Goal: Task Accomplishment & Management: Use online tool/utility

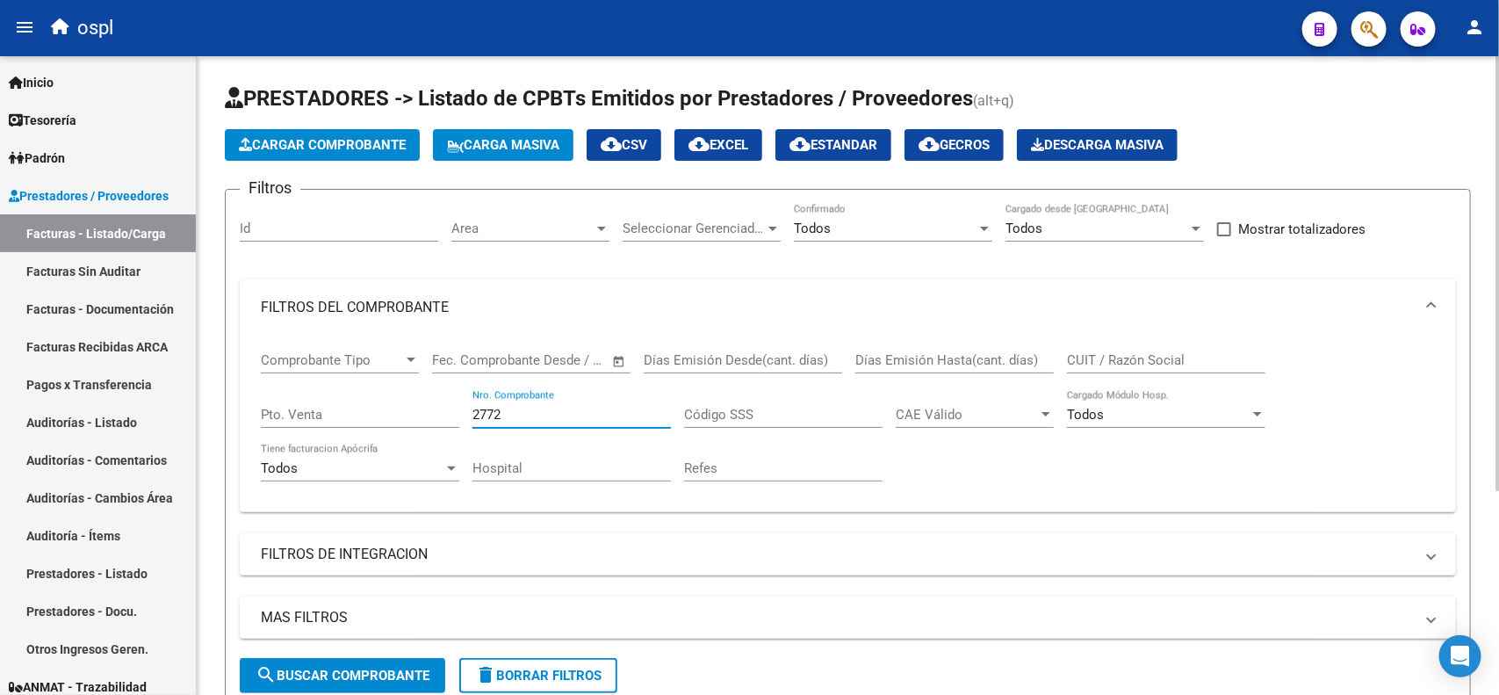
drag, startPoint x: 516, startPoint y: 411, endPoint x: 380, endPoint y: 401, distance: 136.4
click at [380, 414] on div "Comprobante Tipo Comprobante Tipo Fecha inicio – Fecha fin Fec. Comprobante Des…" at bounding box center [848, 416] width 1174 height 162
click at [1127, 360] on input "CUIT / Razón Social" at bounding box center [1166, 360] width 198 height 16
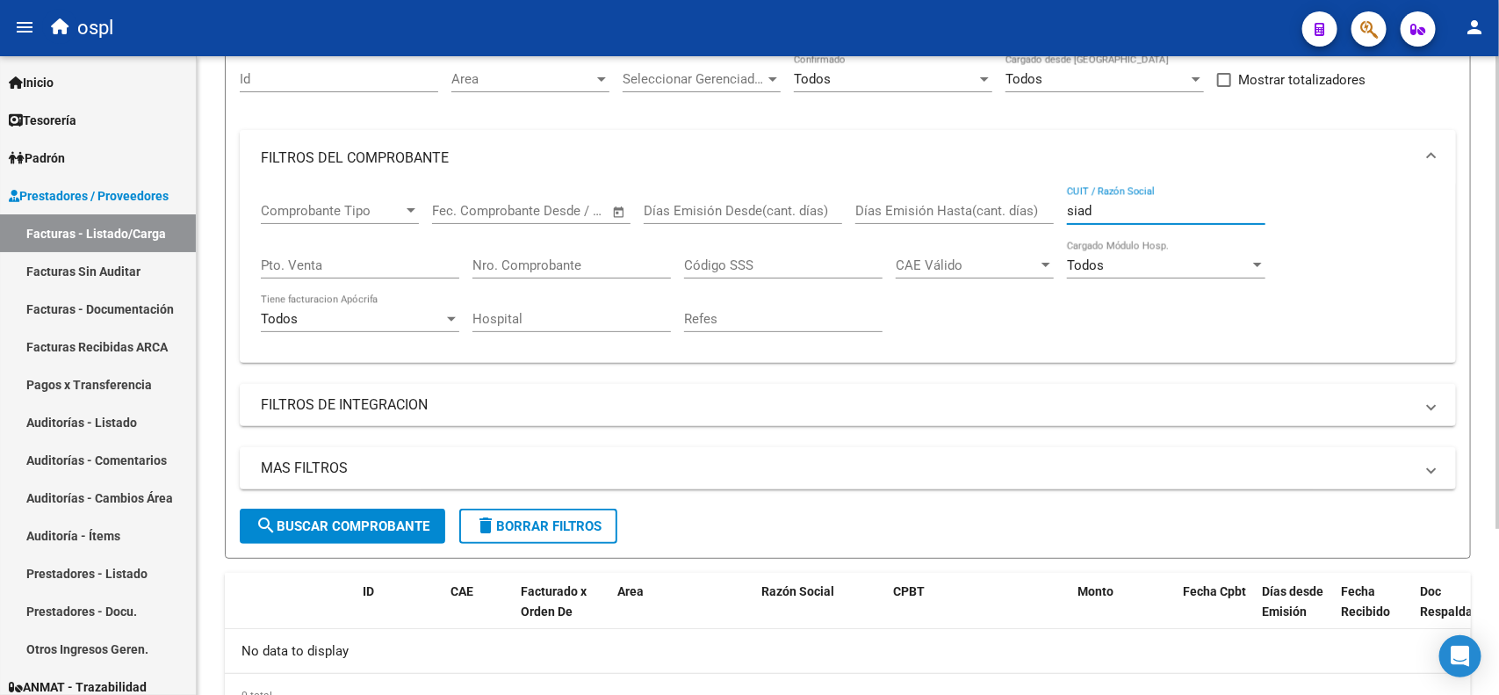
scroll to position [5, 0]
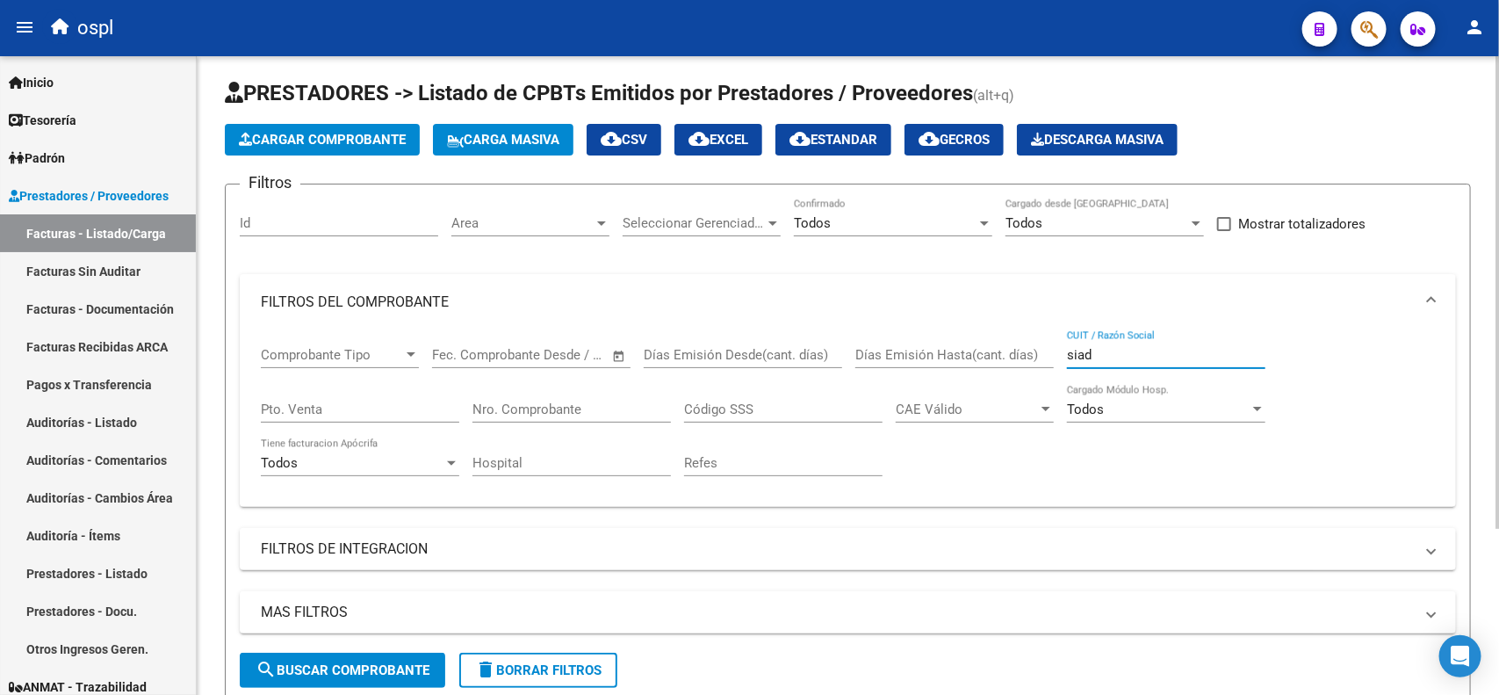
drag, startPoint x: 1100, startPoint y: 354, endPoint x: 1001, endPoint y: 352, distance: 99.2
click at [1001, 352] on div "Comprobante Tipo Comprobante Tipo Fecha inicio – Fecha fin Fec. Comprobante Des…" at bounding box center [848, 411] width 1174 height 162
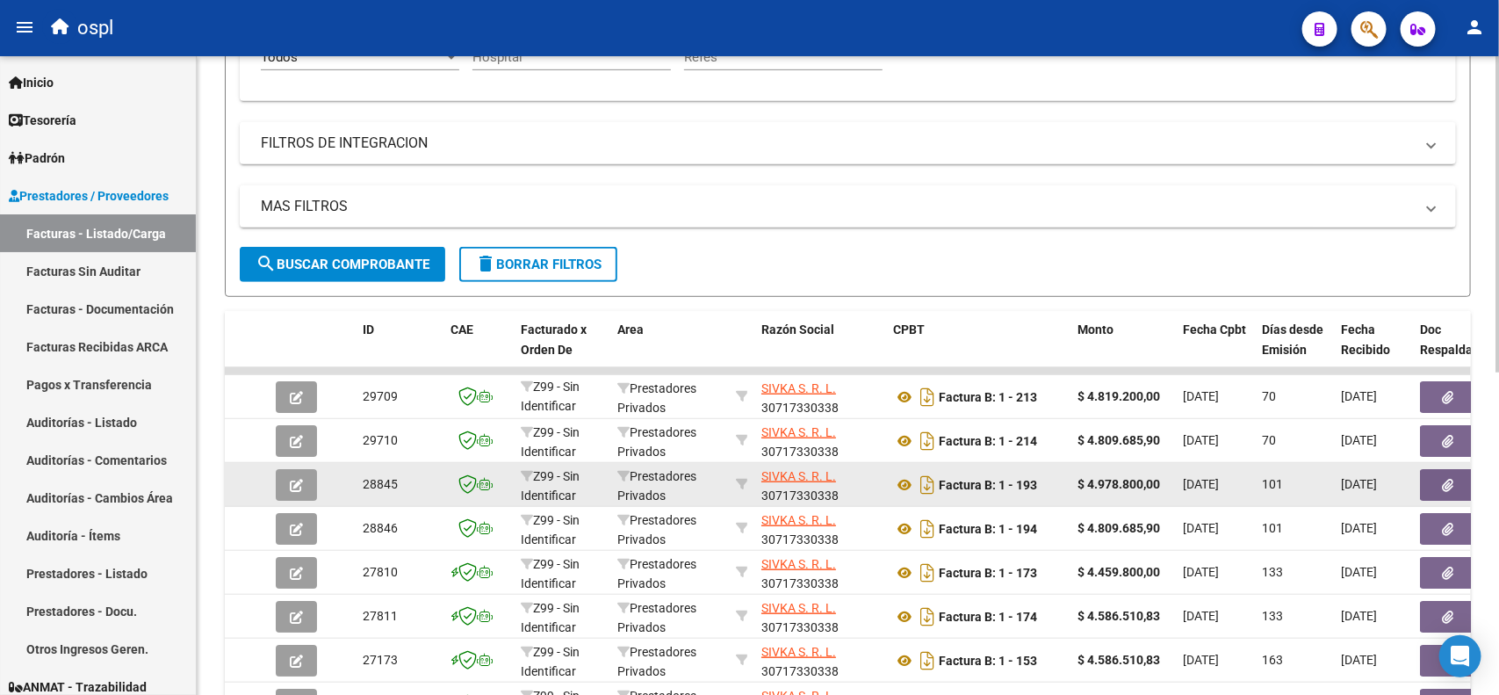
scroll to position [444, 0]
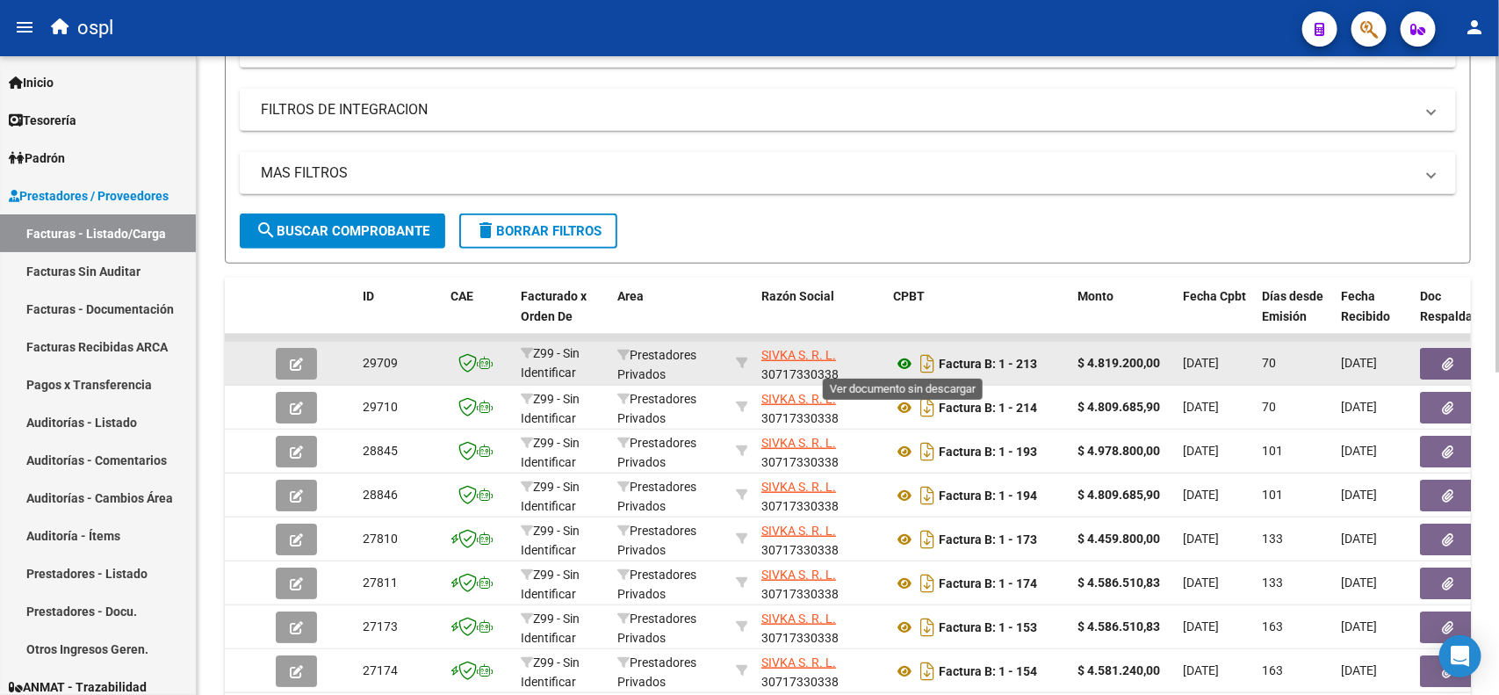
type input "sivka"
click at [901, 360] on icon at bounding box center [904, 363] width 23 height 21
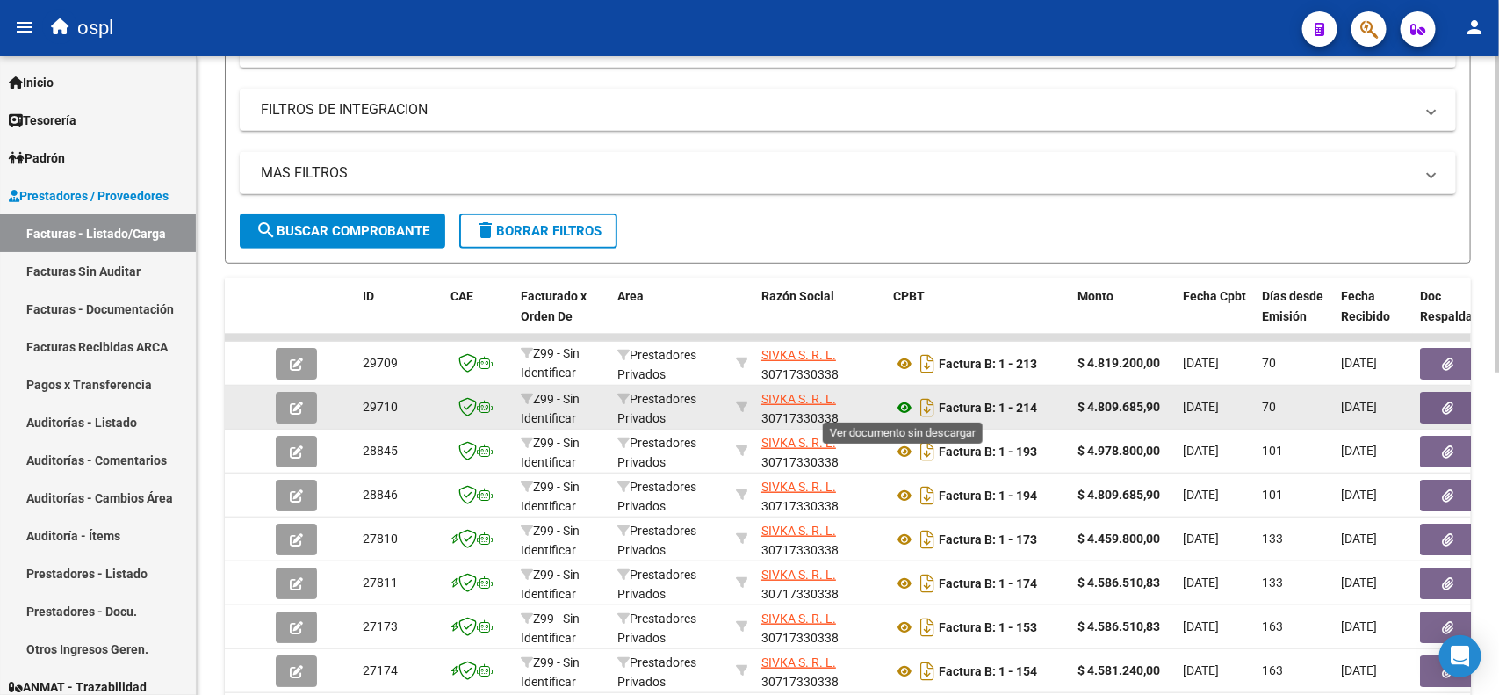
click at [897, 407] on icon at bounding box center [904, 407] width 23 height 21
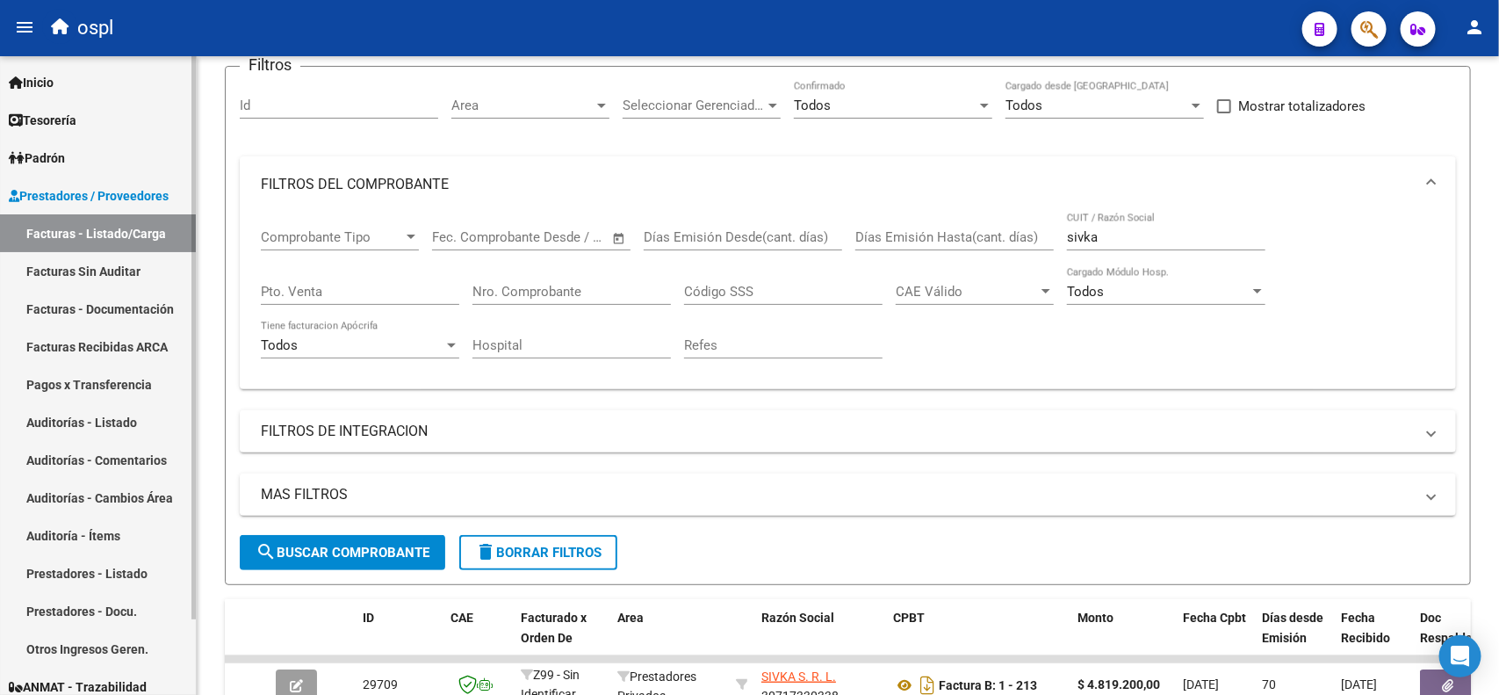
scroll to position [115, 0]
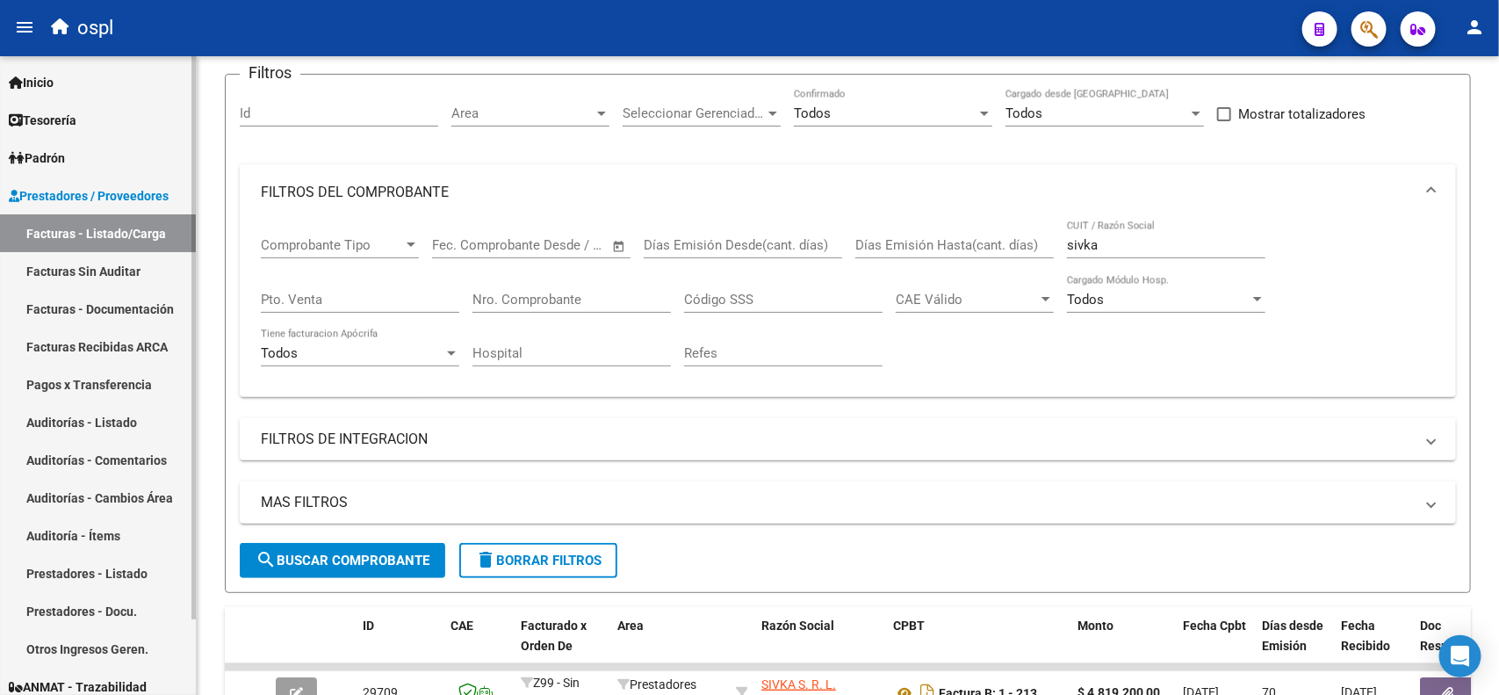
click at [119, 193] on span "Prestadores / Proveedores" at bounding box center [89, 195] width 160 height 19
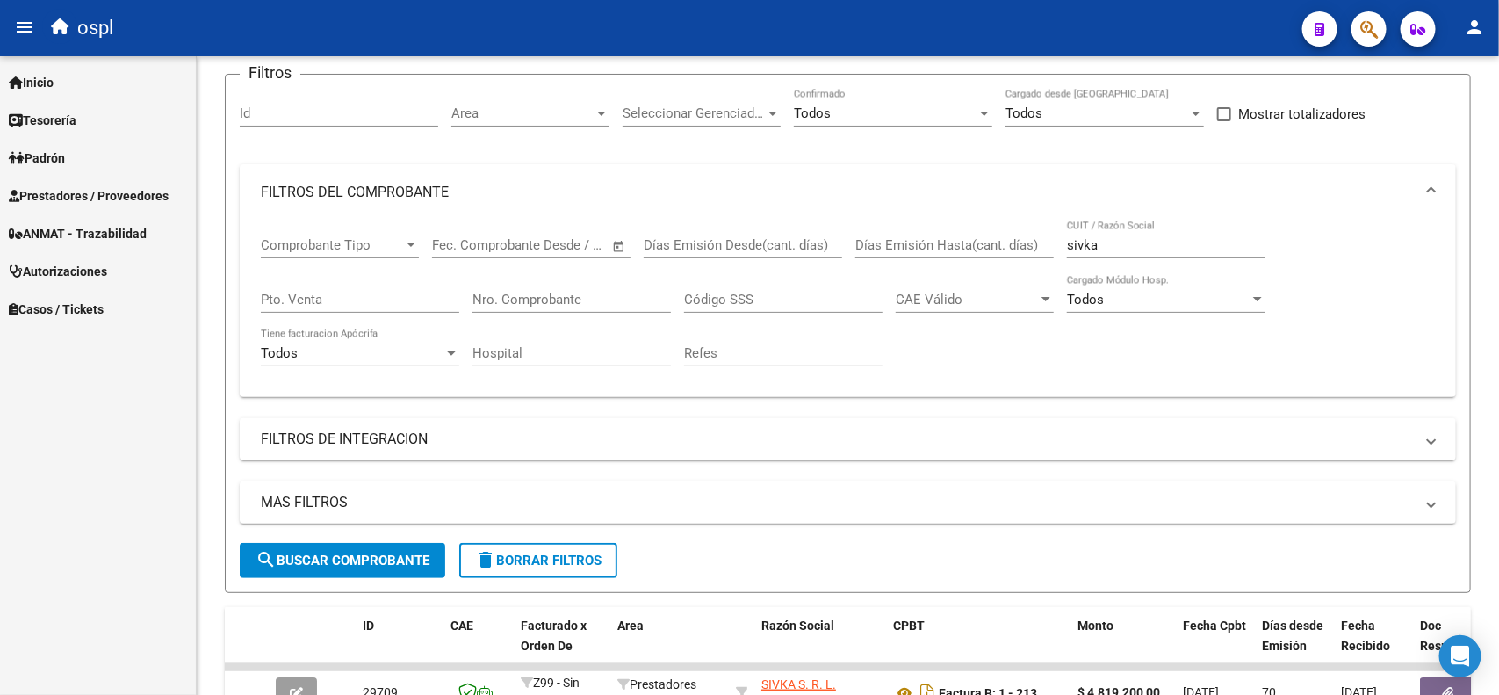
click at [92, 191] on span "Prestadores / Proveedores" at bounding box center [89, 195] width 160 height 19
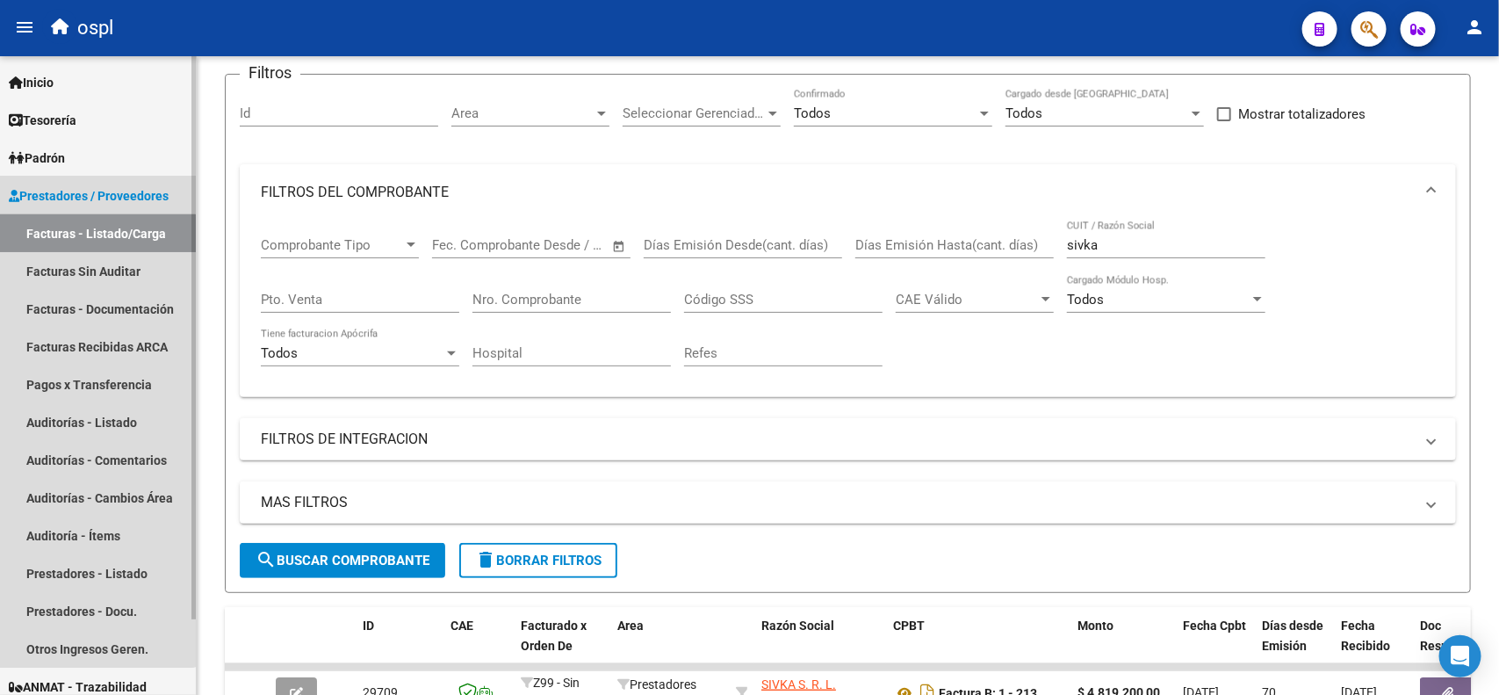
click at [86, 235] on link "Facturas - Listado/Carga" at bounding box center [98, 233] width 196 height 38
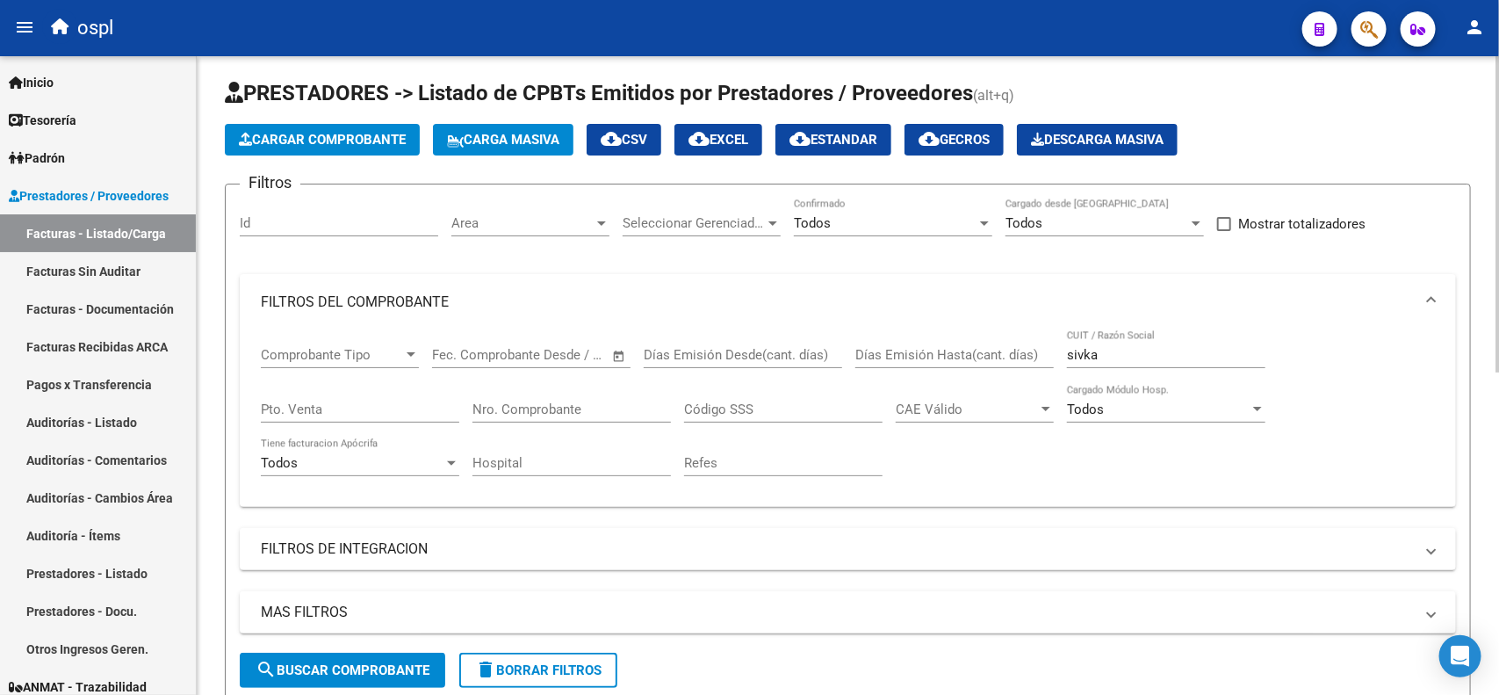
scroll to position [0, 0]
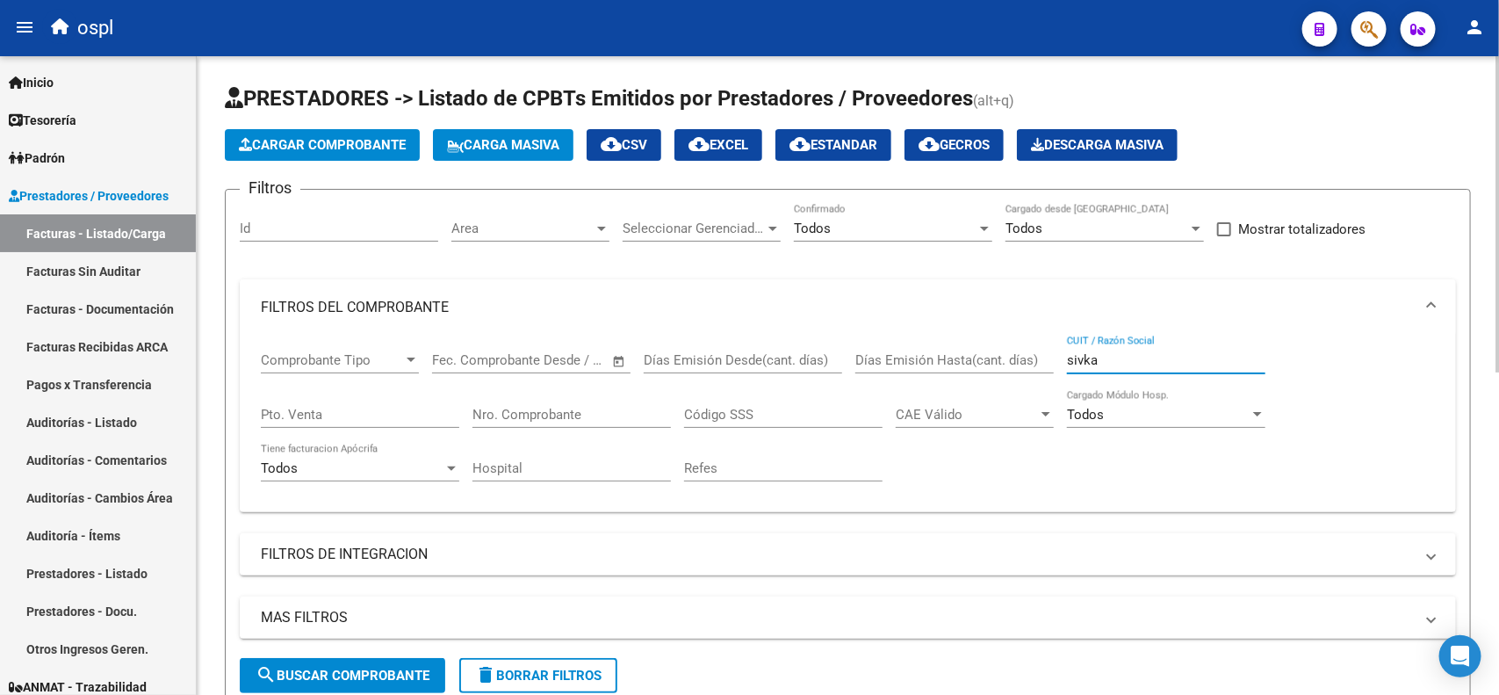
drag, startPoint x: 1137, startPoint y: 356, endPoint x: 994, endPoint y: 303, distance: 152.8
click at [1026, 356] on div "Comprobante Tipo Comprobante Tipo Fecha inicio – Fecha fin Fec. Comprobante Des…" at bounding box center [848, 416] width 1174 height 162
click at [628, 410] on input "Nro. Comprobante" at bounding box center [571, 415] width 198 height 16
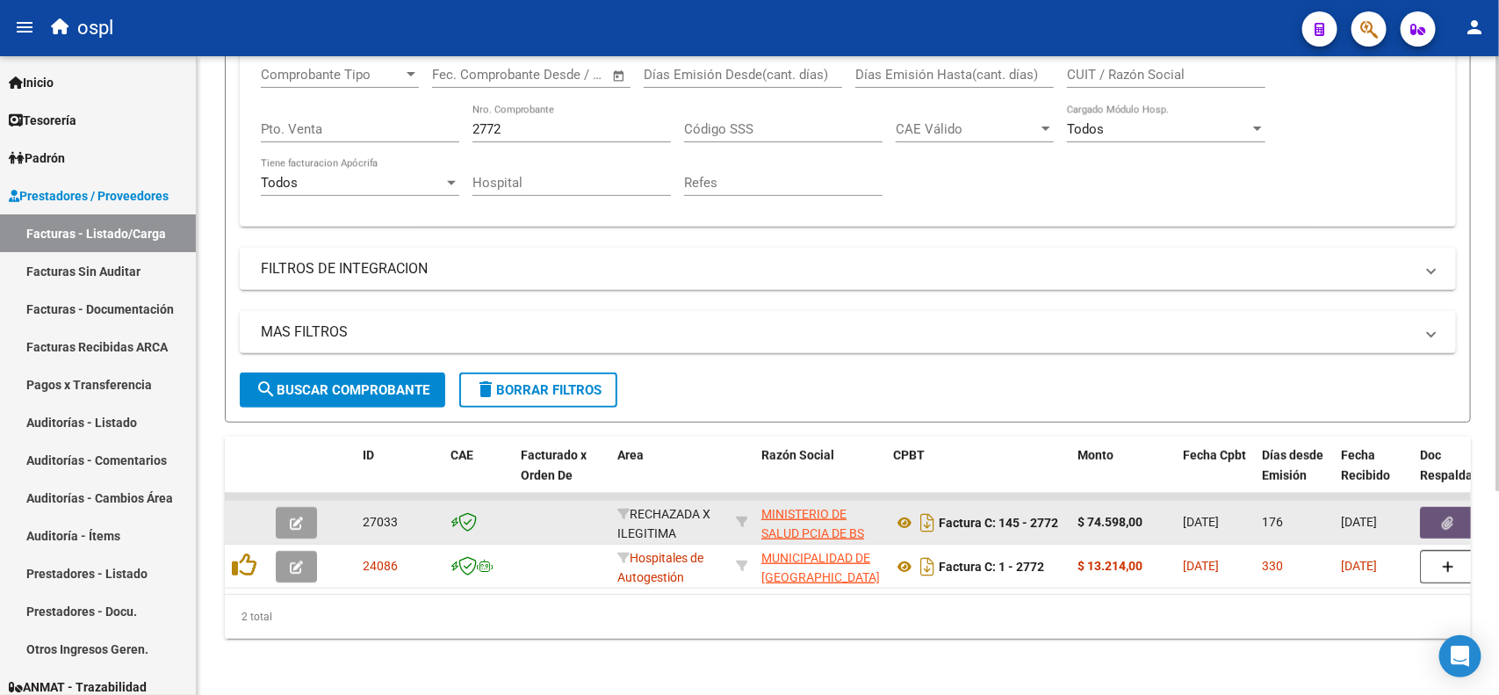
click at [1440, 507] on button "button" at bounding box center [1448, 523] width 56 height 32
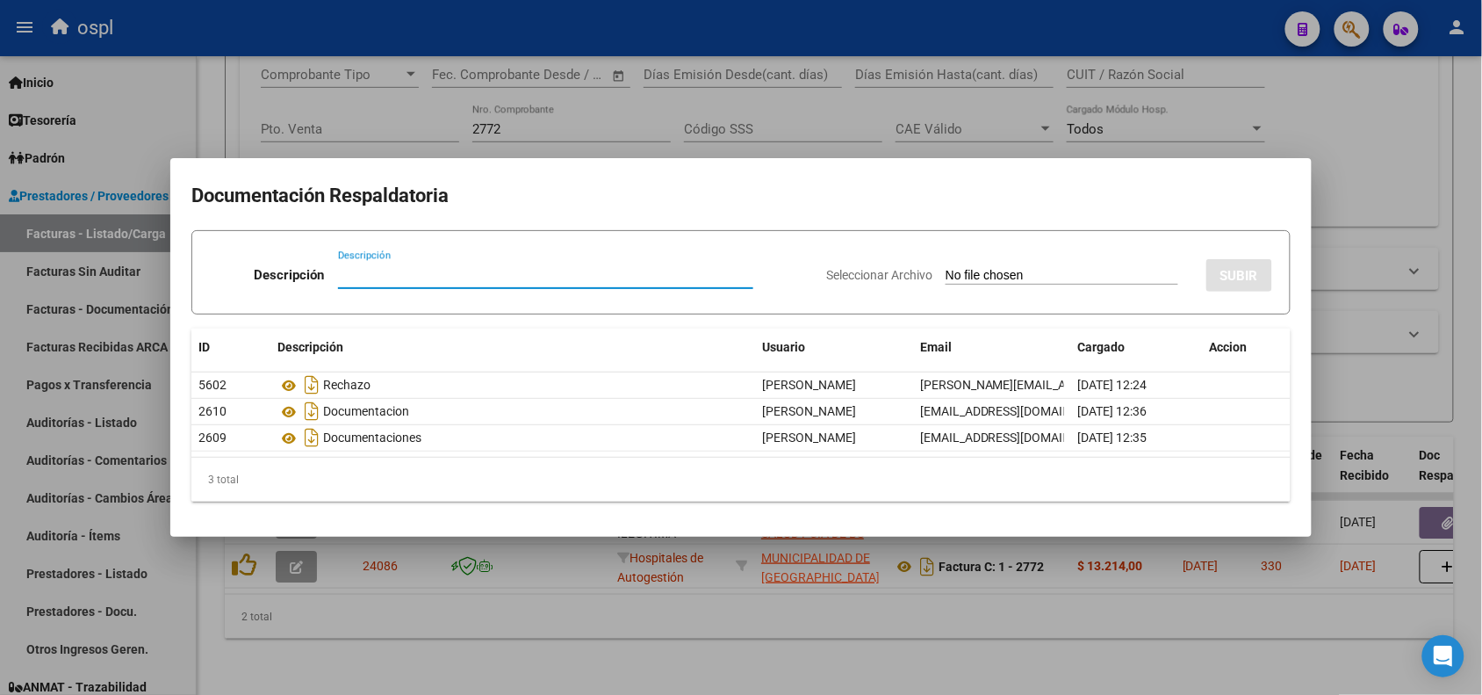
click at [386, 20] on div at bounding box center [741, 347] width 1482 height 695
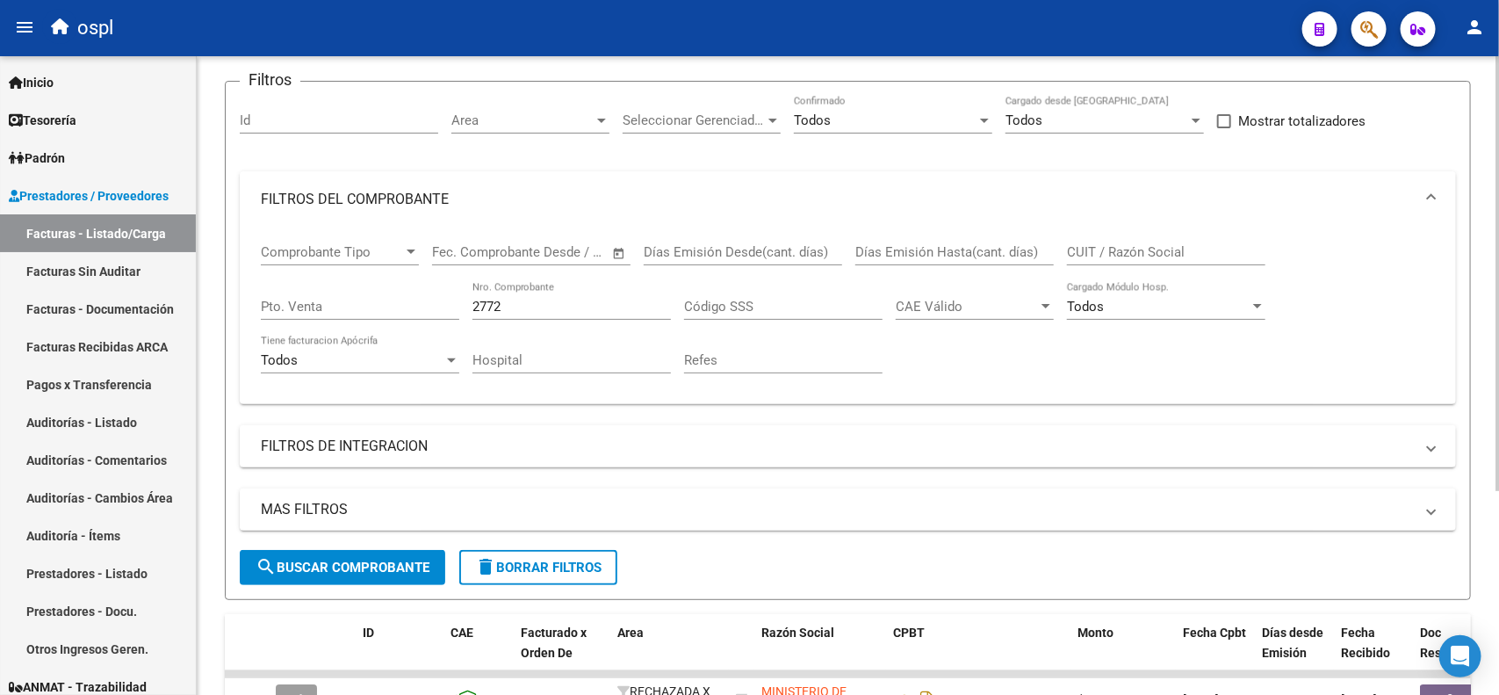
scroll to position [299, 0]
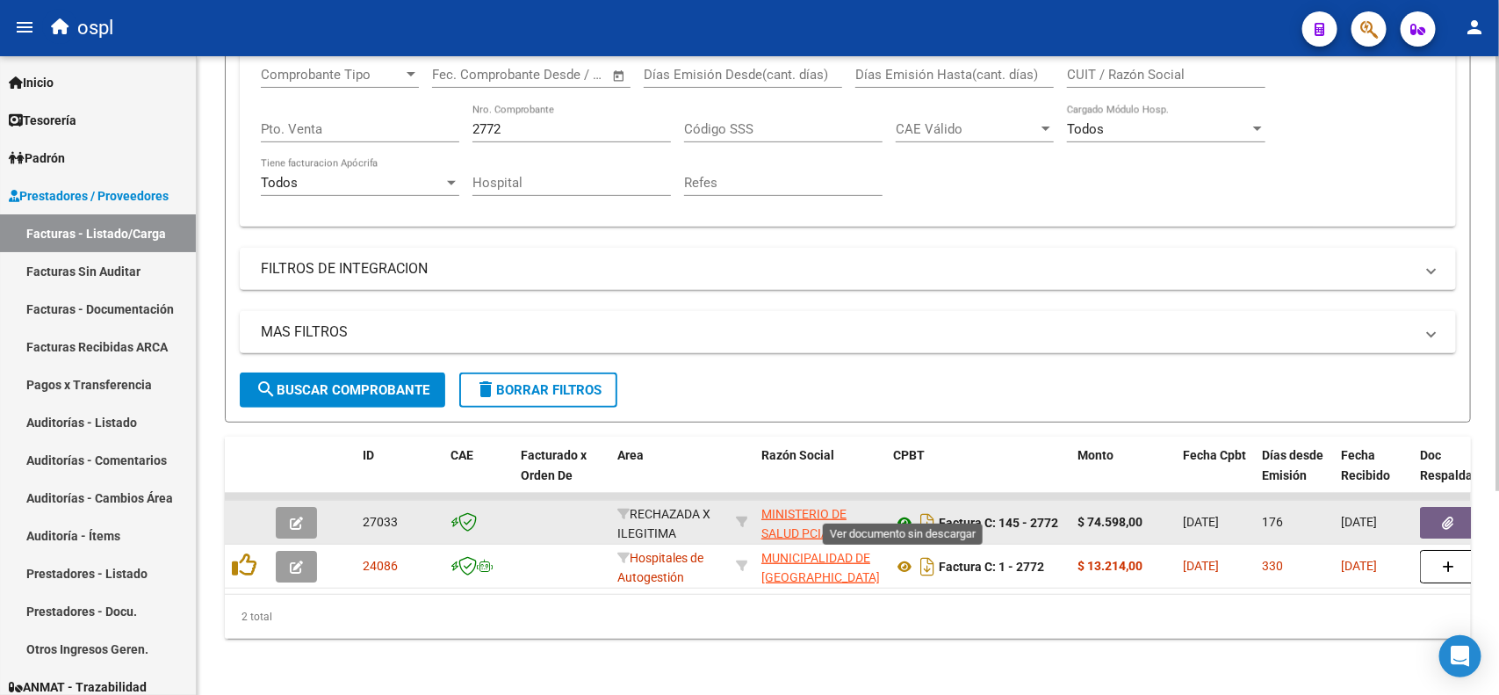
click at [893, 512] on icon at bounding box center [904, 522] width 23 height 21
click at [1449, 516] on icon "button" at bounding box center [1448, 522] width 11 height 13
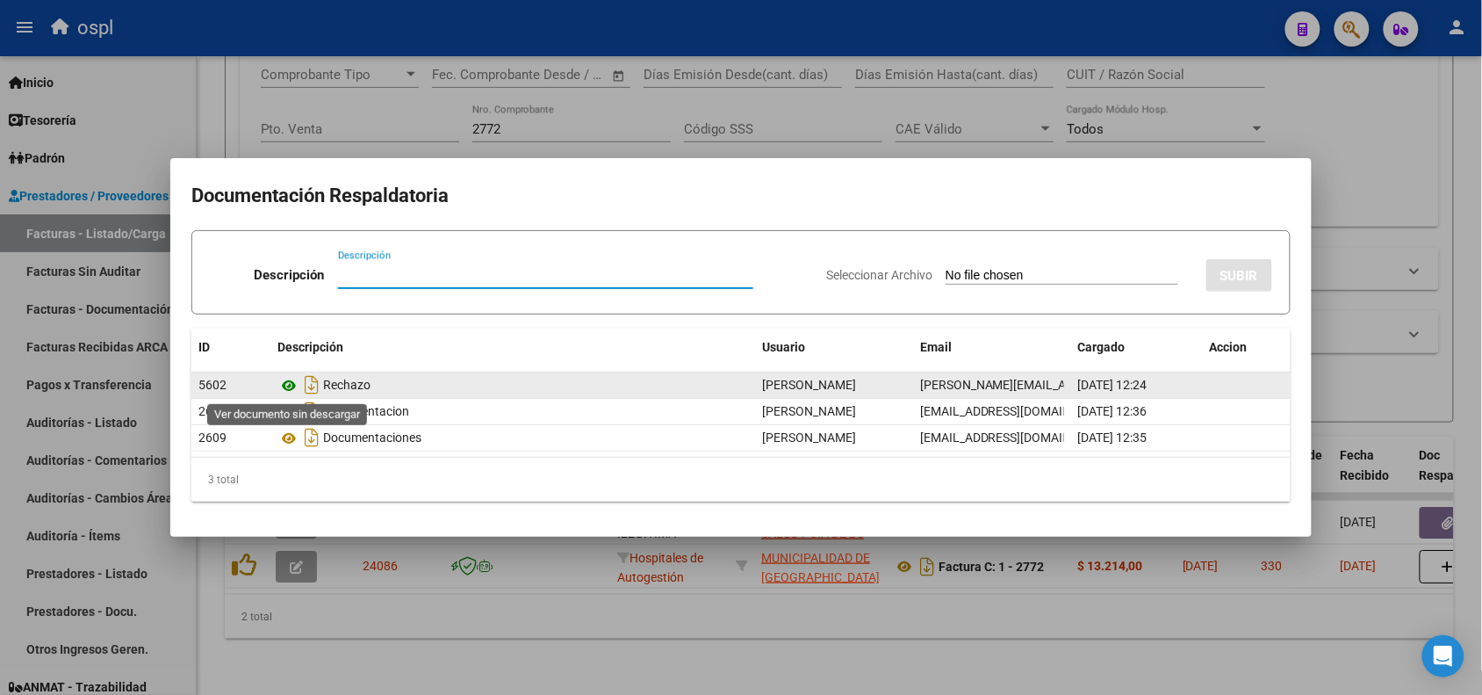
click at [285, 385] on icon at bounding box center [288, 385] width 23 height 21
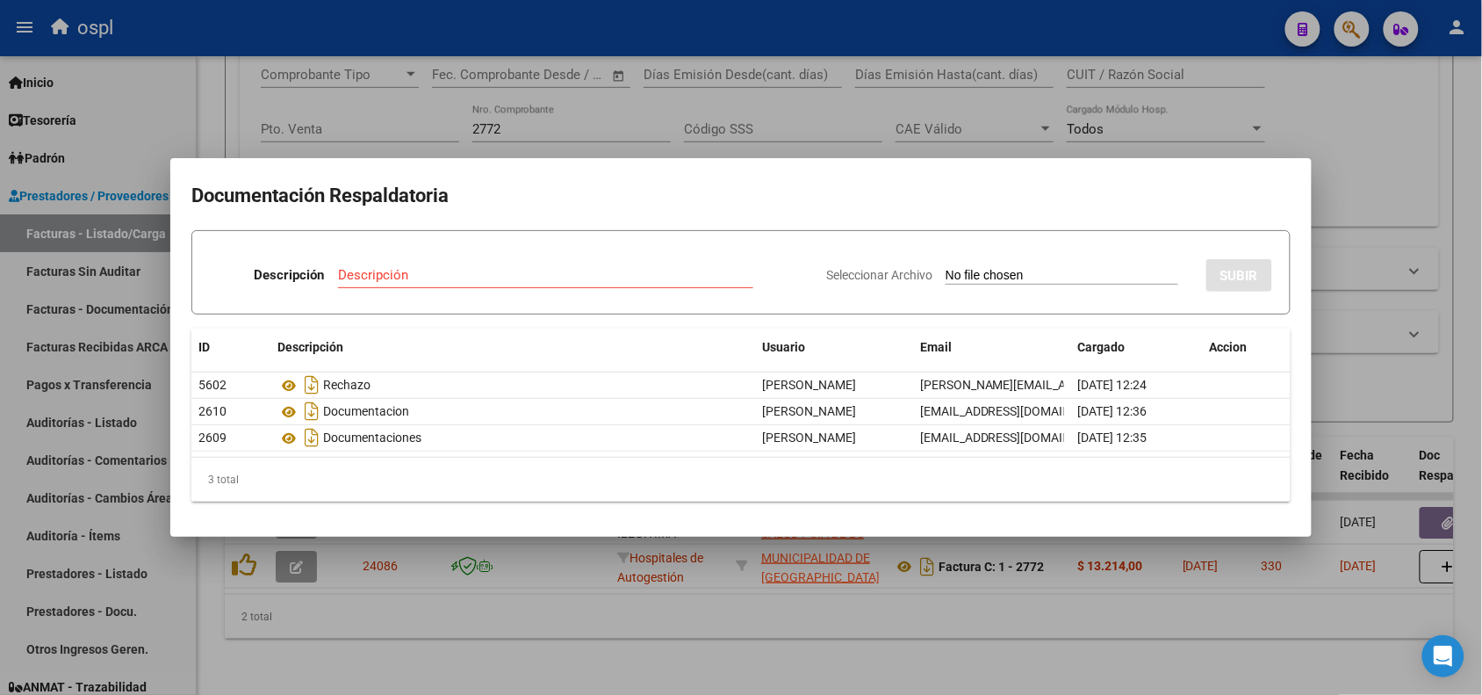
click at [477, 40] on div at bounding box center [741, 347] width 1482 height 695
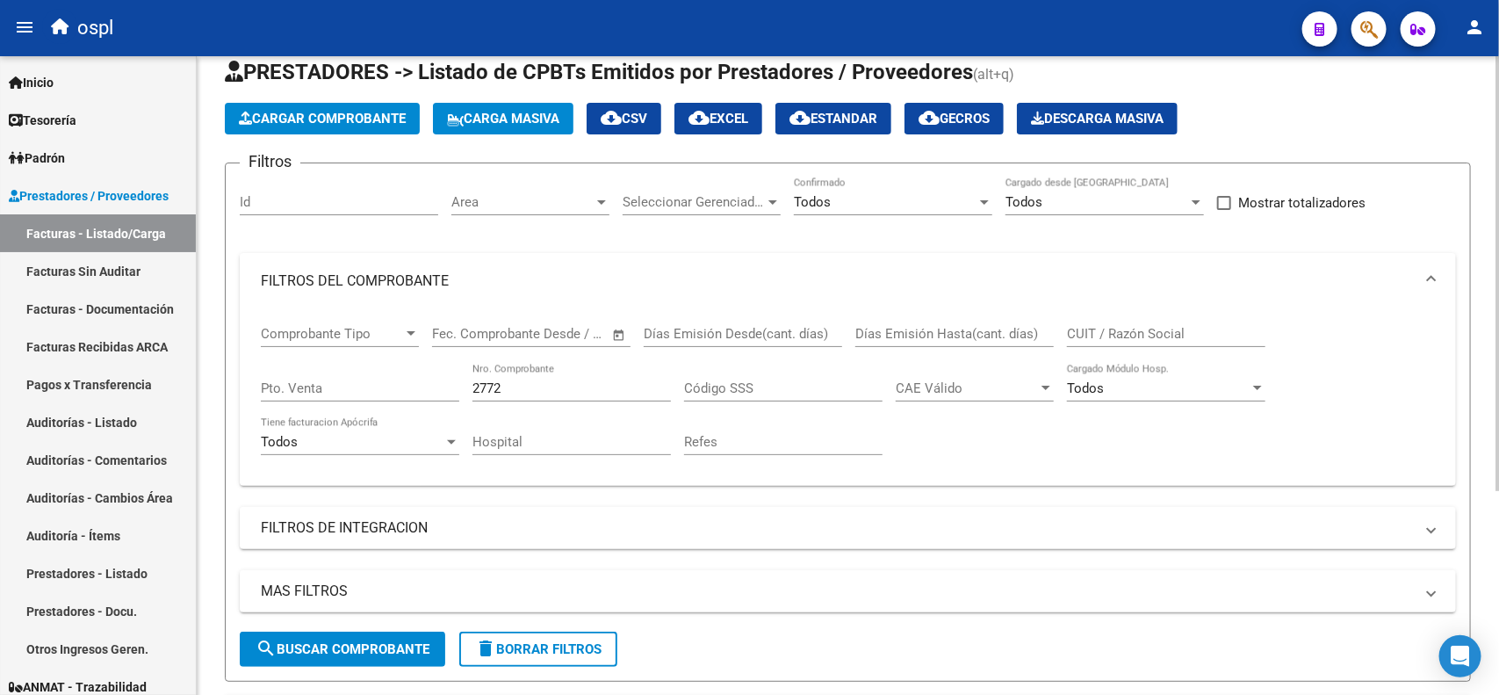
scroll to position [0, 0]
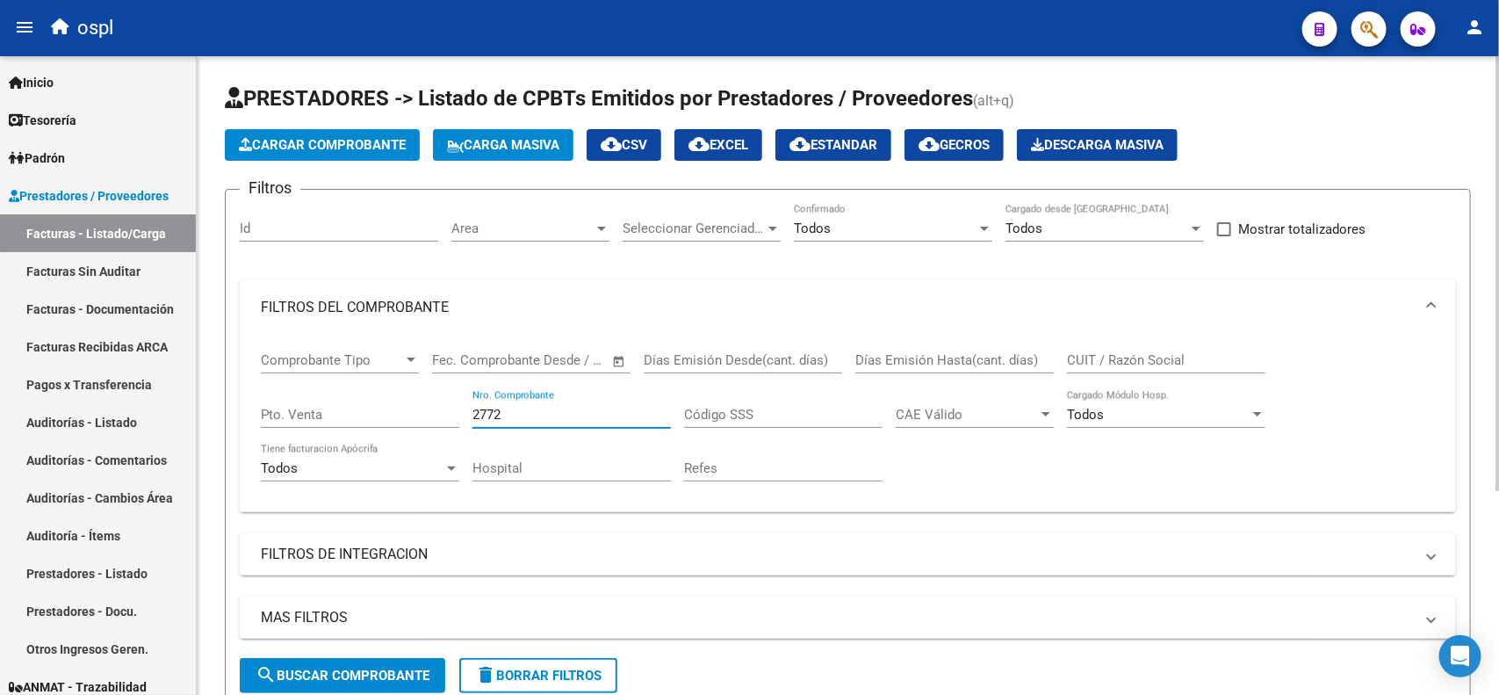
drag, startPoint x: 546, startPoint y: 413, endPoint x: 380, endPoint y: 419, distance: 166.1
click at [380, 419] on div "Comprobante Tipo Comprobante Tipo Fecha inicio – Fecha fin Fec. Comprobante Des…" at bounding box center [848, 416] width 1174 height 162
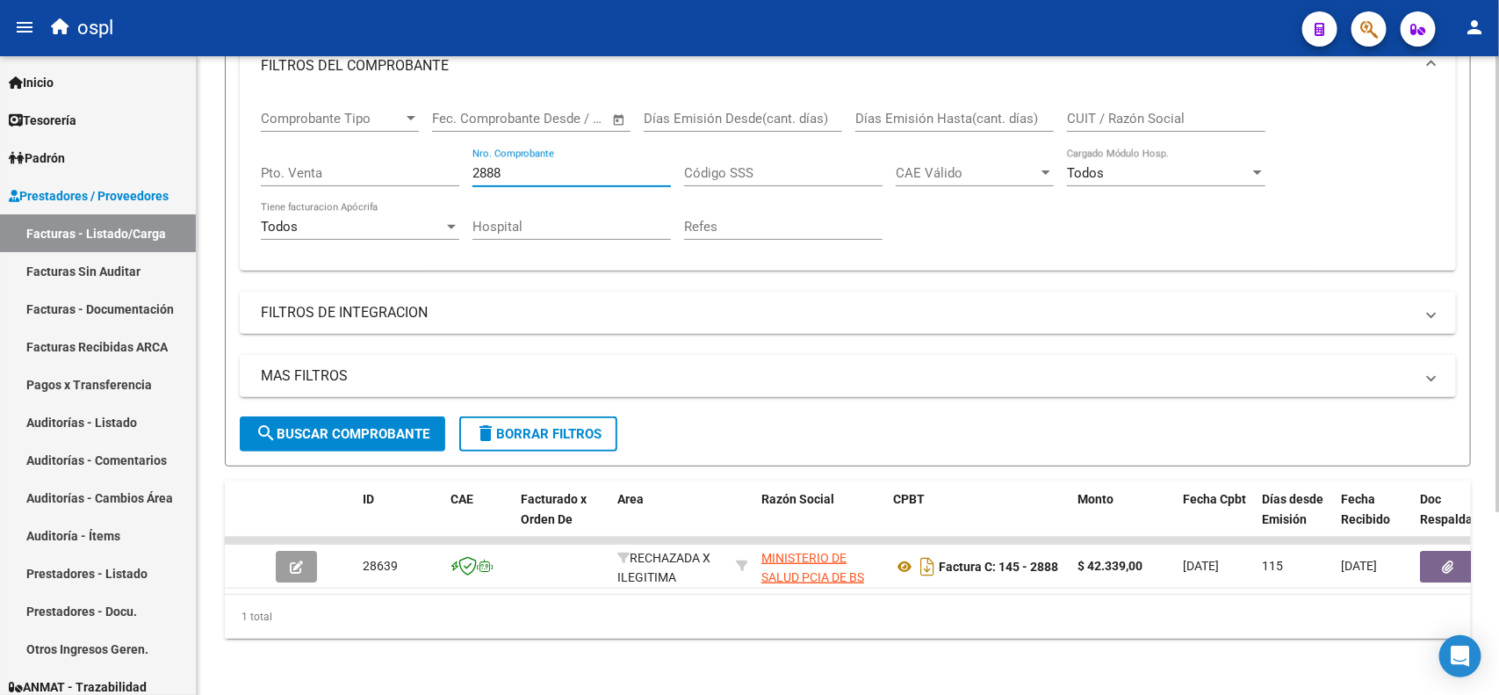
scroll to position [256, 0]
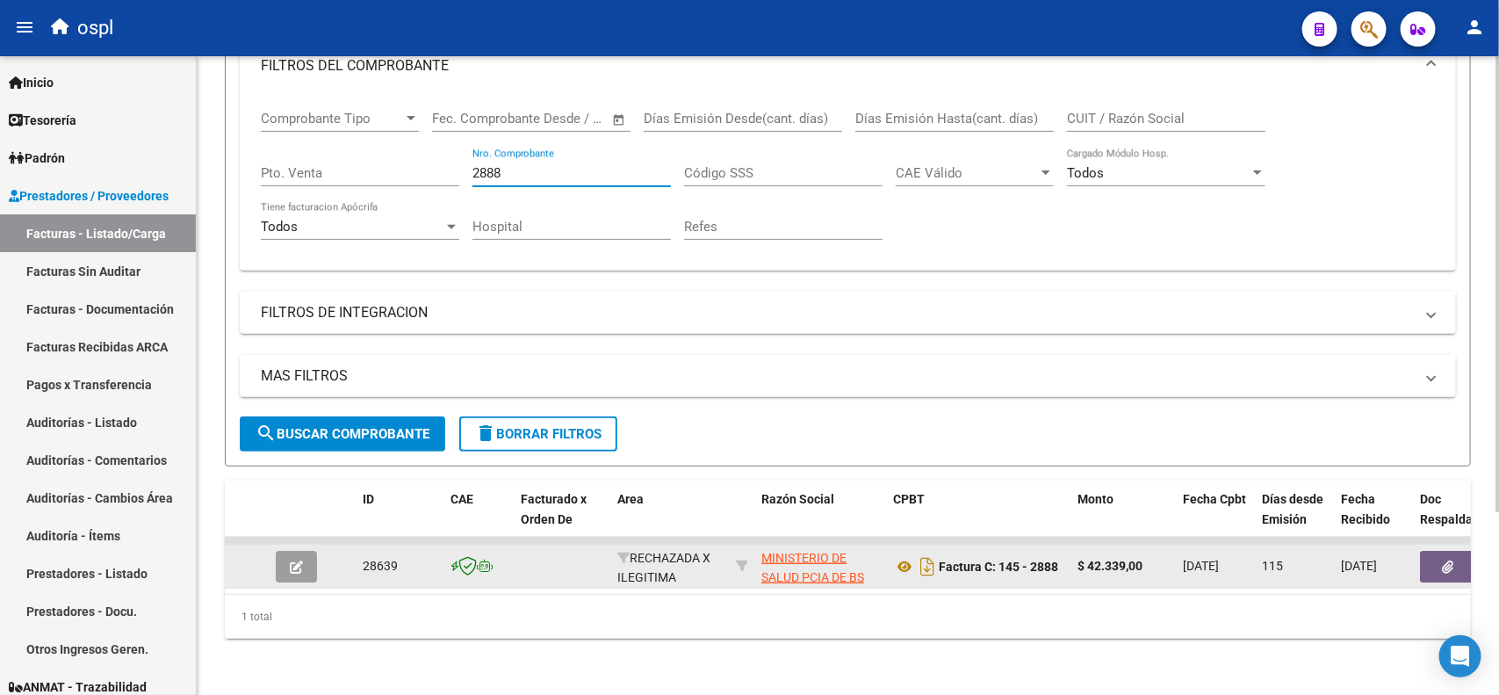
type input "2888"
click at [1446, 560] on icon "button" at bounding box center [1448, 566] width 11 height 13
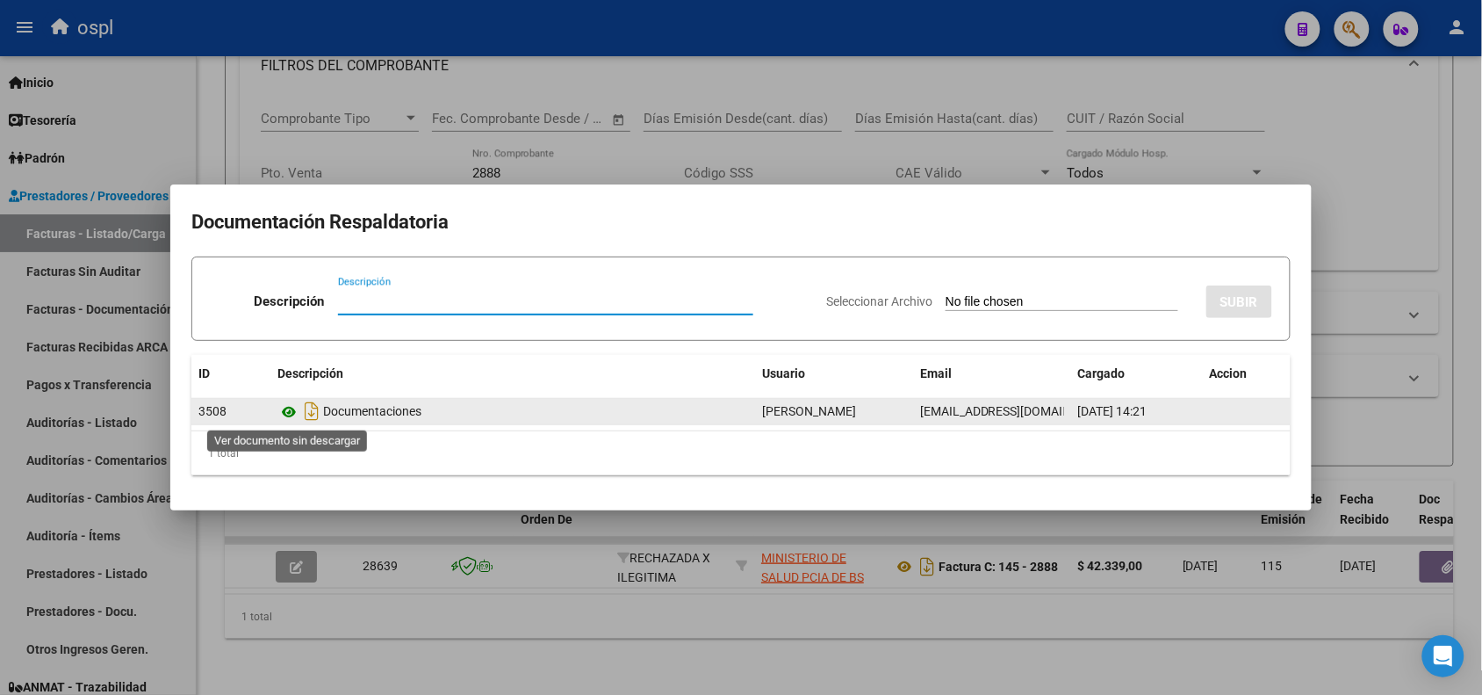
click at [291, 408] on icon at bounding box center [288, 411] width 23 height 21
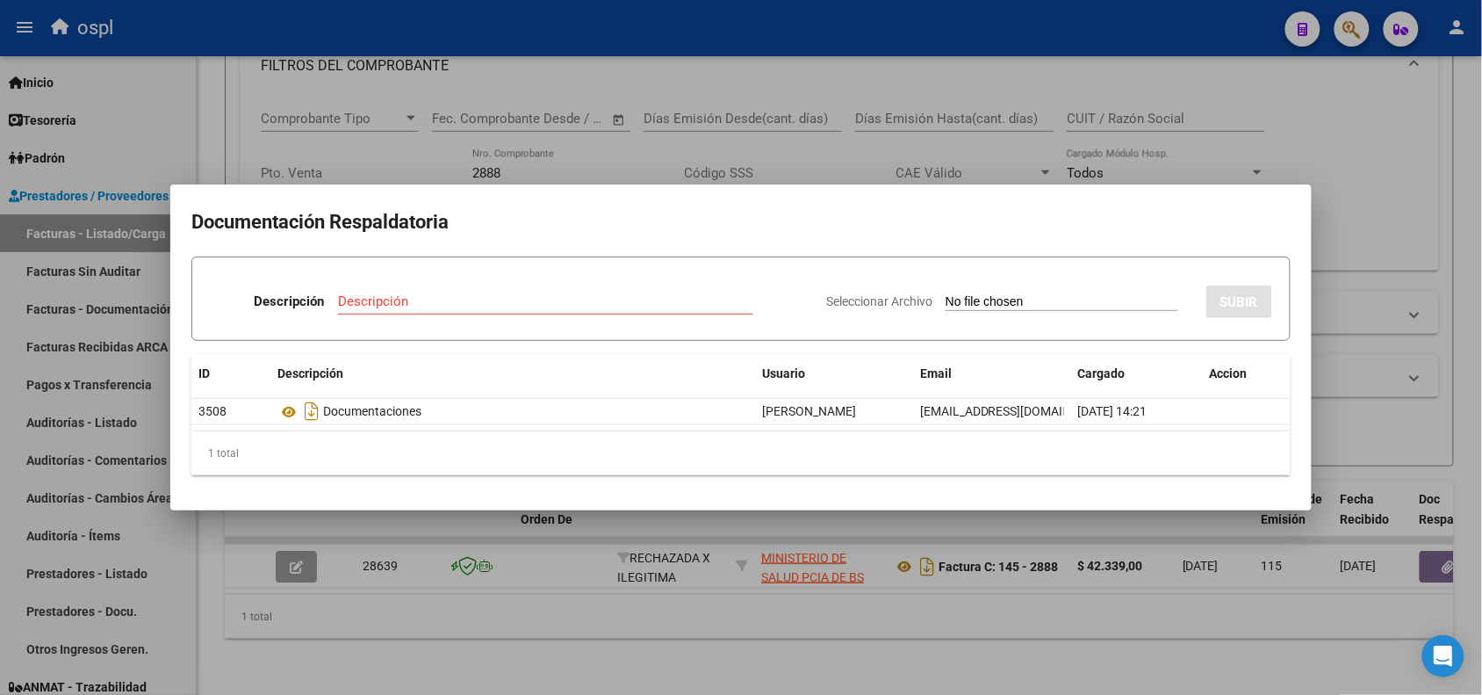
click at [1038, 299] on input "Seleccionar Archivo" at bounding box center [1062, 302] width 233 height 17
type input "C:\fakepath\RECHAZO 2888-[PERSON_NAME].pdf"
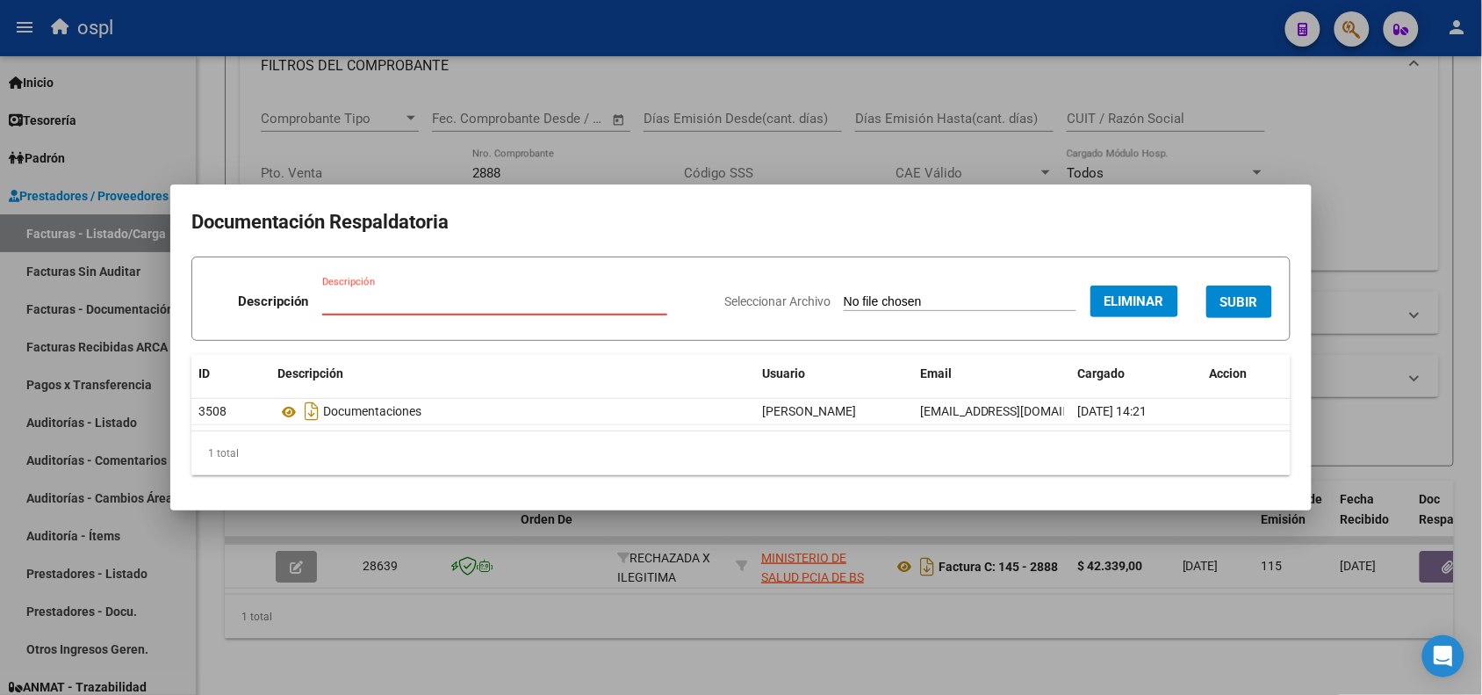
click at [528, 300] on input "Descripción" at bounding box center [494, 301] width 345 height 16
type input "r"
type input "RECHAZO"
click at [1243, 307] on span "SUBIR" at bounding box center [1239, 302] width 38 height 16
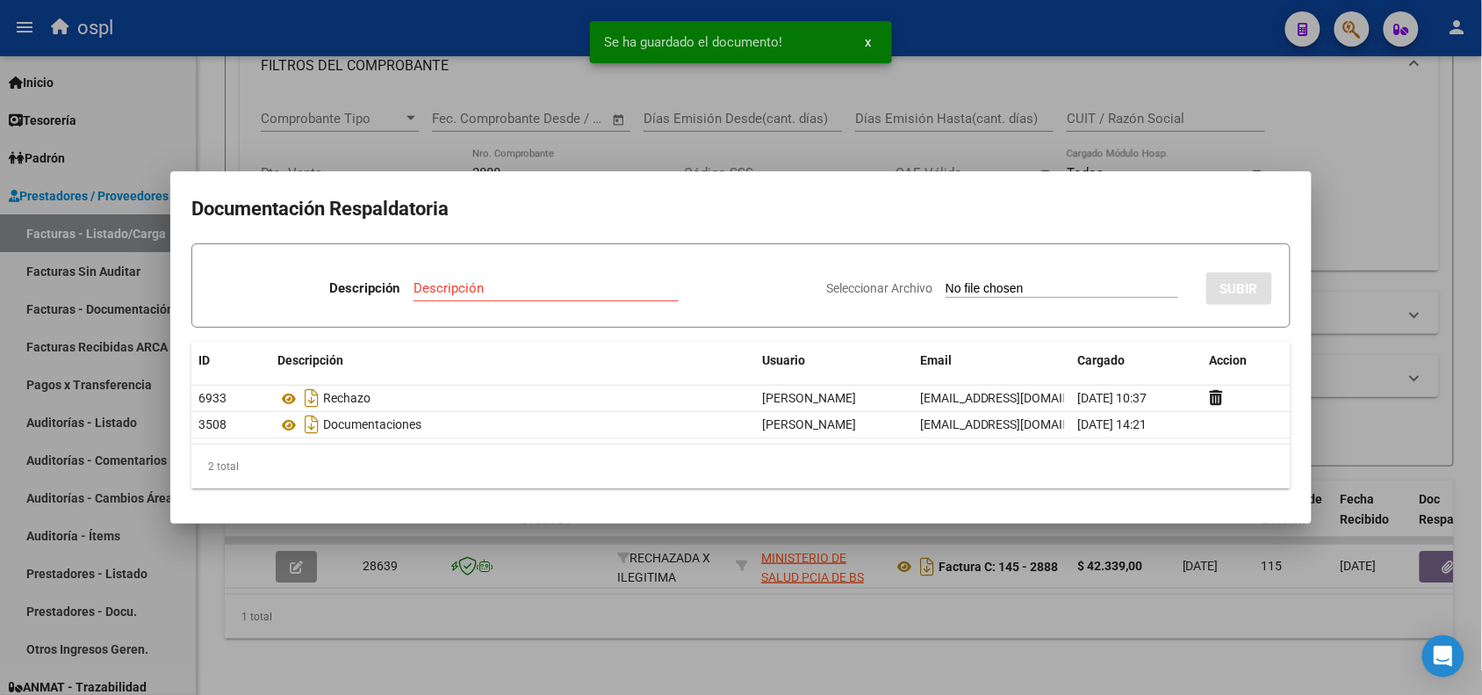
click at [426, 45] on div at bounding box center [741, 347] width 1482 height 695
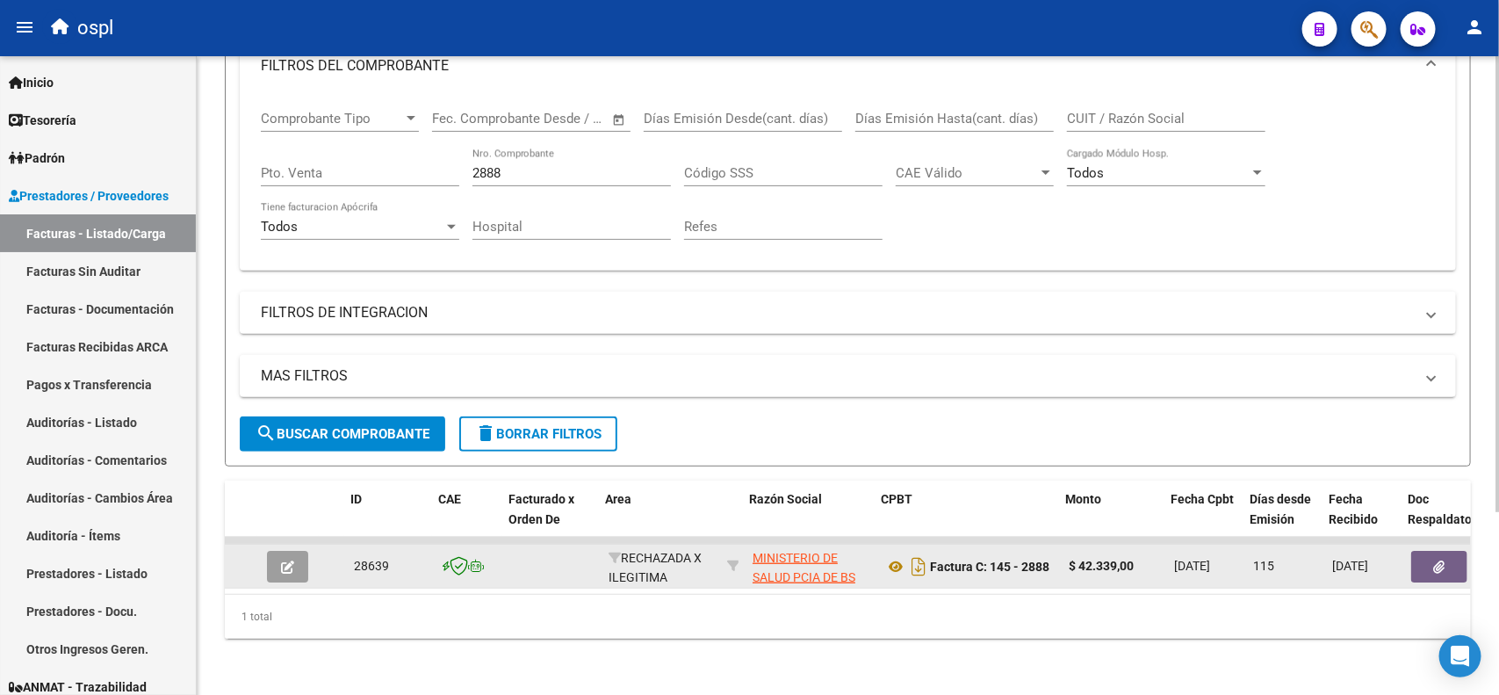
scroll to position [0, 11]
click at [892, 556] on icon at bounding box center [893, 566] width 23 height 21
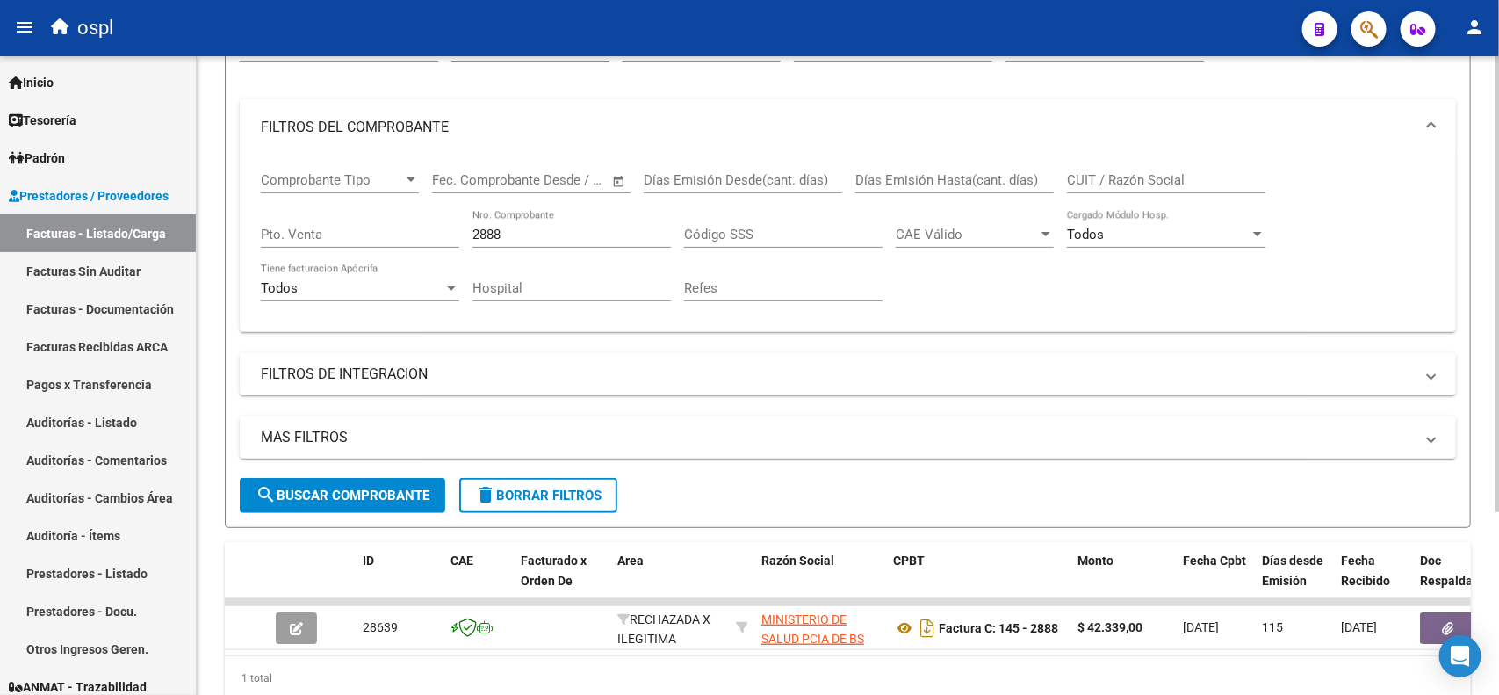
scroll to position [146, 0]
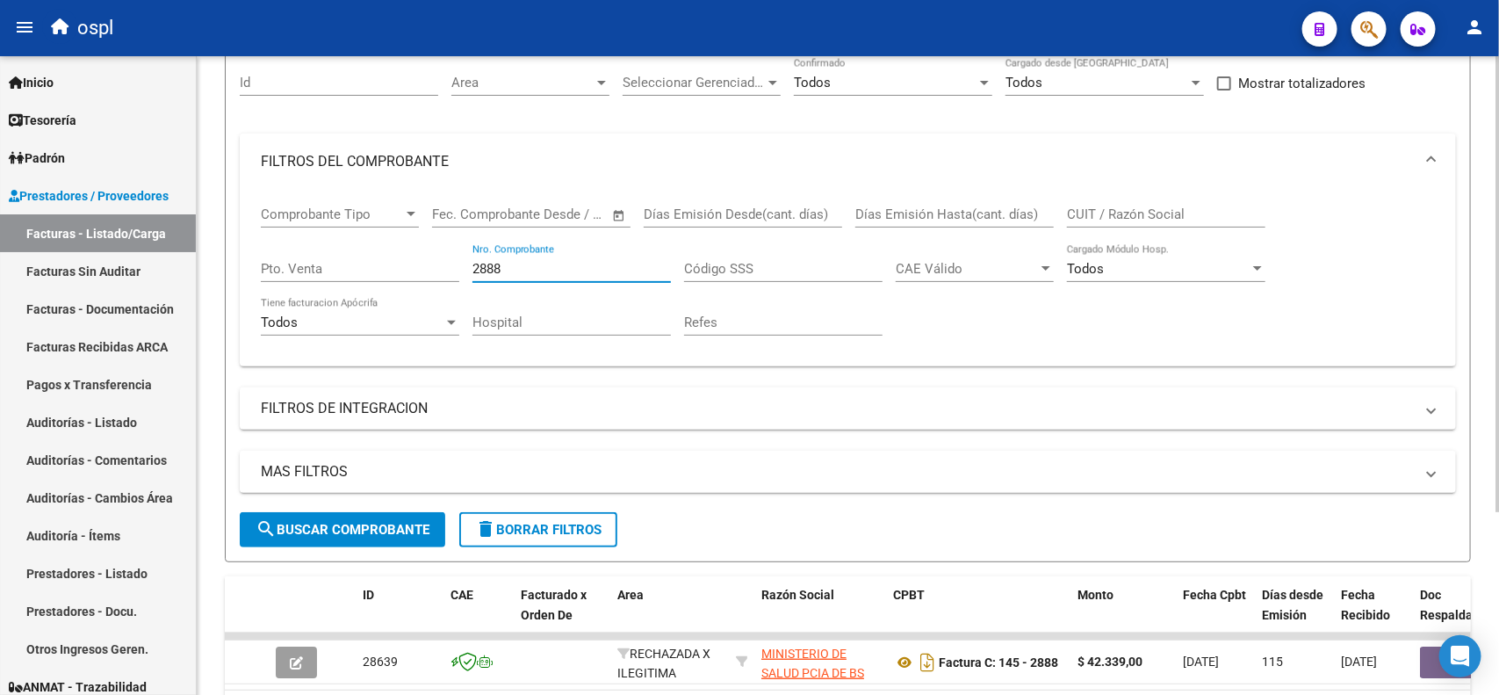
click at [514, 268] on input "2888" at bounding box center [571, 269] width 198 height 16
click at [308, 528] on span "search Buscar Comprobante" at bounding box center [343, 530] width 174 height 16
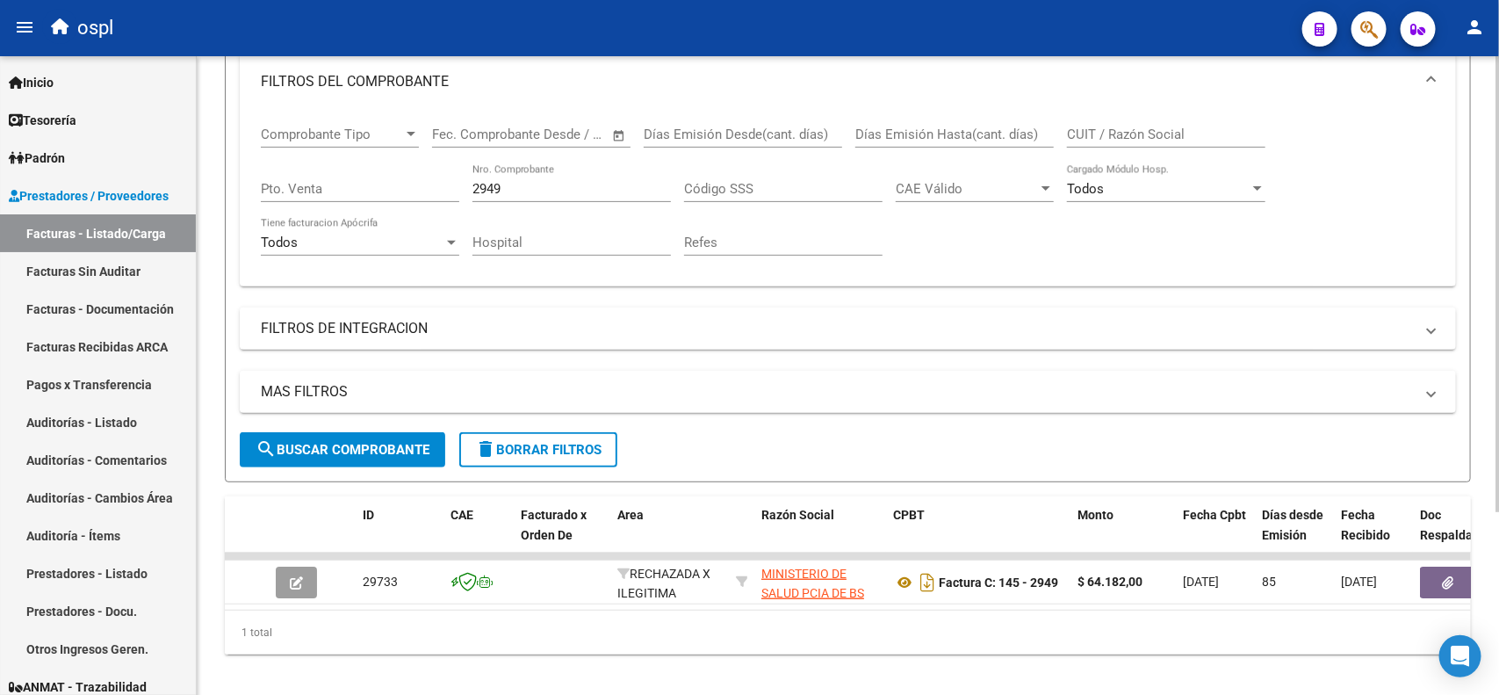
scroll to position [256, 0]
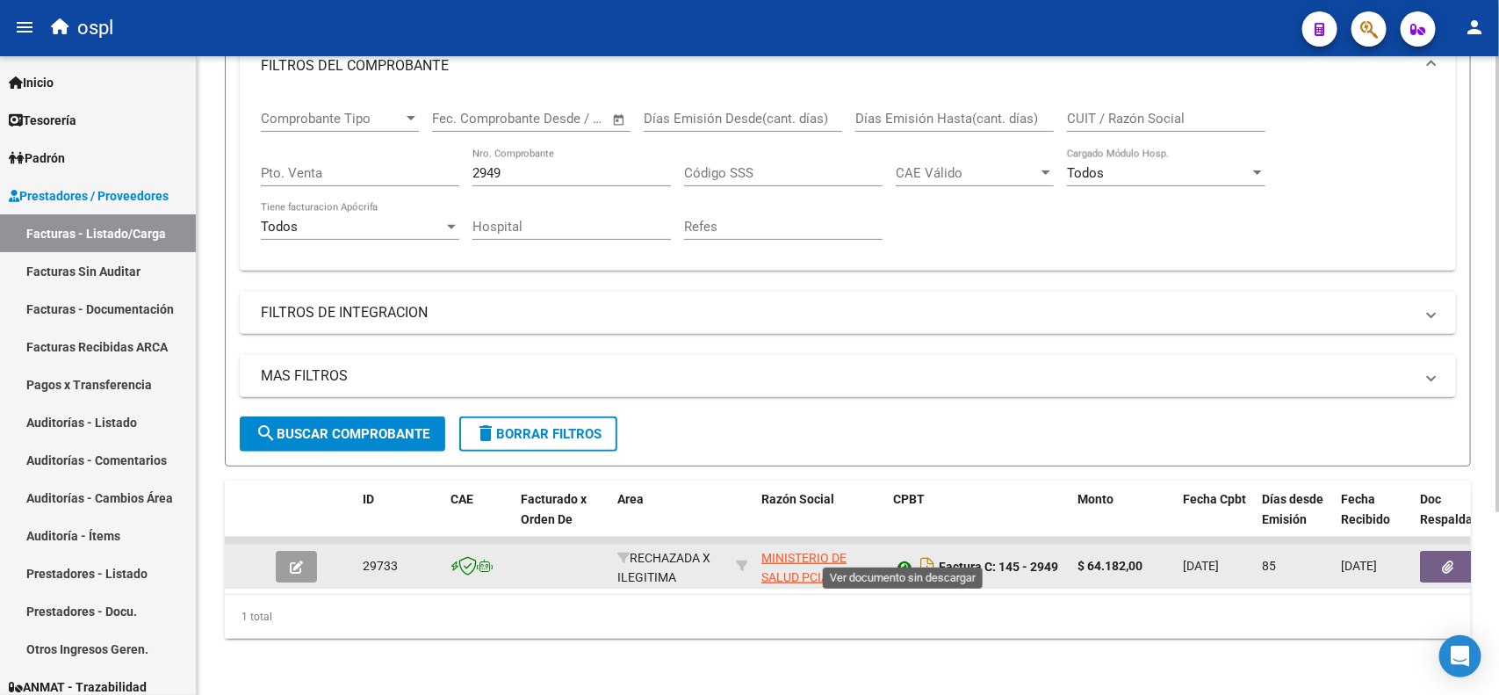
click at [903, 556] on icon at bounding box center [904, 566] width 23 height 21
click at [1455, 554] on button "button" at bounding box center [1448, 567] width 56 height 32
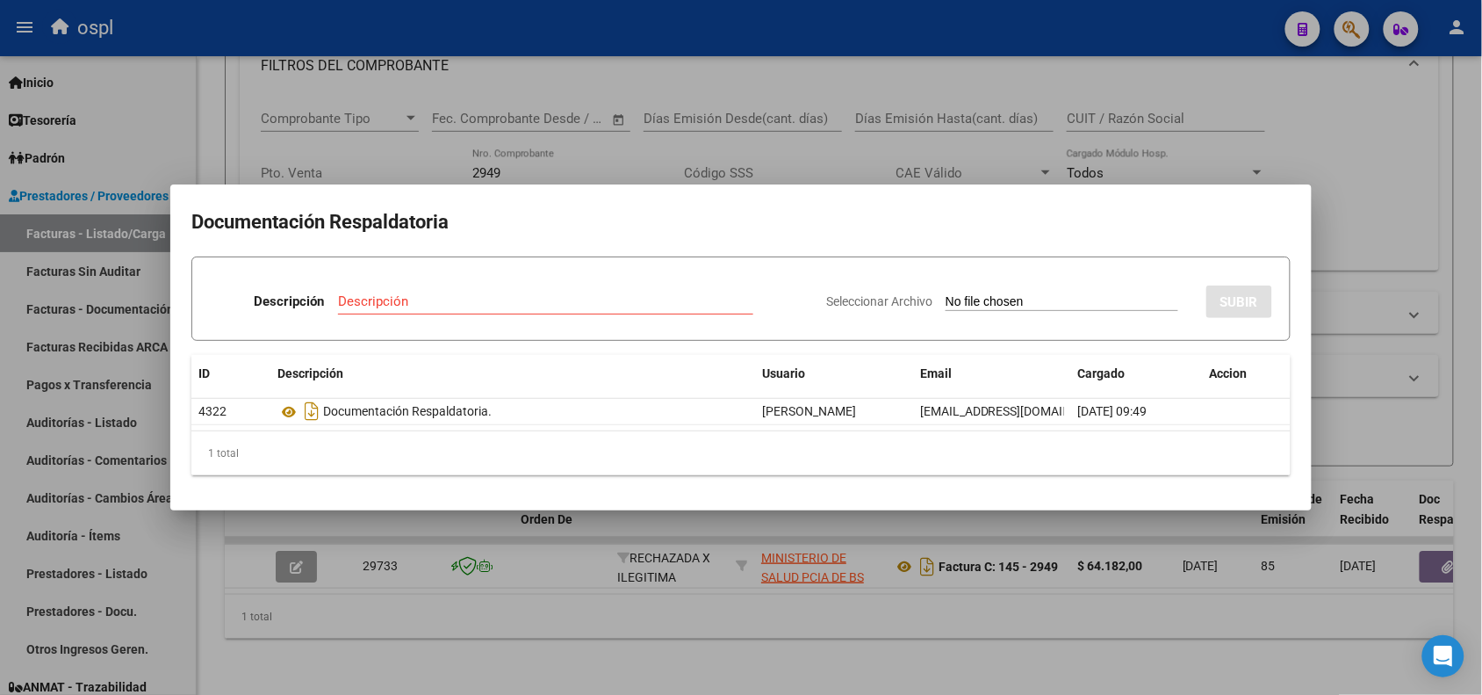
click at [903, 42] on div at bounding box center [741, 347] width 1482 height 695
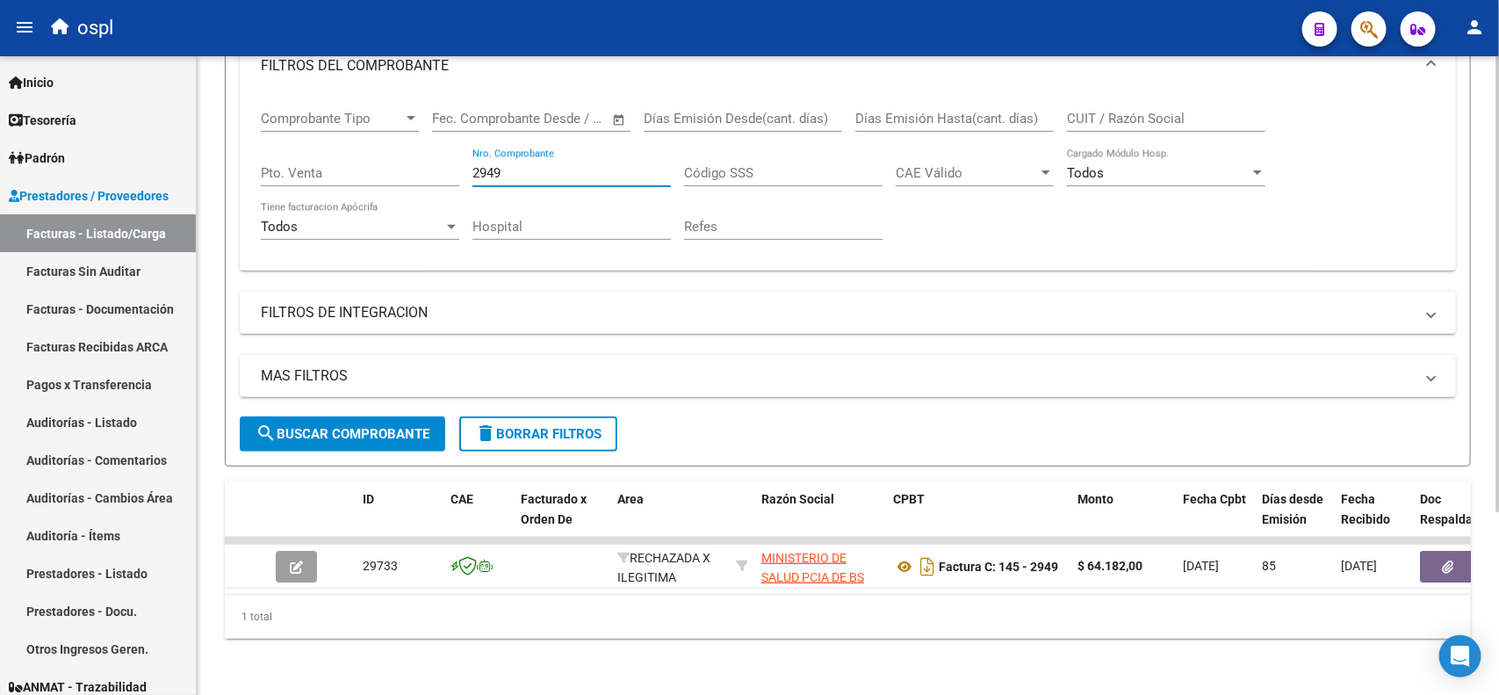
drag, startPoint x: 515, startPoint y: 159, endPoint x: 445, endPoint y: 156, distance: 69.4
click at [448, 156] on div "Comprobante Tipo Comprobante Tipo Fecha inicio – Fecha fin Fec. Comprobante Des…" at bounding box center [848, 175] width 1174 height 162
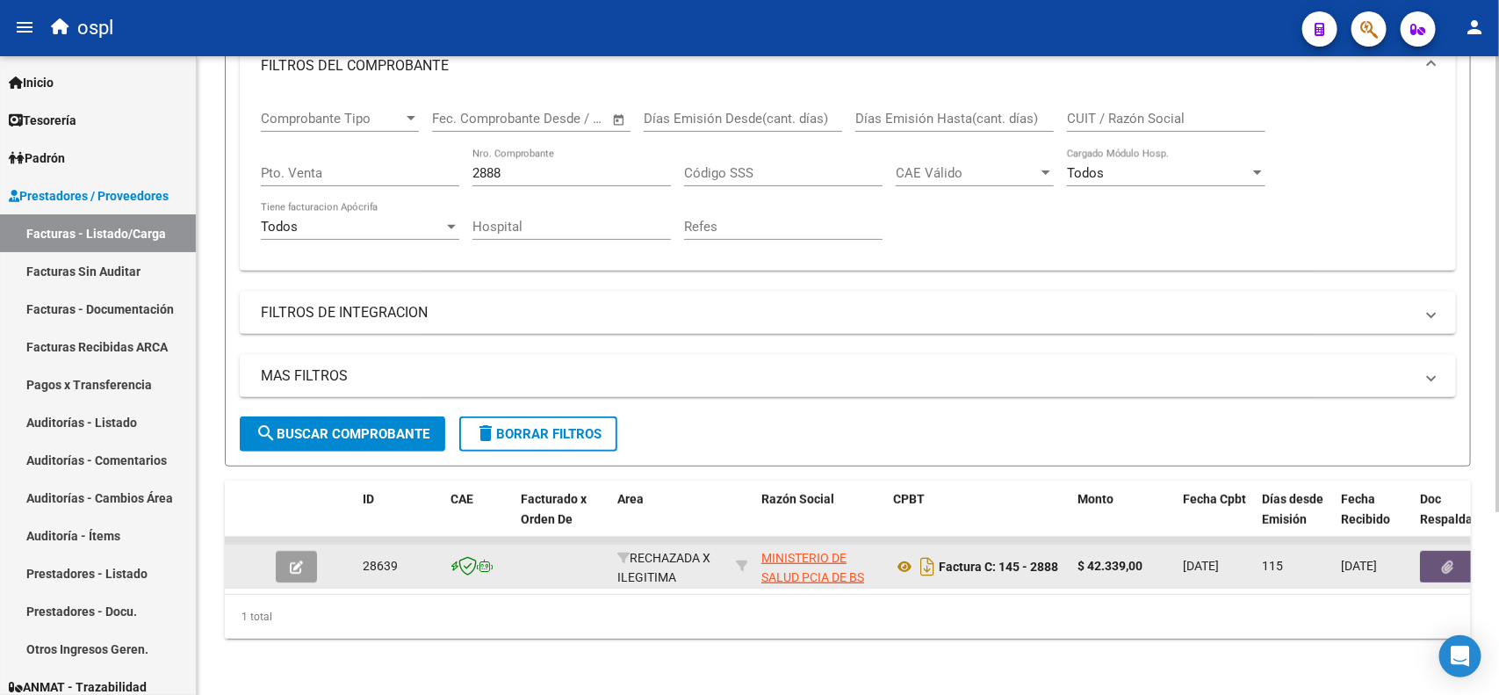
click at [1428, 551] on button "button" at bounding box center [1448, 567] width 56 height 32
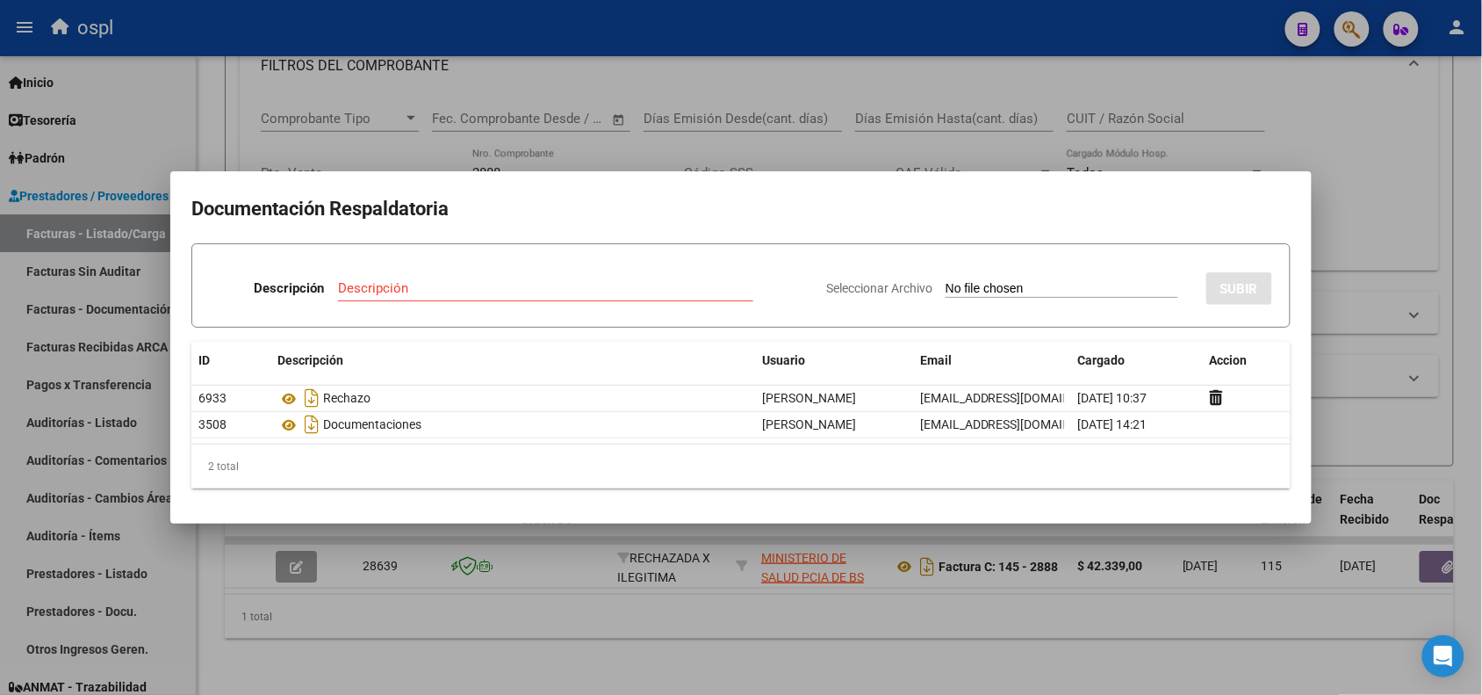
click at [497, 37] on div at bounding box center [741, 347] width 1482 height 695
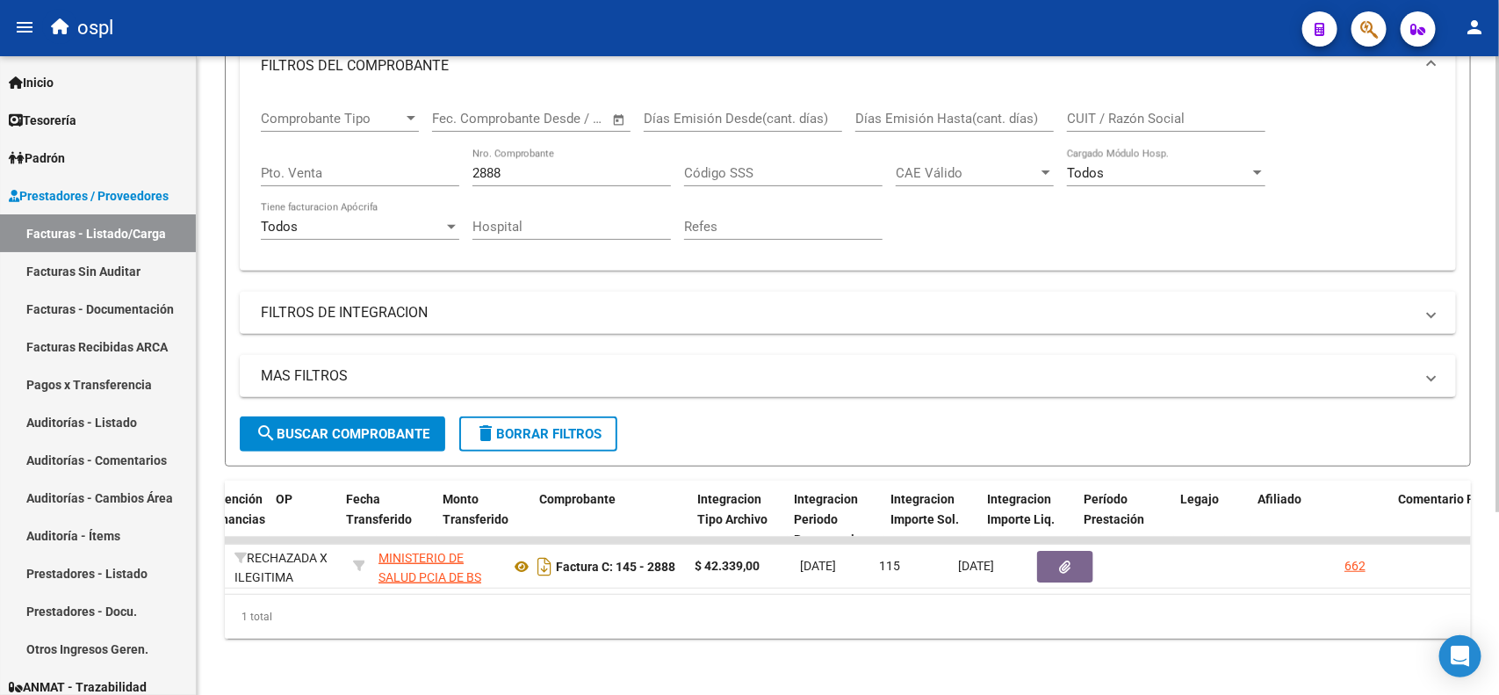
scroll to position [0, 0]
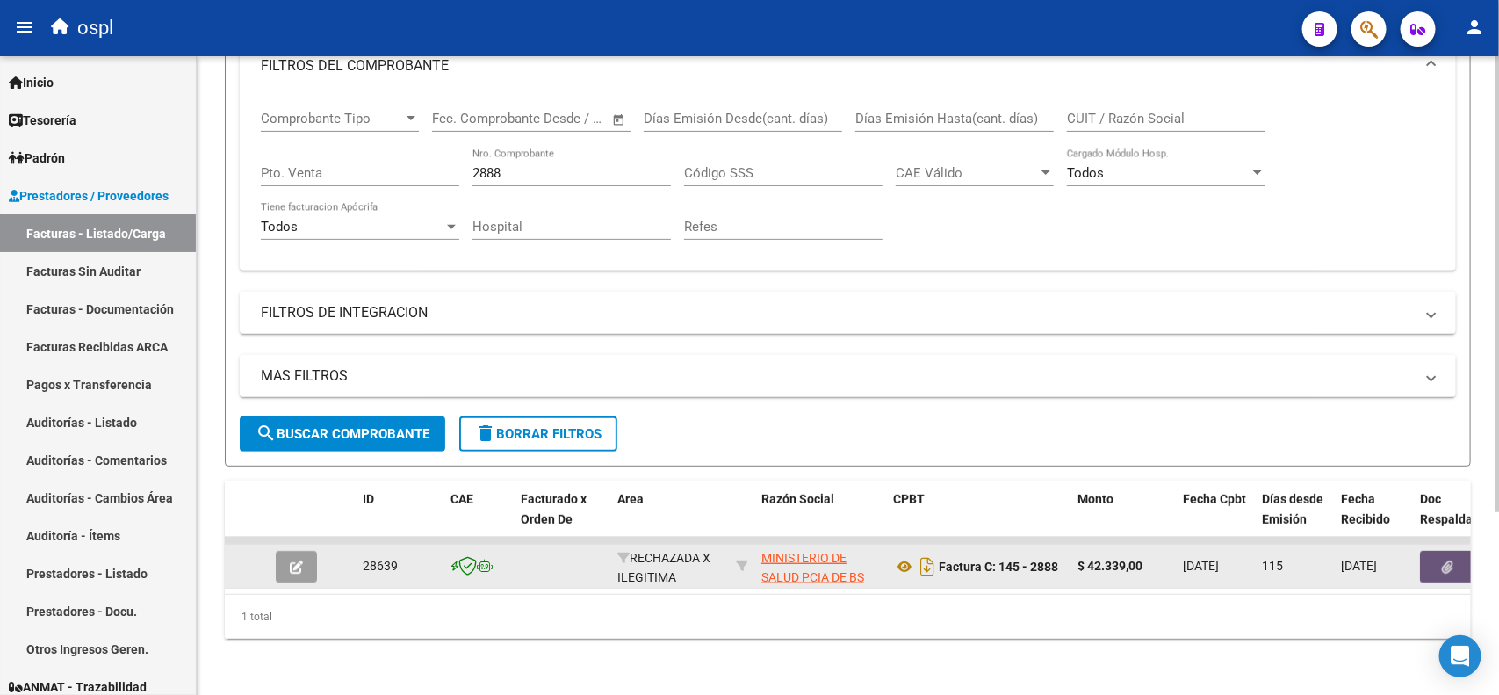
click at [1449, 560] on icon "button" at bounding box center [1448, 566] width 11 height 13
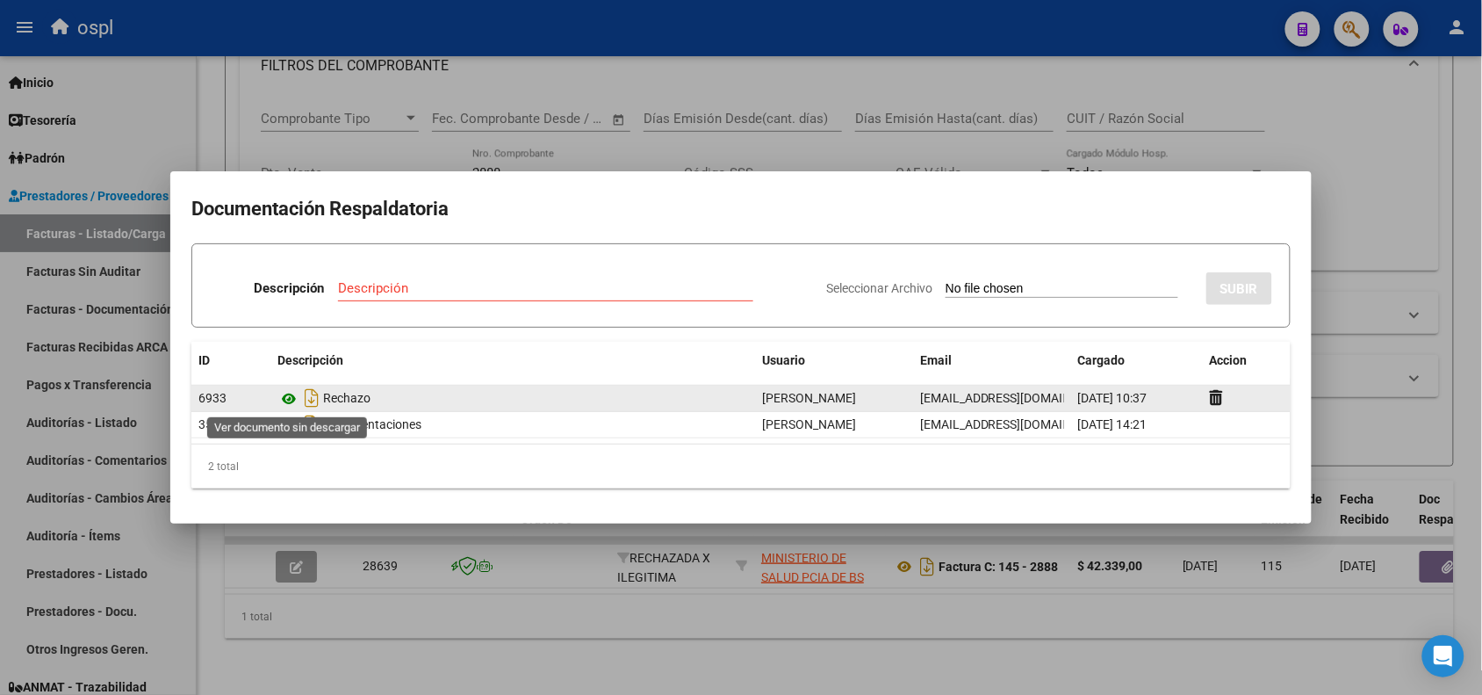
click at [286, 392] on icon at bounding box center [288, 398] width 23 height 21
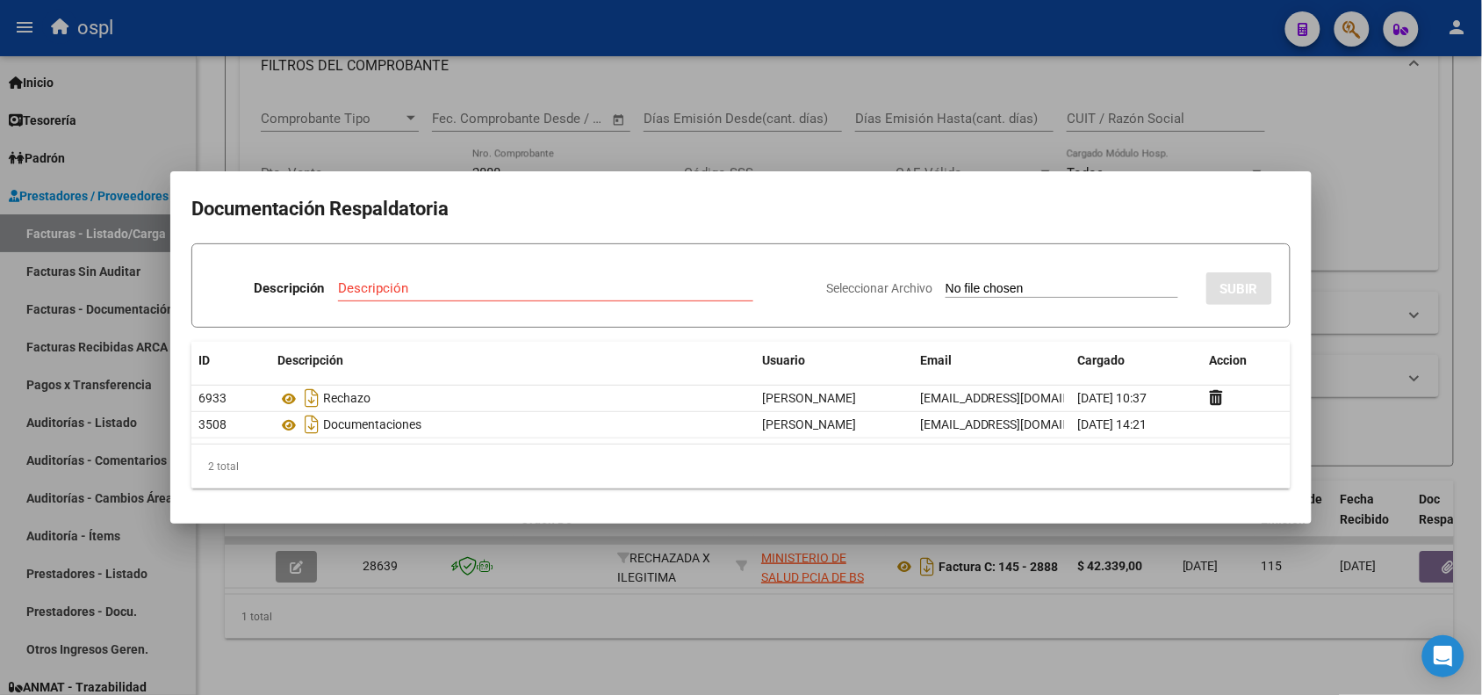
click at [641, 15] on div at bounding box center [741, 347] width 1482 height 695
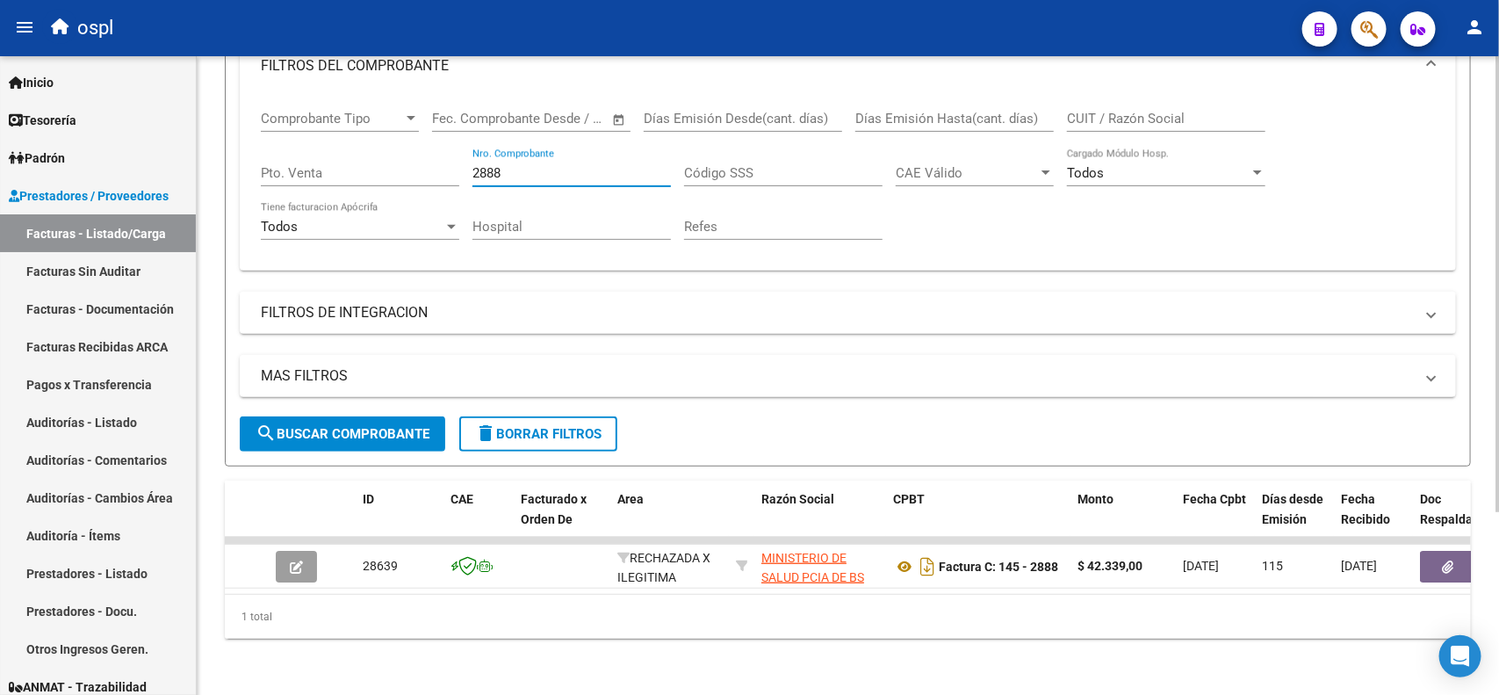
drag, startPoint x: 545, startPoint y: 148, endPoint x: 393, endPoint y: 160, distance: 152.4
click at [393, 160] on div "Comprobante Tipo Comprobante Tipo Fecha inicio – Fecha fin Fec. Comprobante Des…" at bounding box center [848, 175] width 1174 height 162
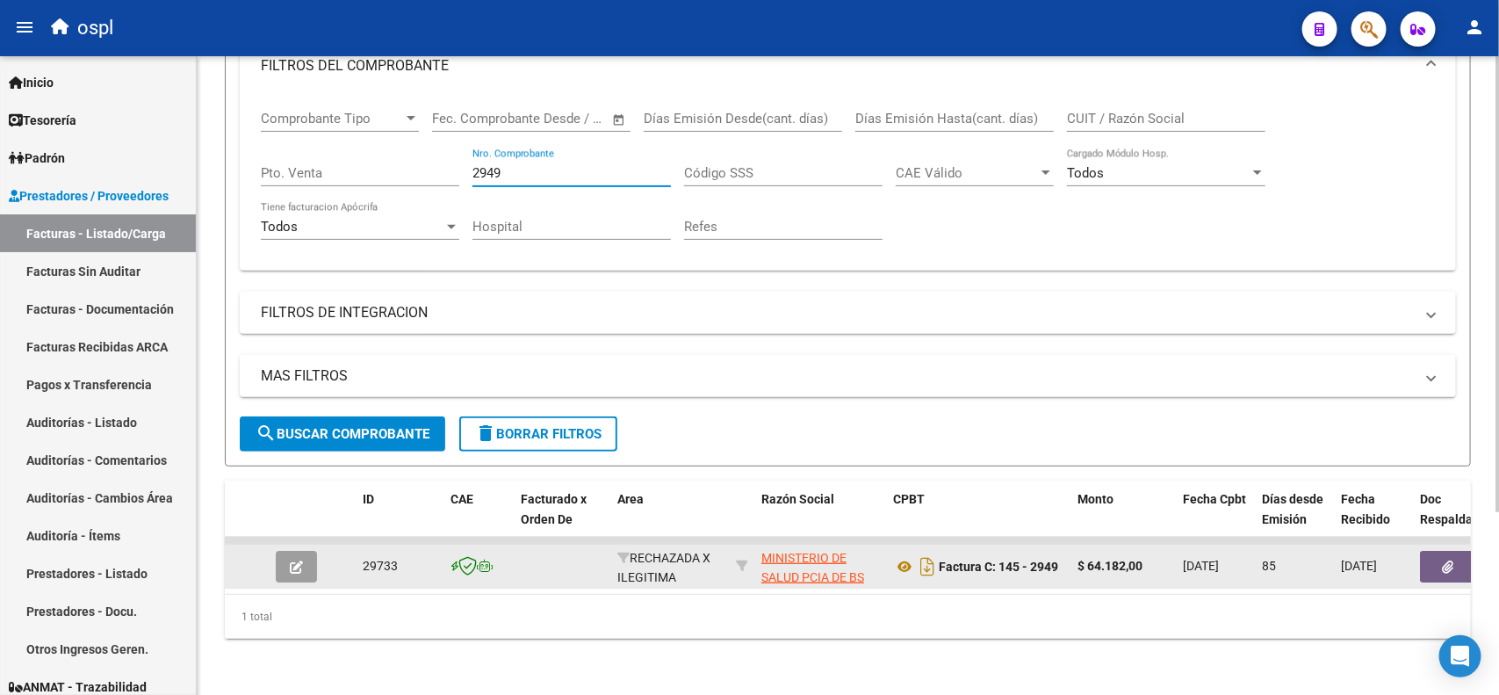
type input "2949"
click at [1445, 560] on icon "button" at bounding box center [1448, 566] width 11 height 13
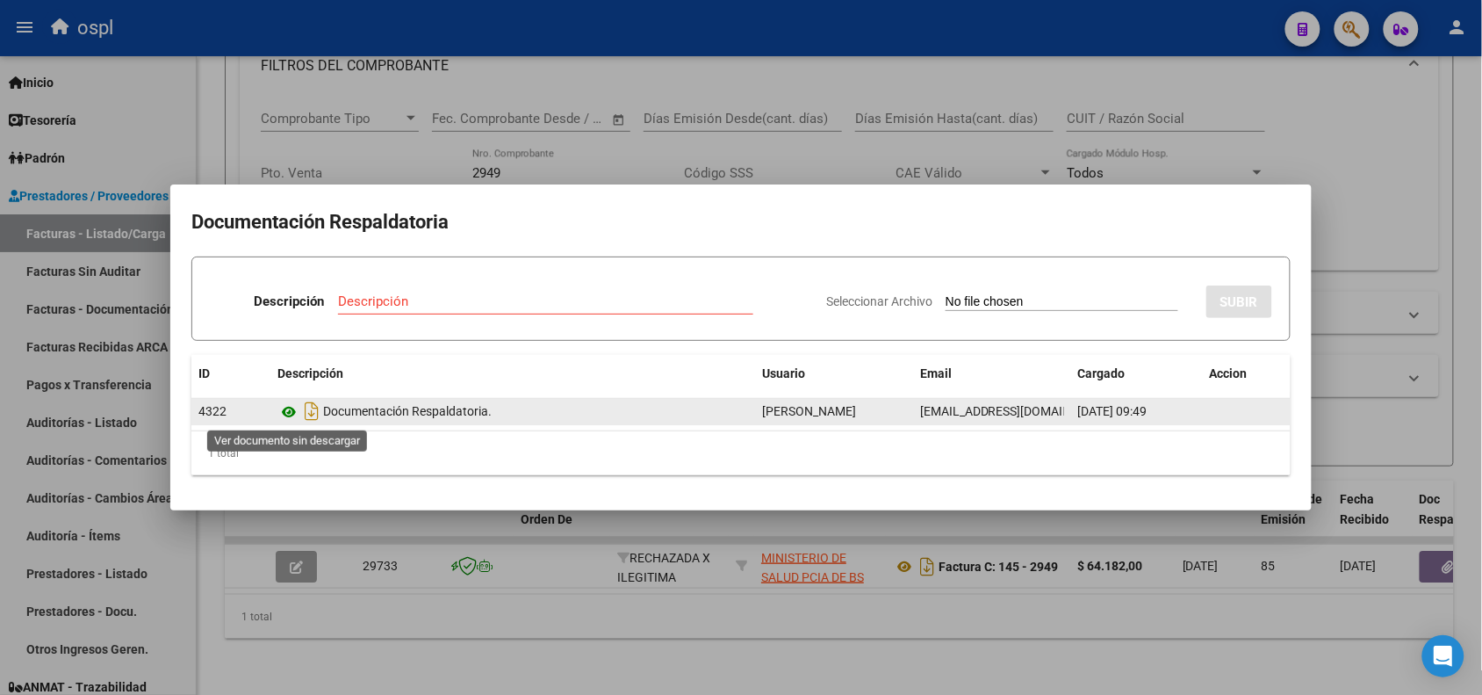
click at [290, 408] on icon at bounding box center [288, 411] width 23 height 21
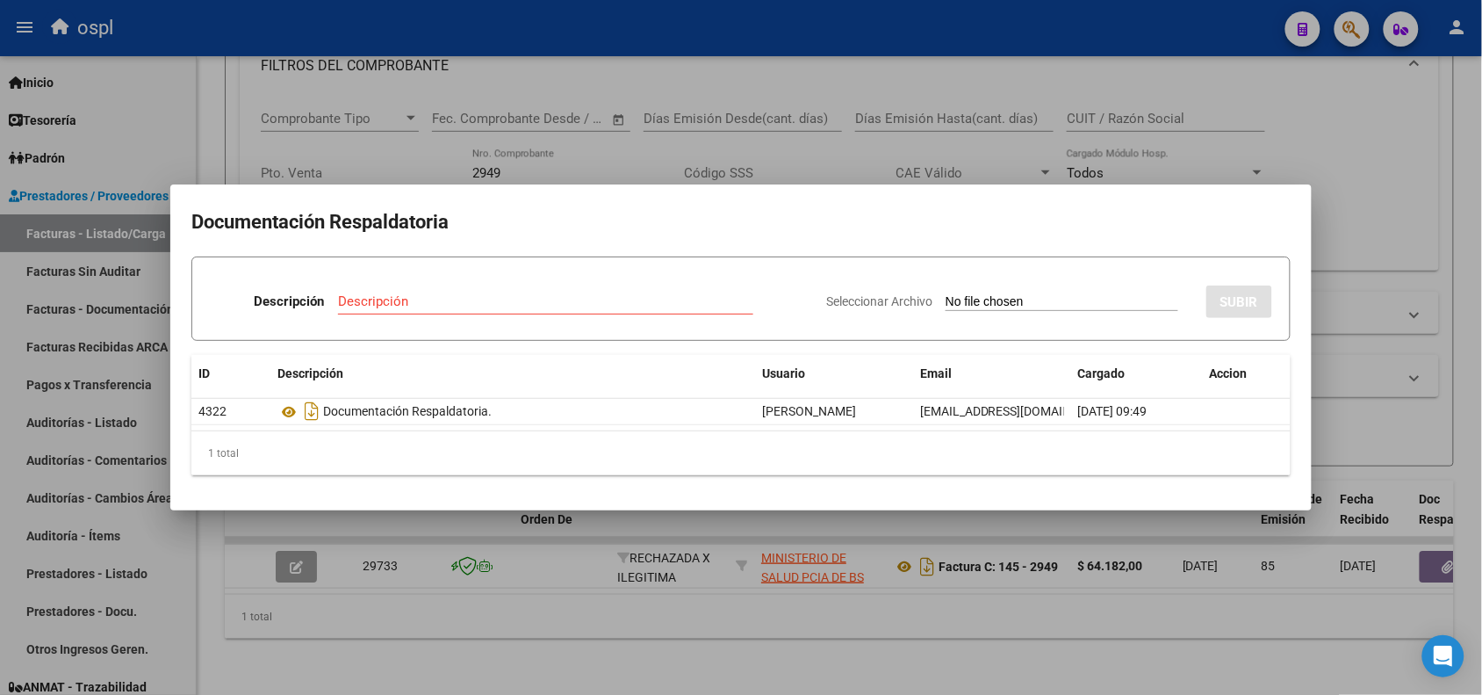
click at [977, 299] on input "Seleccionar Archivo" at bounding box center [1062, 302] width 233 height 17
type input "C:\fakepath\RECHAZO 2949- [PERSON_NAME].pdf"
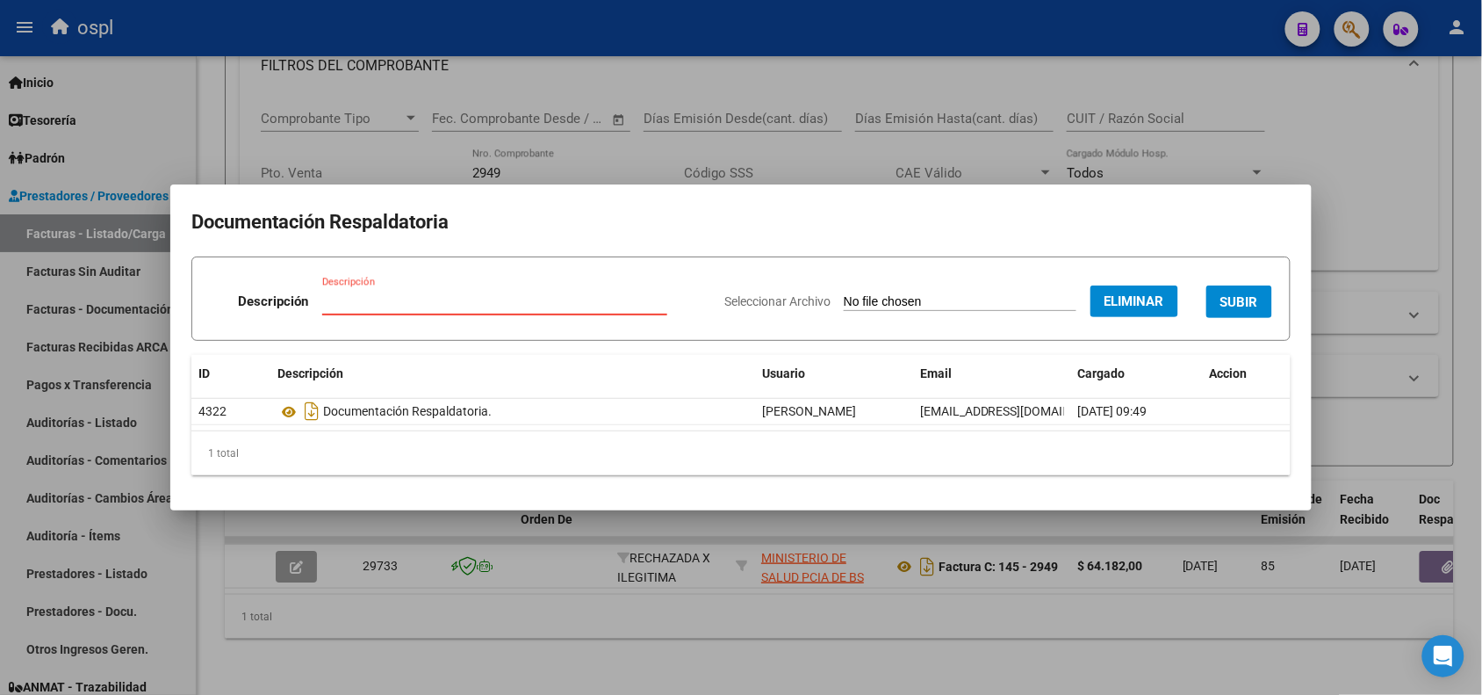
click at [564, 299] on input "Descripción" at bounding box center [494, 301] width 345 height 16
type input "RECHAZO"
click at [1240, 299] on span "SUBIR" at bounding box center [1239, 302] width 38 height 16
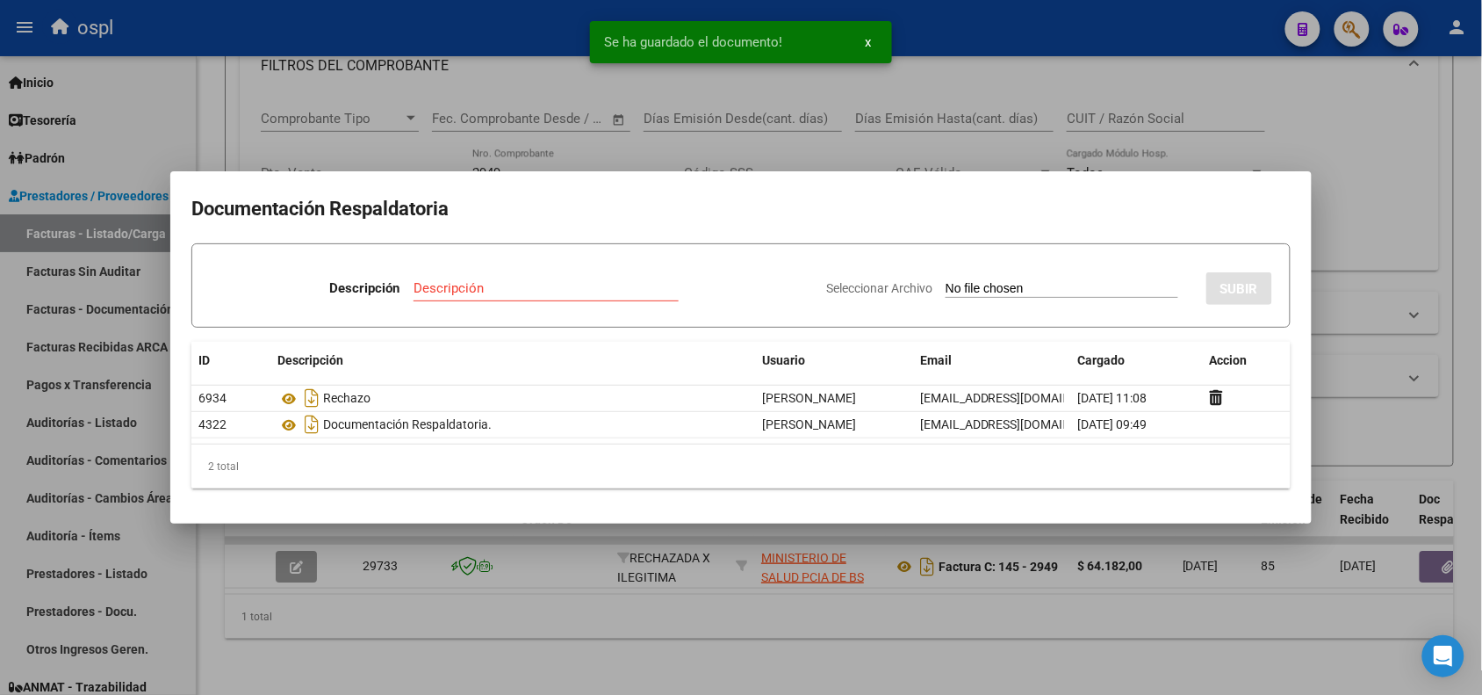
click at [455, 44] on div at bounding box center [741, 347] width 1482 height 695
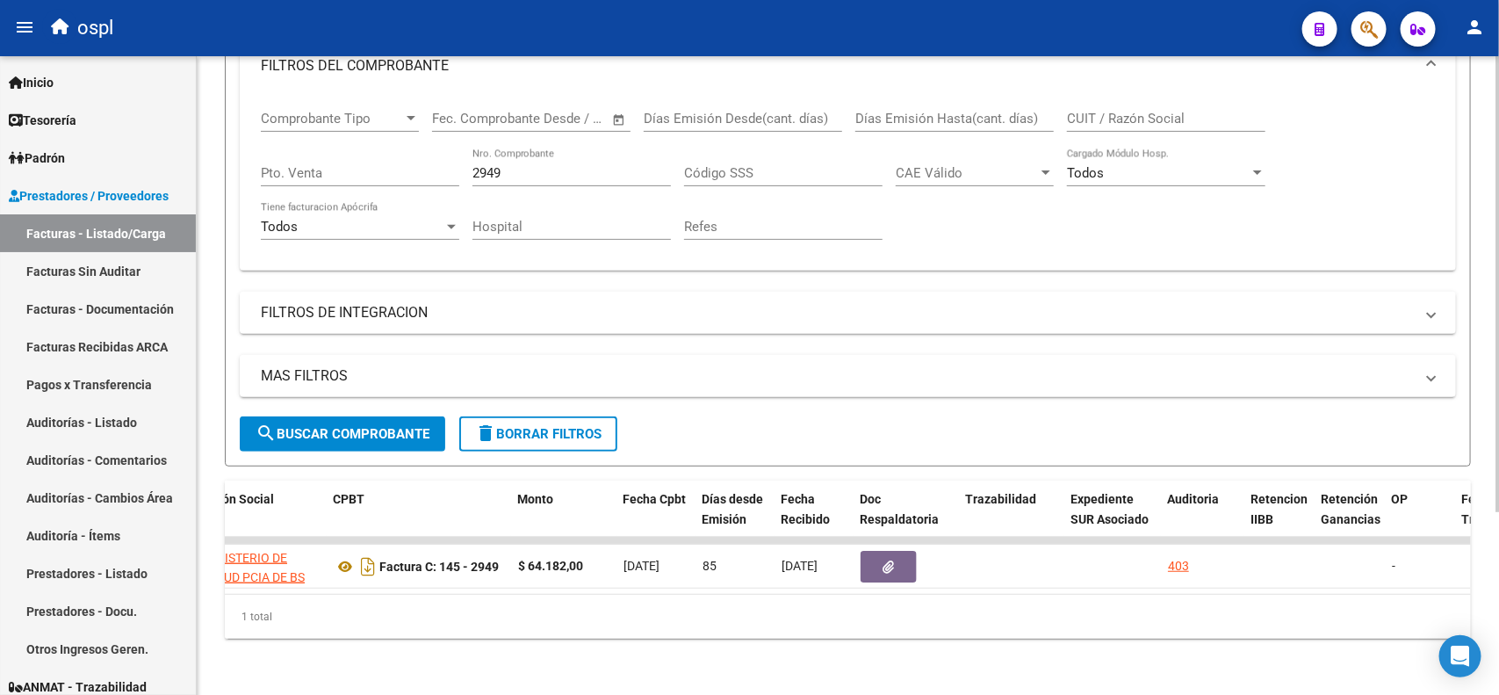
scroll to position [256, 0]
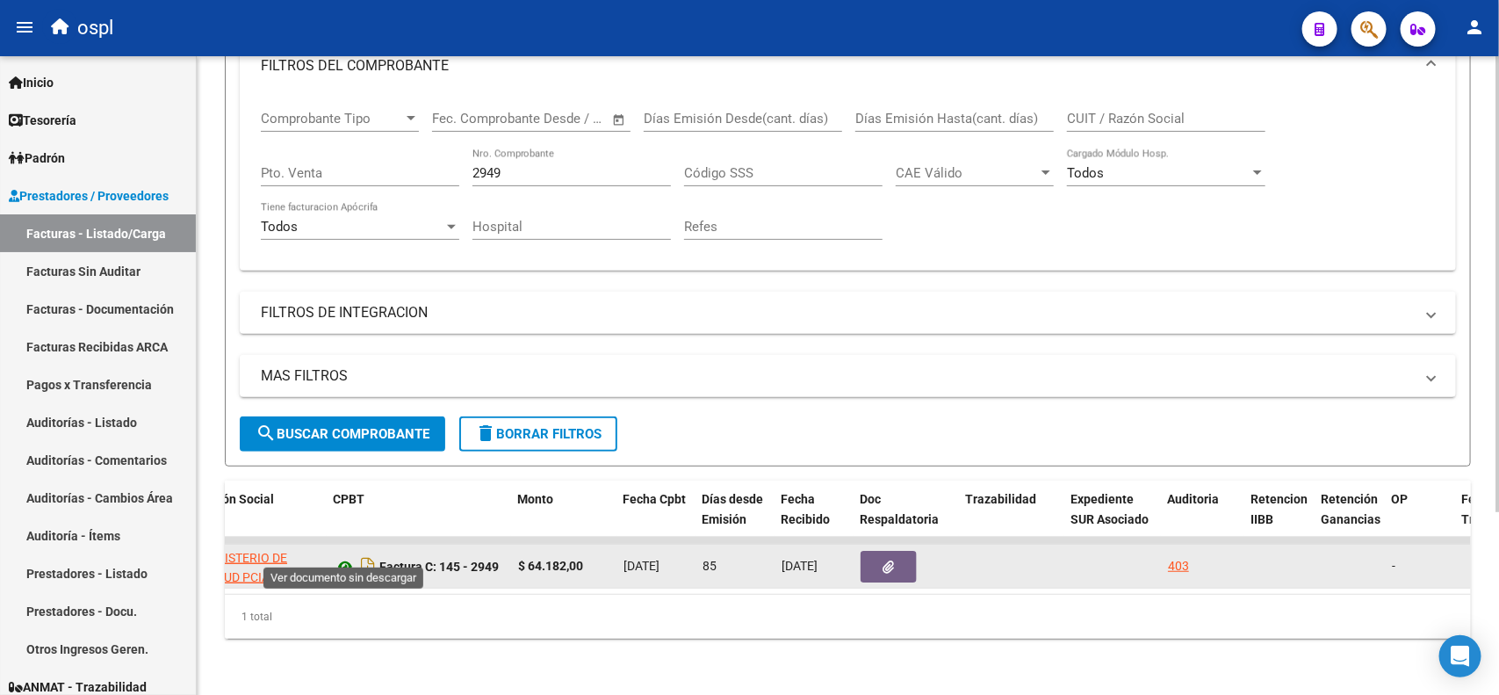
click at [348, 556] on icon at bounding box center [345, 566] width 23 height 21
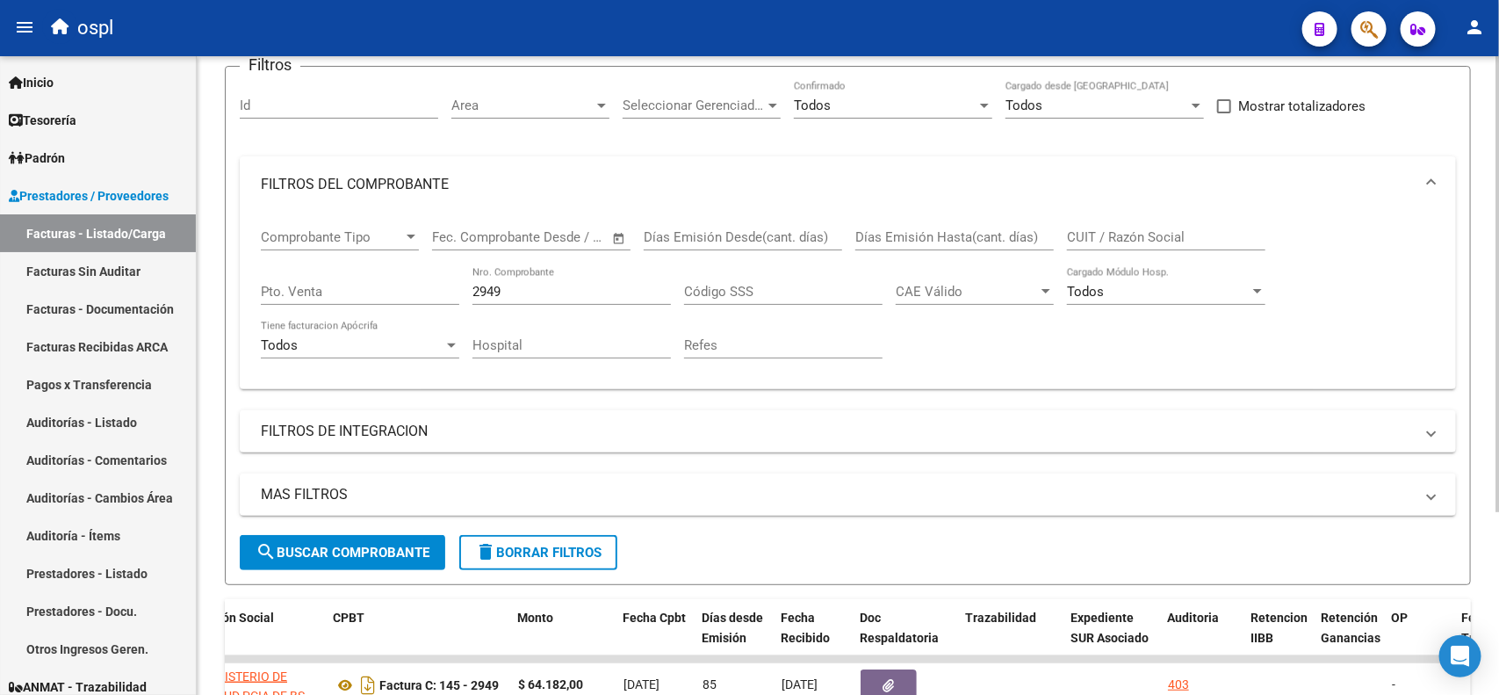
scroll to position [36, 0]
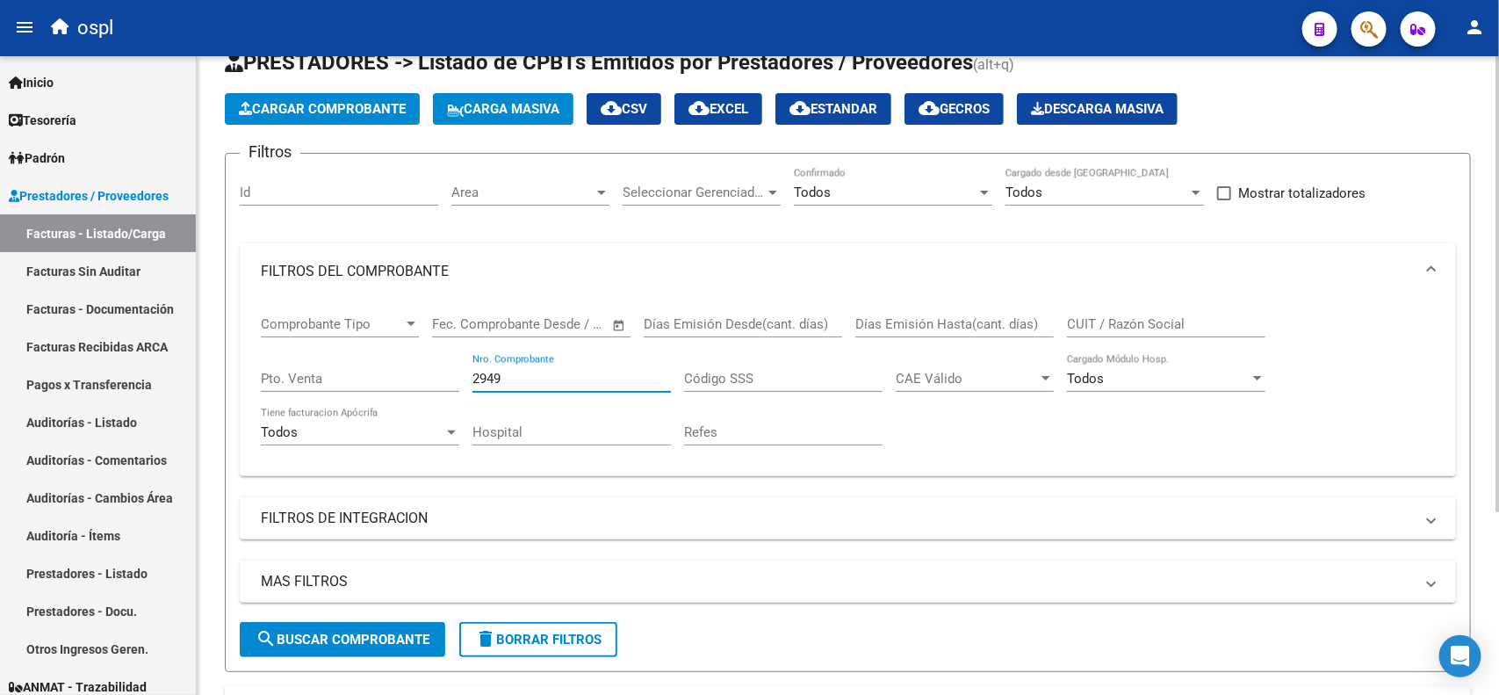
drag, startPoint x: 511, startPoint y: 370, endPoint x: 476, endPoint y: 371, distance: 35.2
click at [476, 371] on input "2949" at bounding box center [571, 379] width 198 height 16
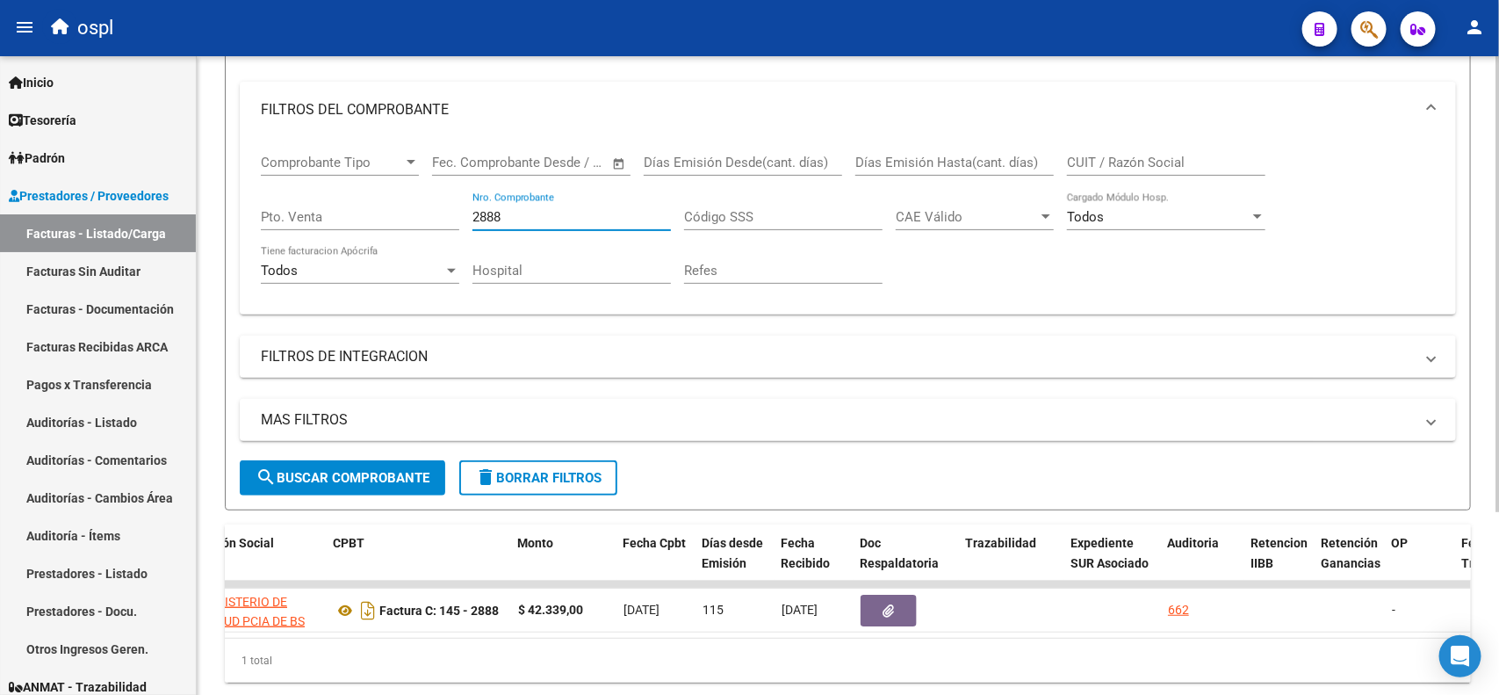
scroll to position [256, 0]
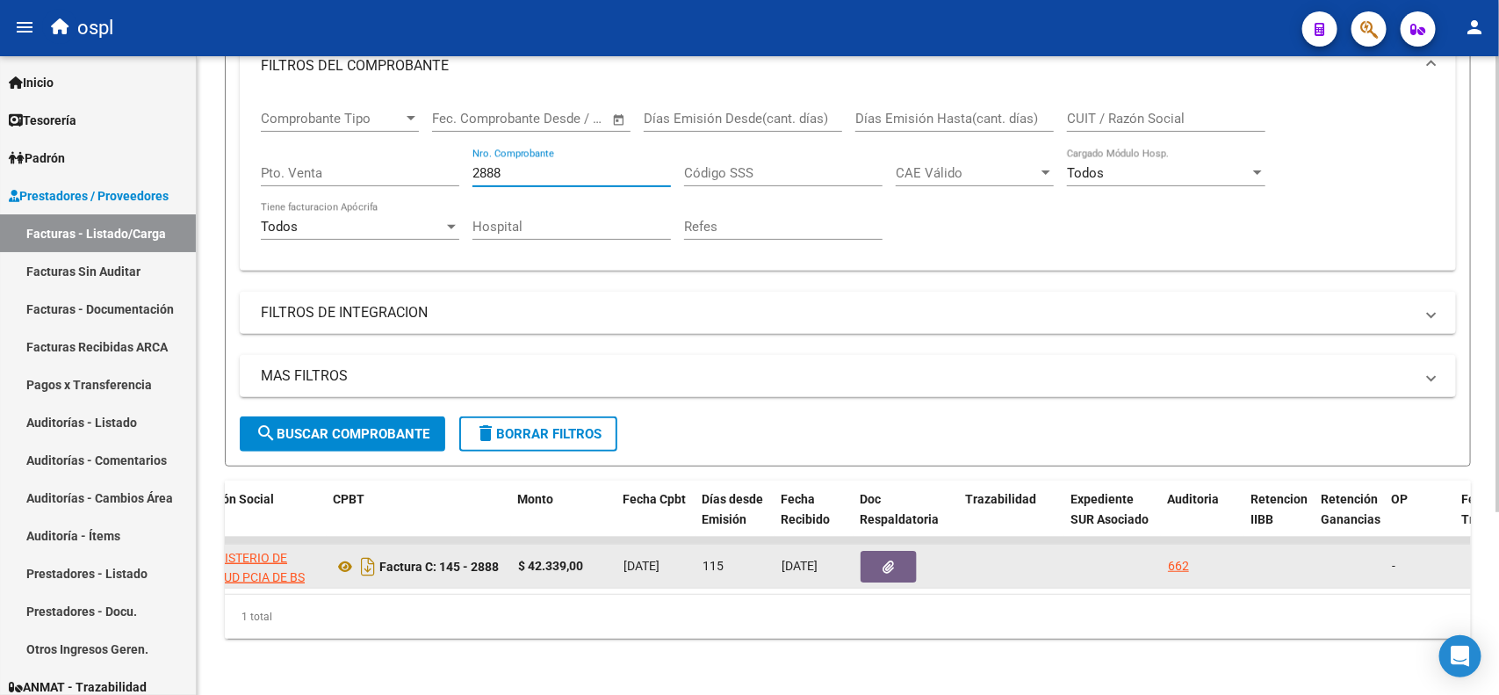
type input "2888"
click at [867, 551] on button "button" at bounding box center [888, 567] width 56 height 32
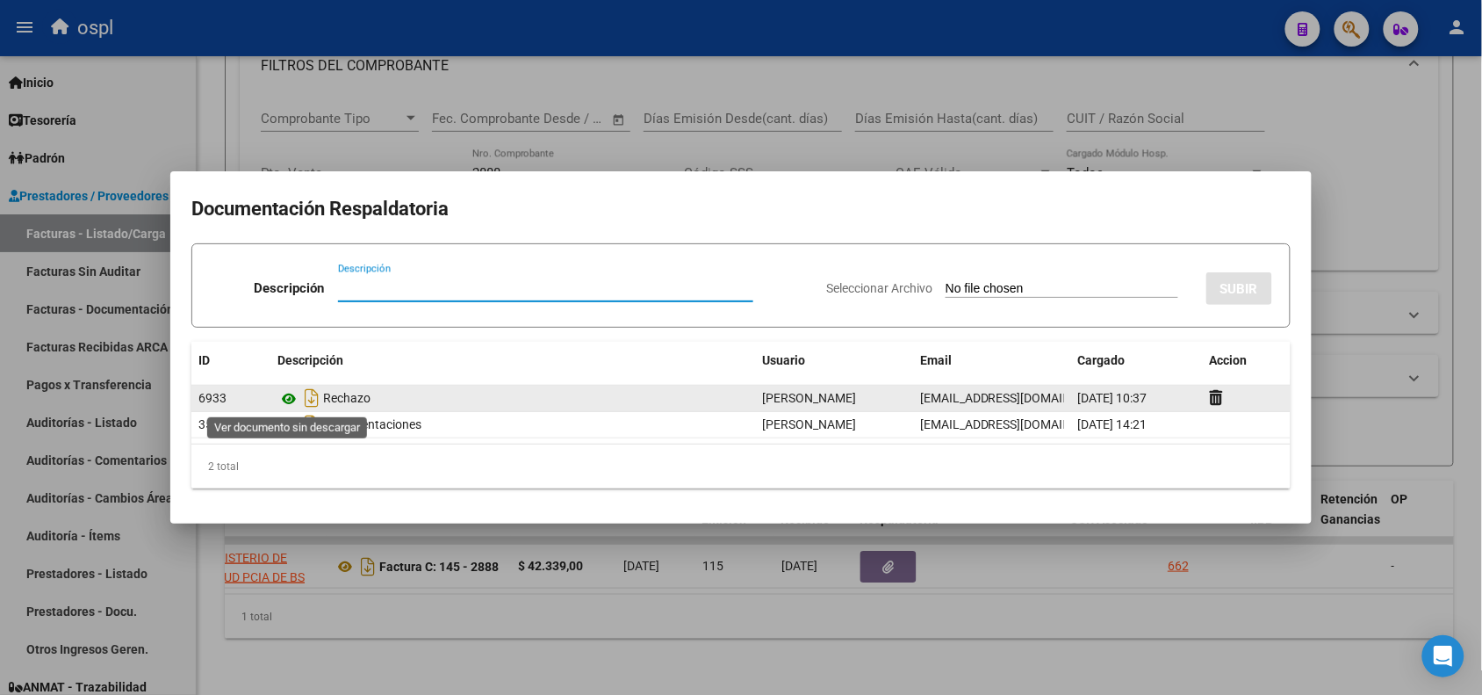
click at [286, 400] on icon at bounding box center [288, 398] width 23 height 21
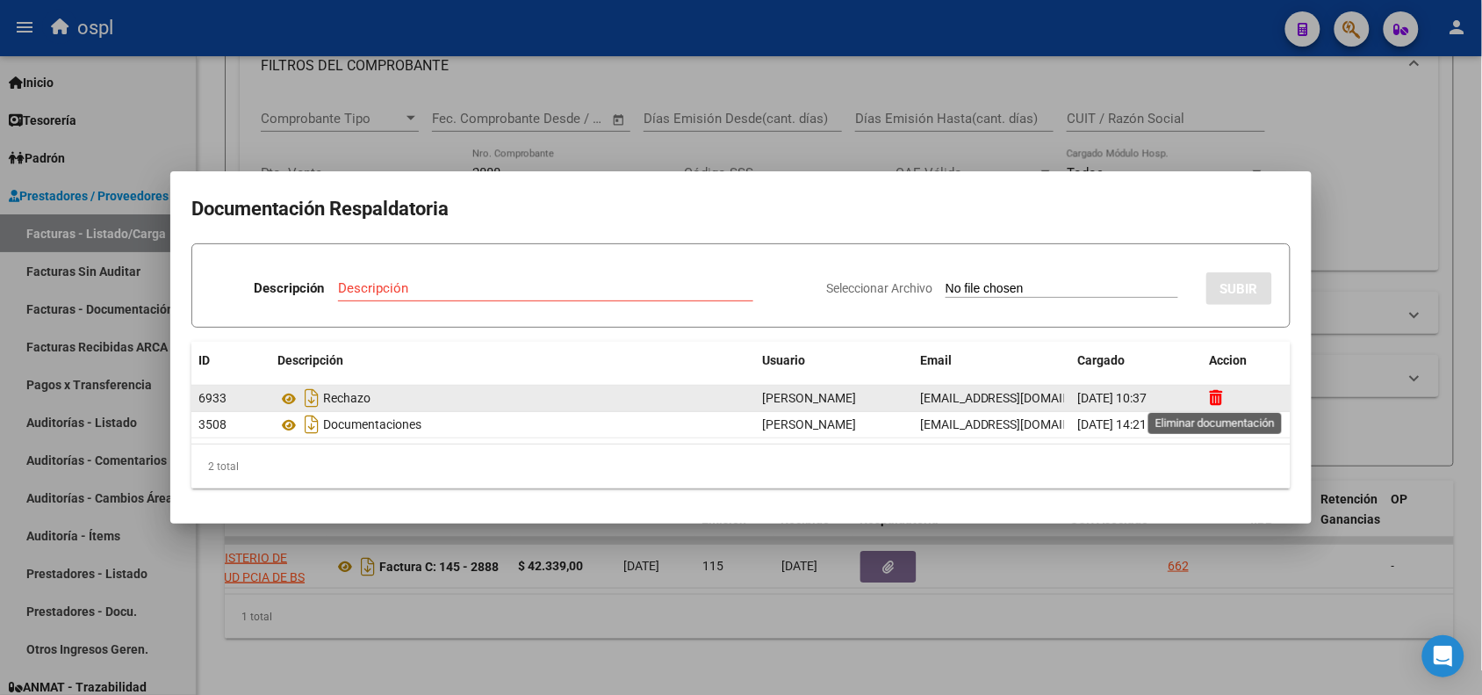
click at [1222, 395] on icon at bounding box center [1216, 397] width 13 height 17
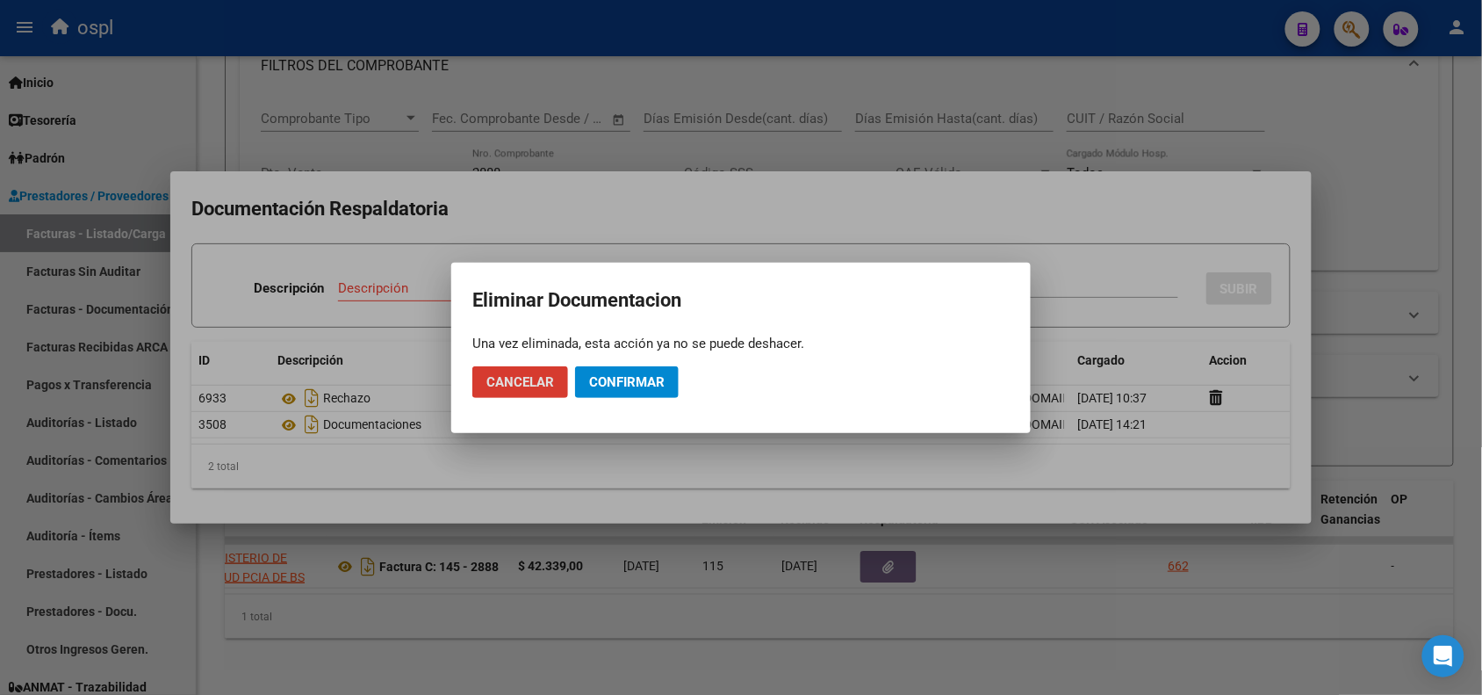
click at [591, 380] on span "Confirmar" at bounding box center [627, 382] width 76 height 16
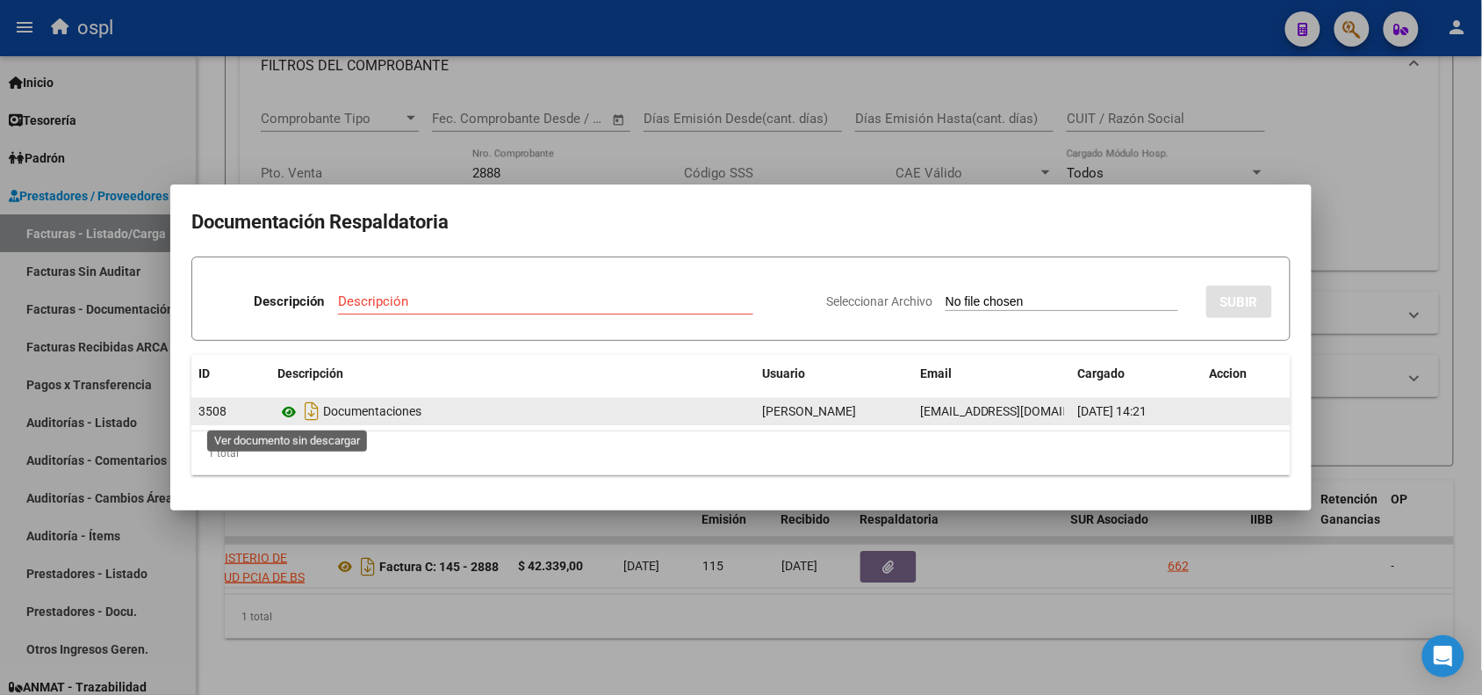
click at [284, 406] on icon at bounding box center [288, 411] width 23 height 21
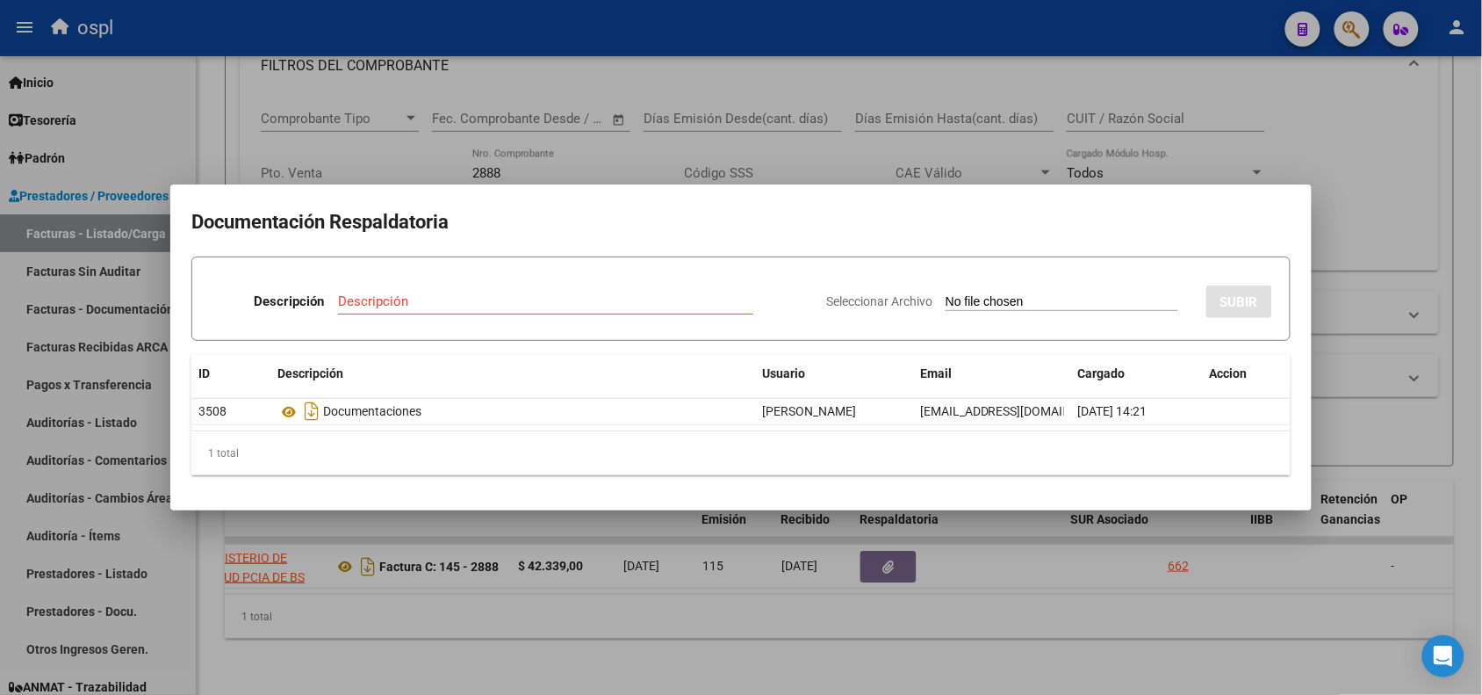
click at [1067, 300] on input "Seleccionar Archivo" at bounding box center [1062, 302] width 233 height 17
type input "C:\fakepath\RECHAZO 2888-[PERSON_NAME].pdf"
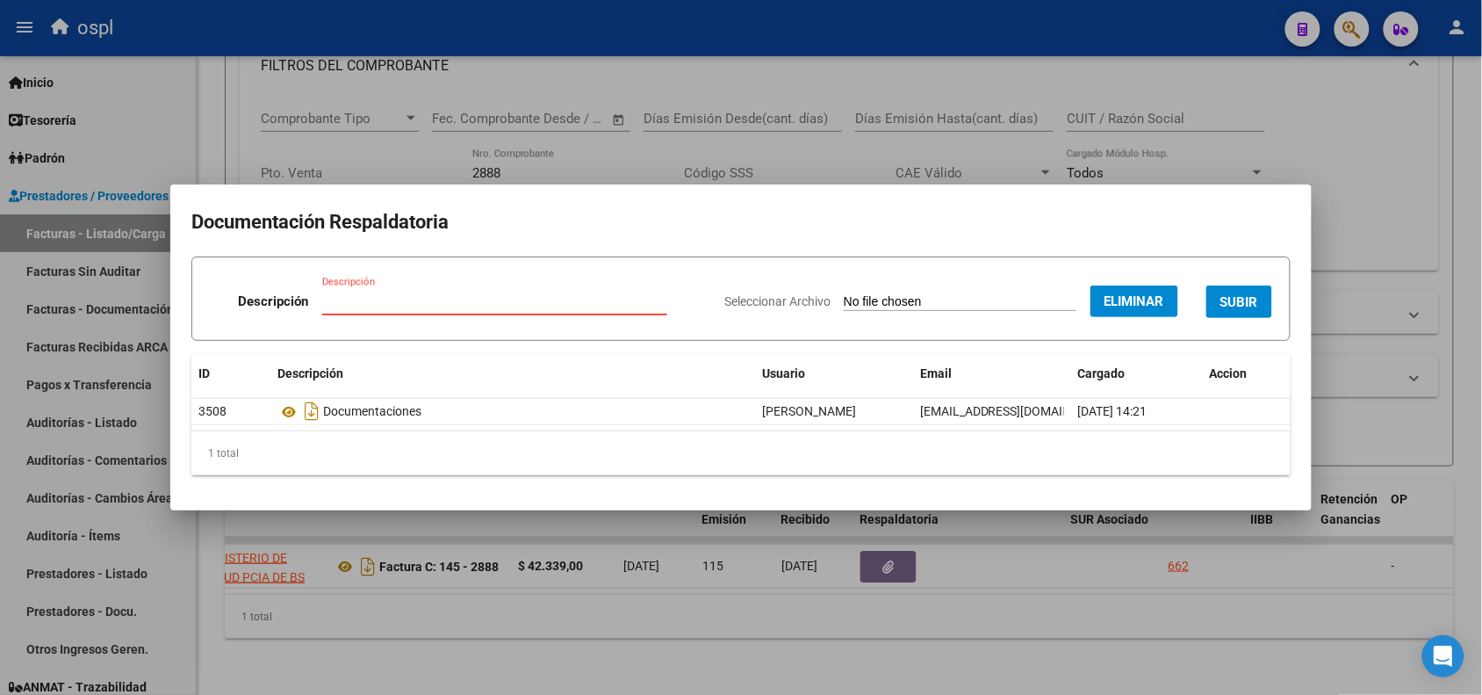
click at [507, 296] on input "Descripción" at bounding box center [494, 301] width 345 height 16
type input "RECHAZO"
click at [1245, 288] on button "SUBIR" at bounding box center [1239, 301] width 66 height 32
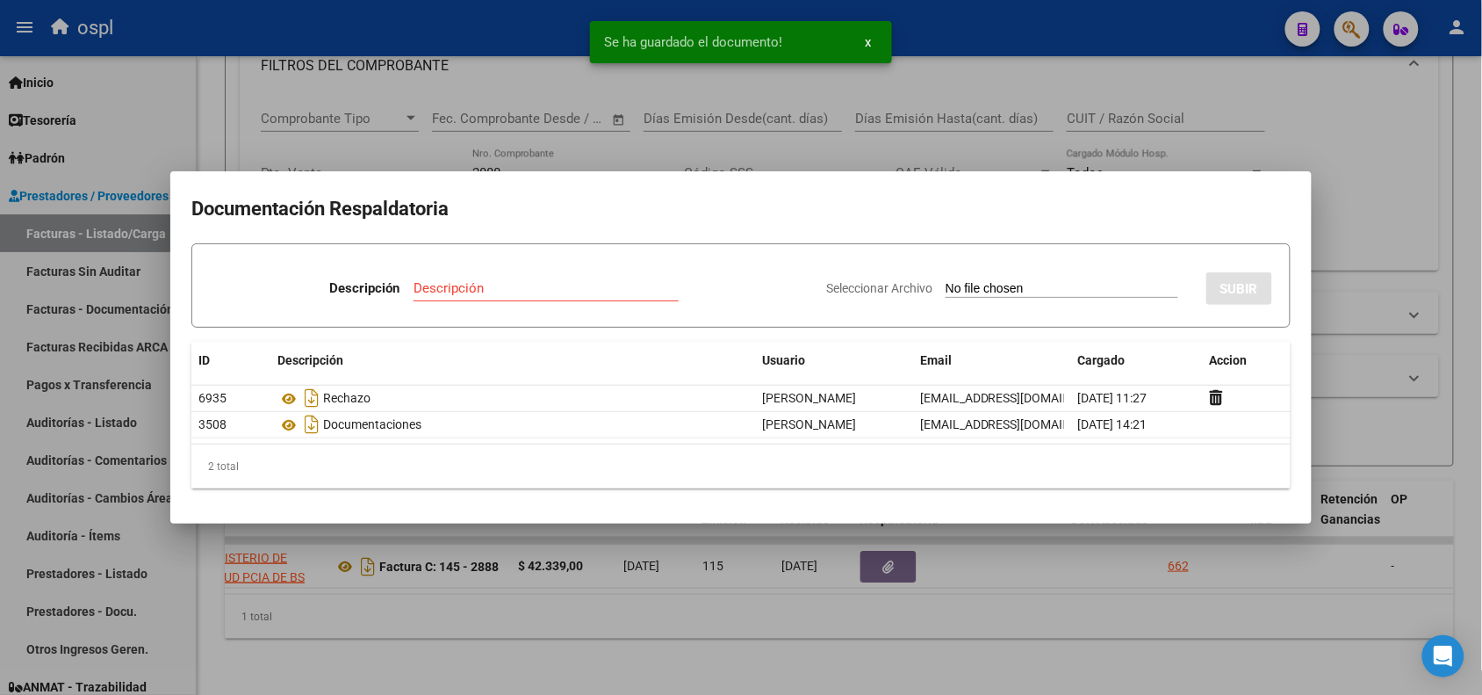
click at [450, 47] on div at bounding box center [741, 347] width 1482 height 695
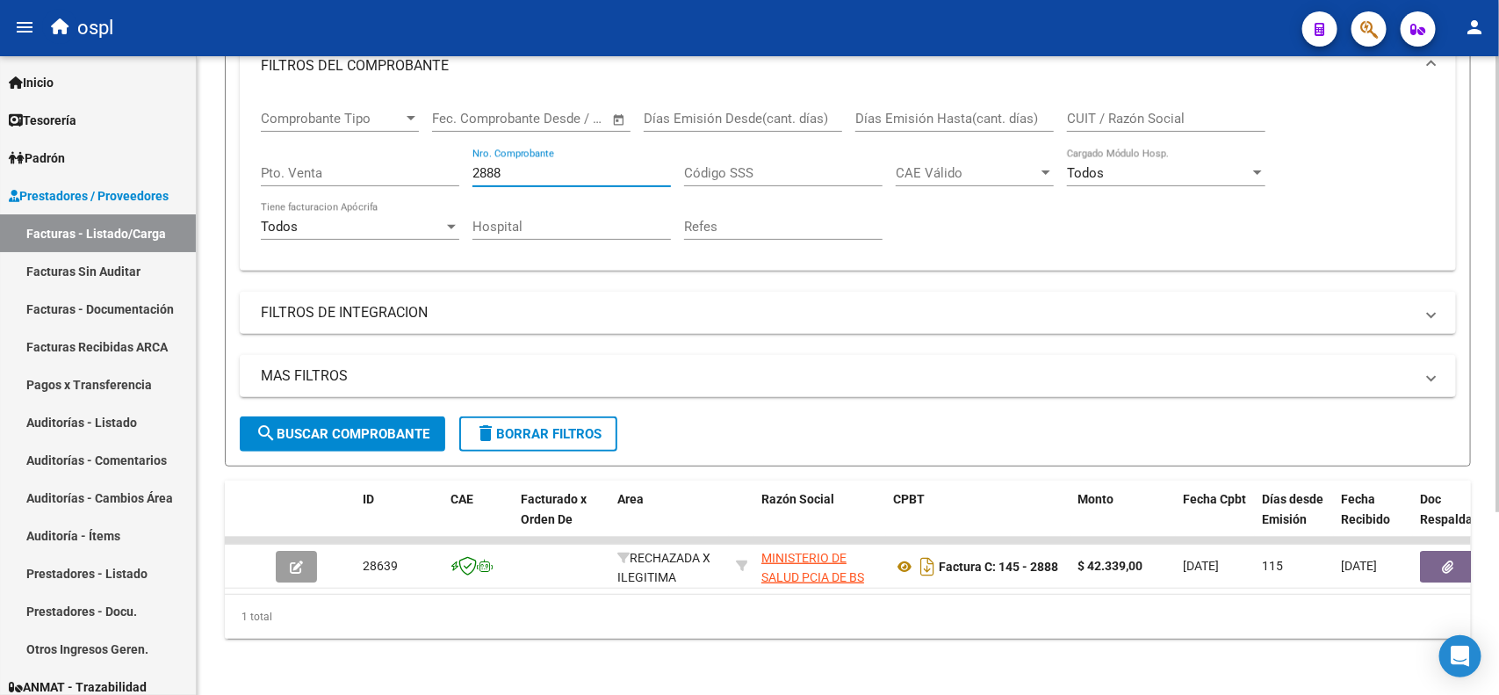
drag, startPoint x: 554, startPoint y: 152, endPoint x: 450, endPoint y: 152, distance: 104.5
click at [450, 152] on div "Comprobante Tipo Comprobante Tipo Fecha inicio – Fecha fin Fec. Comprobante Des…" at bounding box center [848, 175] width 1174 height 162
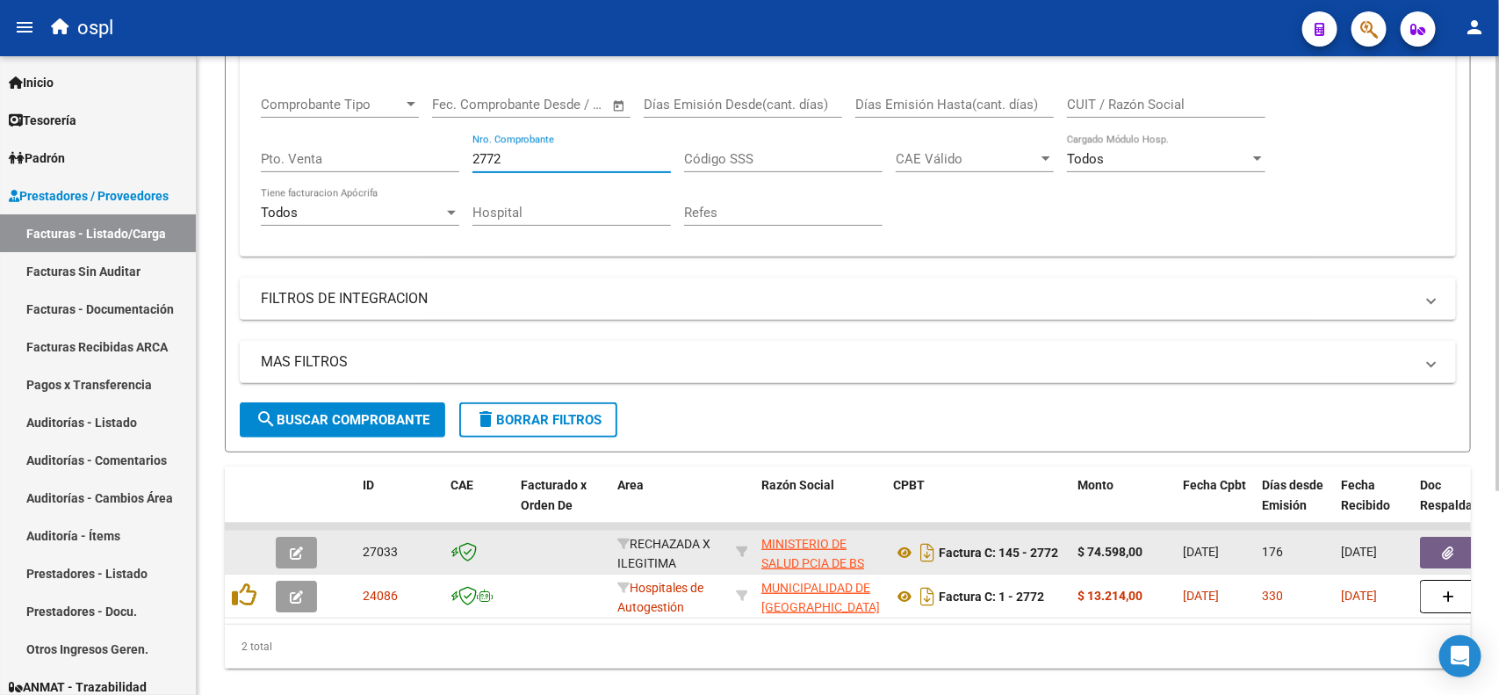
type input "2772"
click at [1443, 537] on button "button" at bounding box center [1448, 552] width 56 height 32
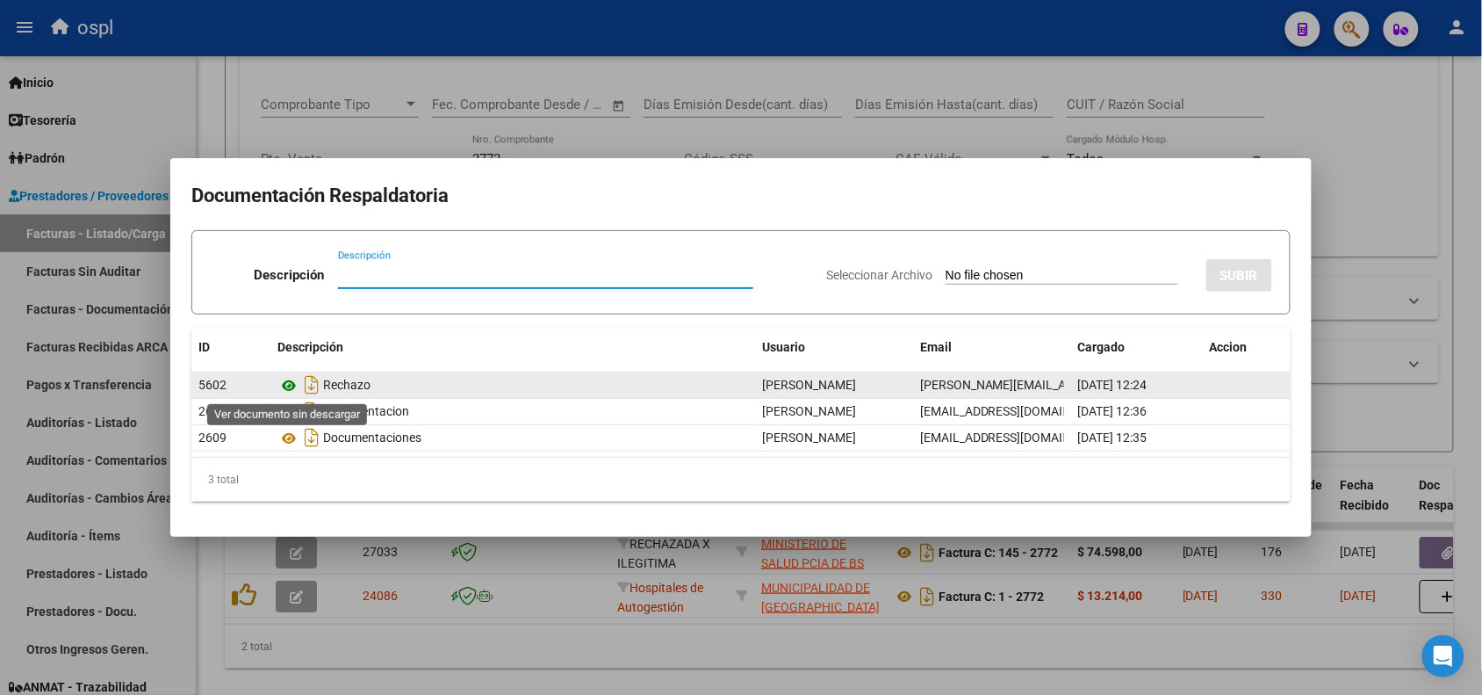
click at [286, 383] on icon at bounding box center [288, 385] width 23 height 21
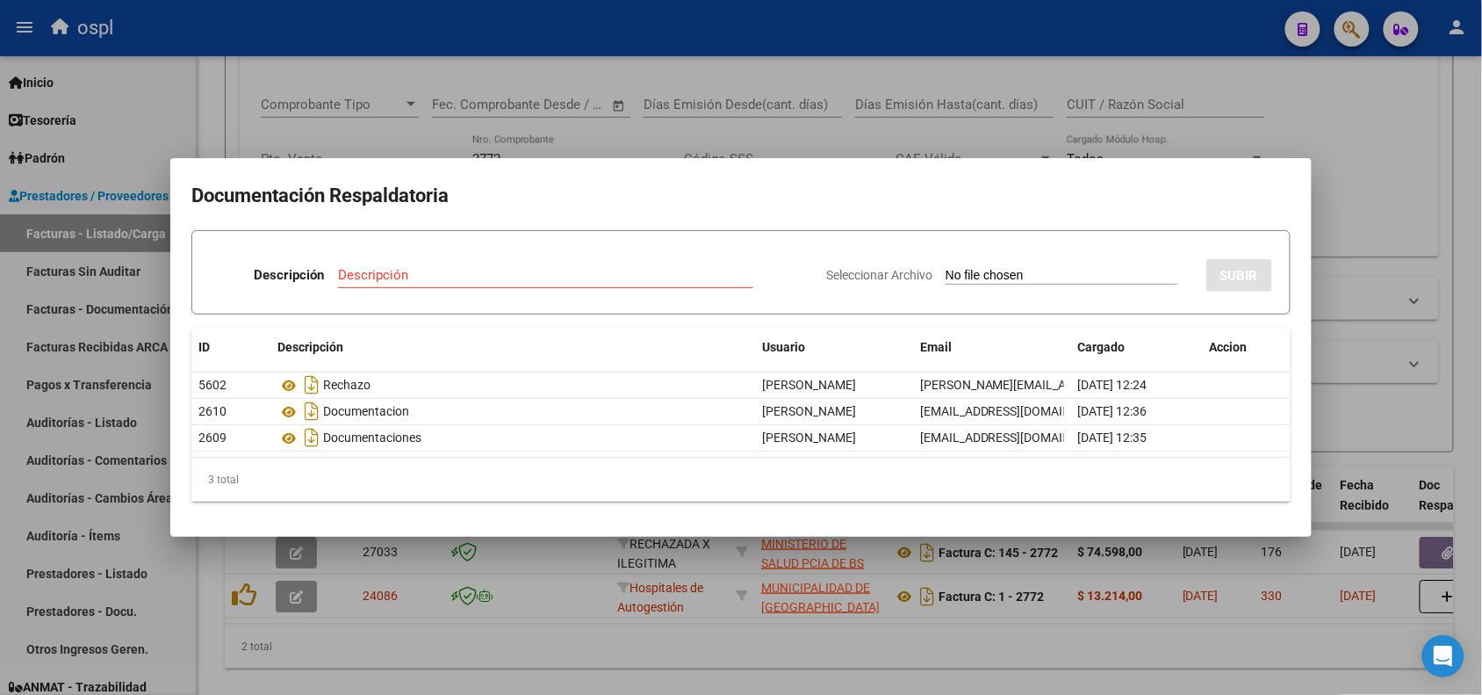
click at [617, 35] on div at bounding box center [741, 347] width 1482 height 695
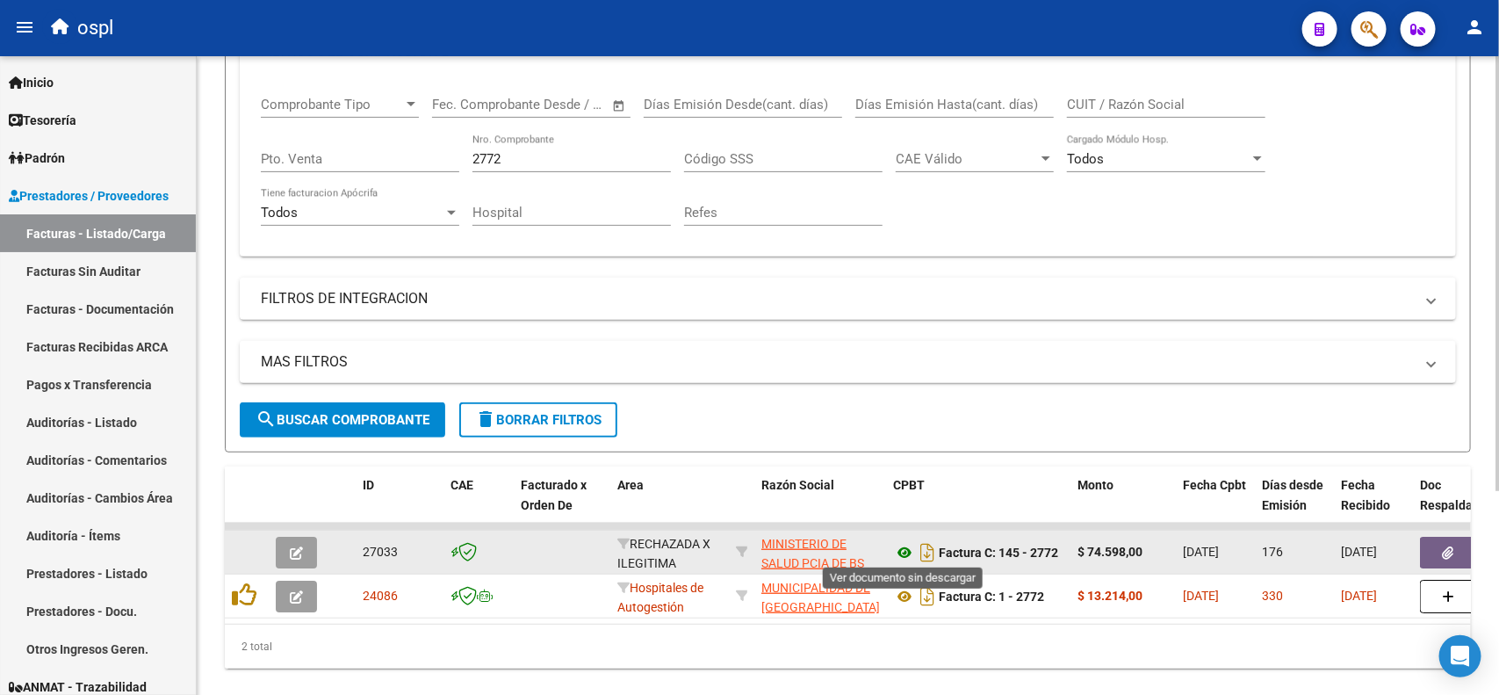
click at [901, 551] on icon at bounding box center [904, 552] width 23 height 21
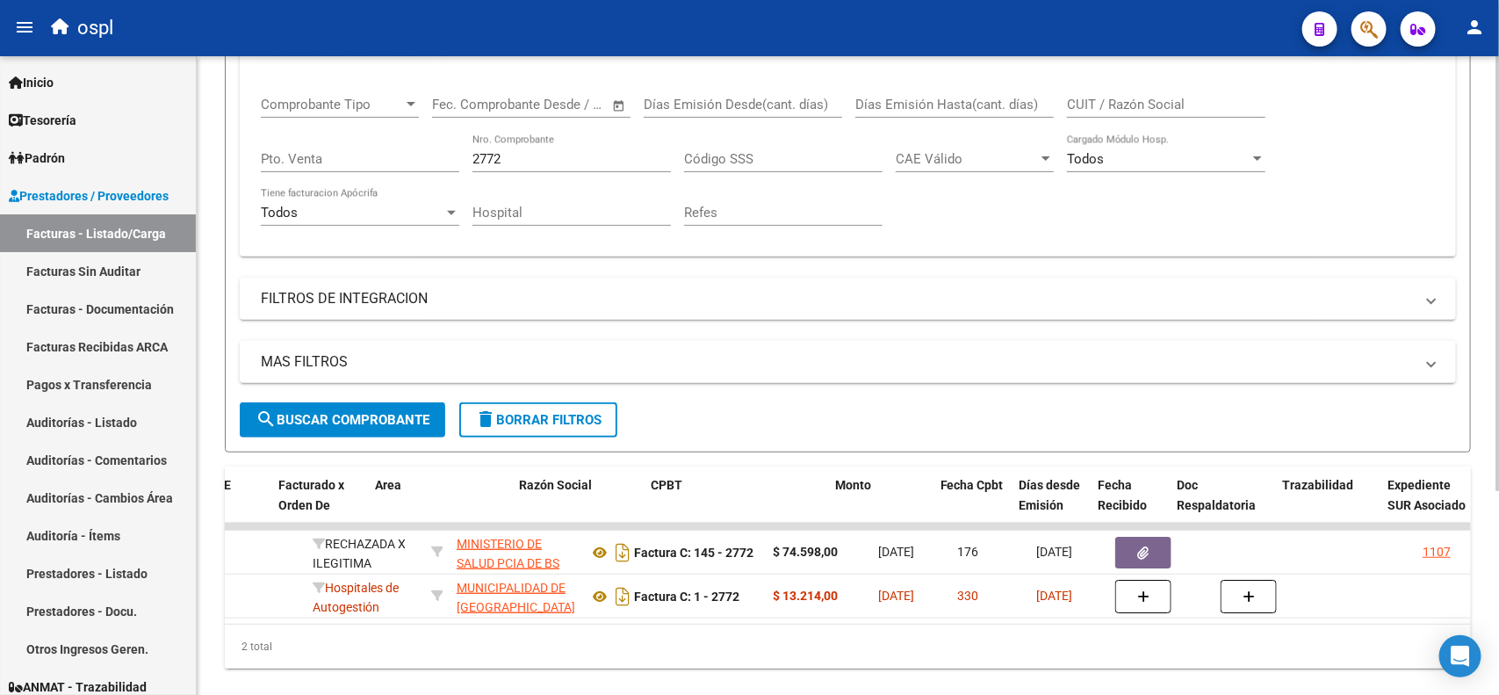
scroll to position [0, 334]
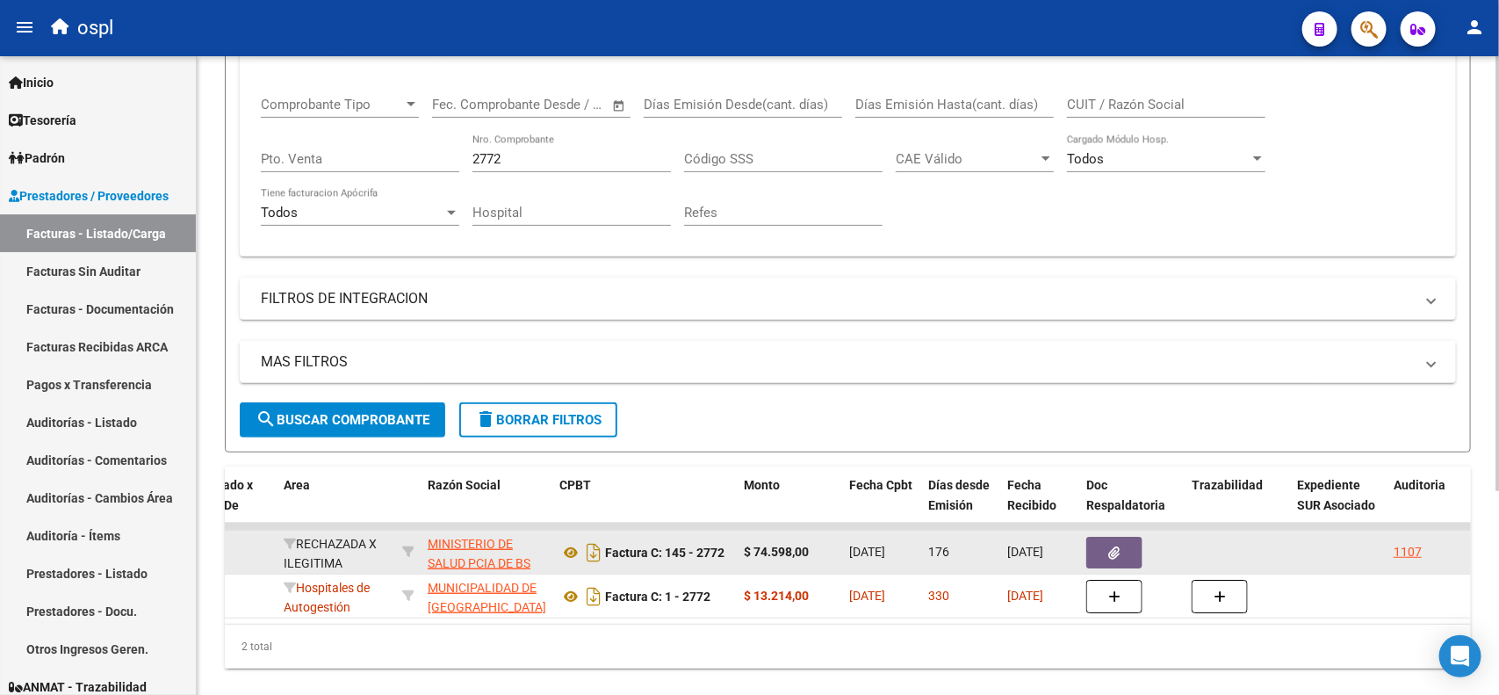
click at [1106, 545] on button "button" at bounding box center [1114, 552] width 56 height 32
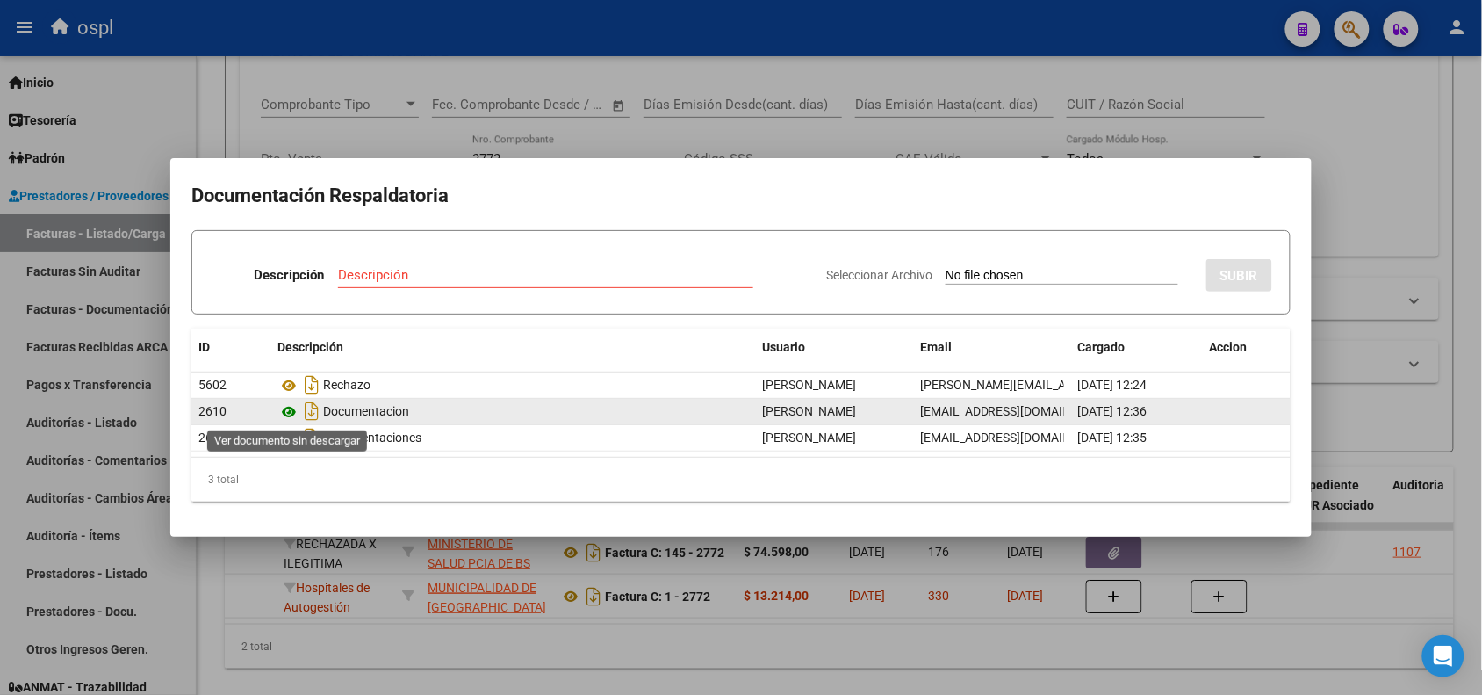
click at [291, 414] on icon at bounding box center [288, 411] width 23 height 21
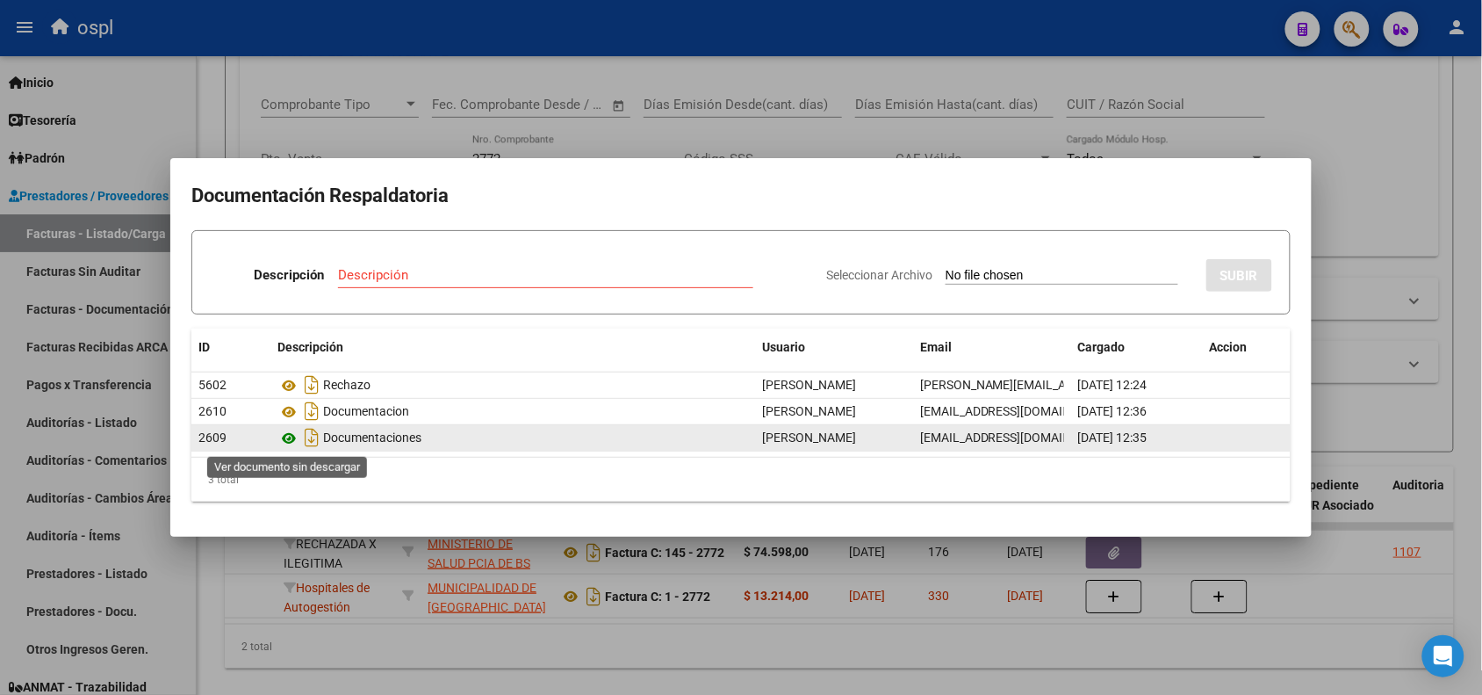
click at [282, 431] on icon at bounding box center [288, 438] width 23 height 21
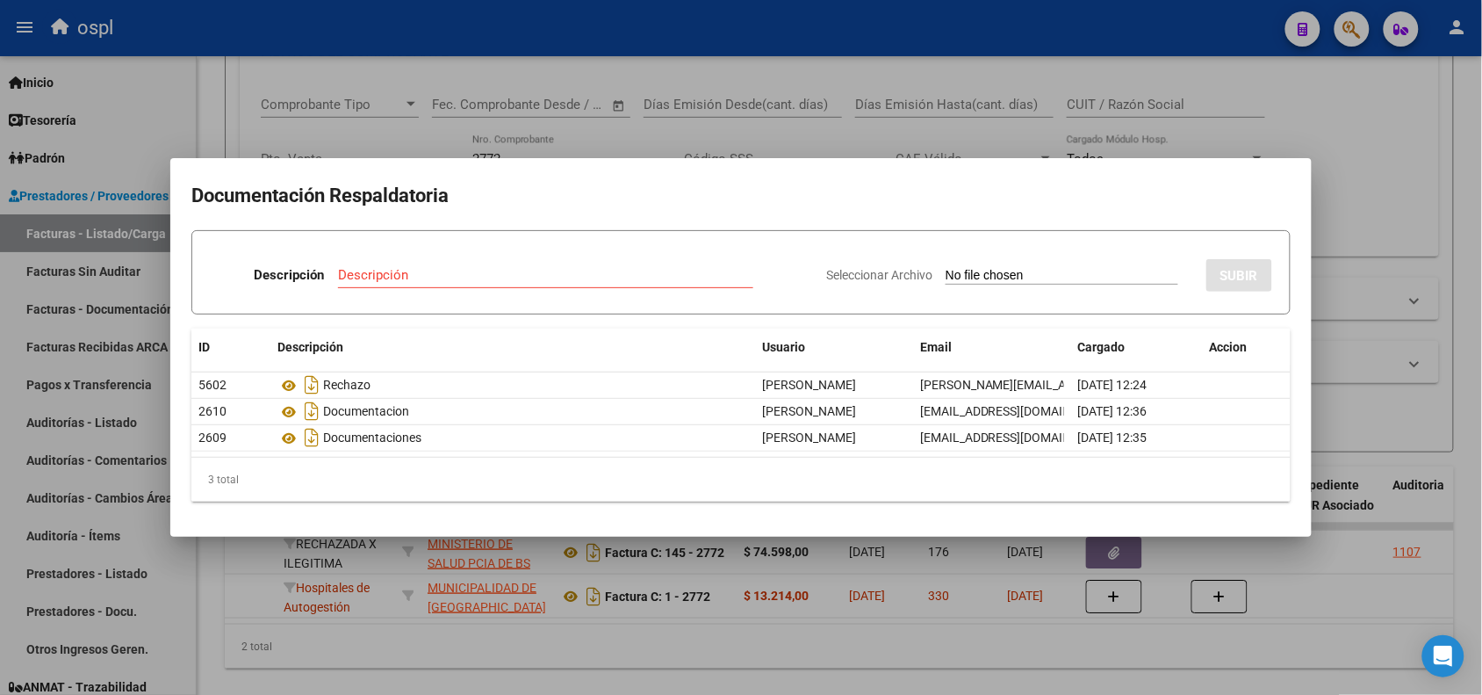
click at [1015, 40] on div at bounding box center [741, 347] width 1482 height 695
